Goal: Information Seeking & Learning: Learn about a topic

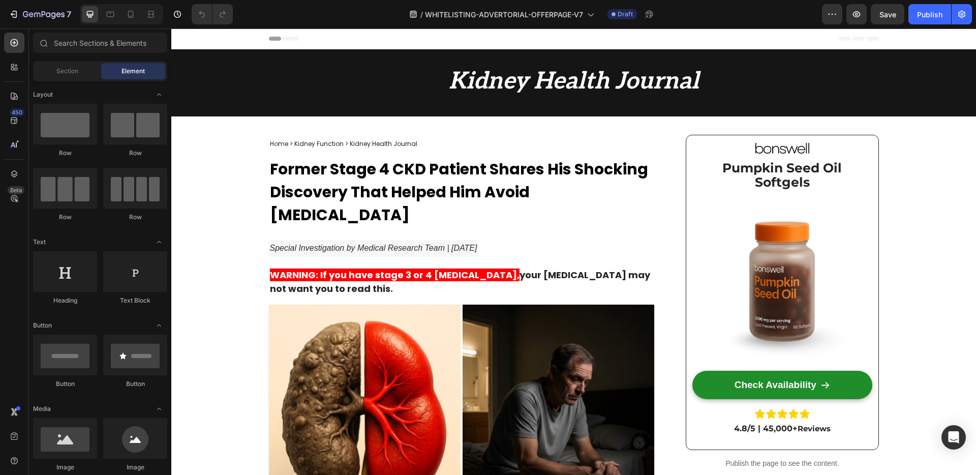
click at [489, 178] on span "Former Stage 4 CKD Patient Shares His Shocking Discovery That Helped Him Avoid …" at bounding box center [459, 192] width 378 height 68
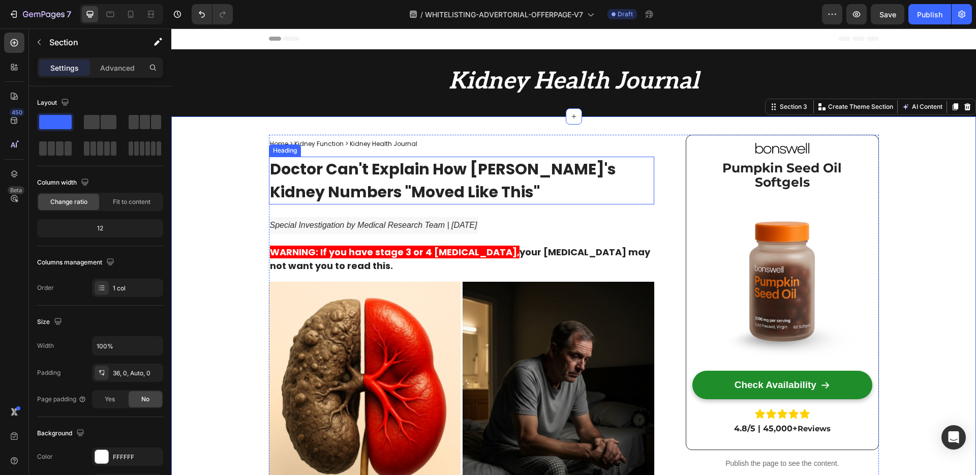
click at [347, 168] on strong "Doctor Can't Explain How [PERSON_NAME]'s Kidney Numbers "Moved Like This"" at bounding box center [443, 180] width 346 height 45
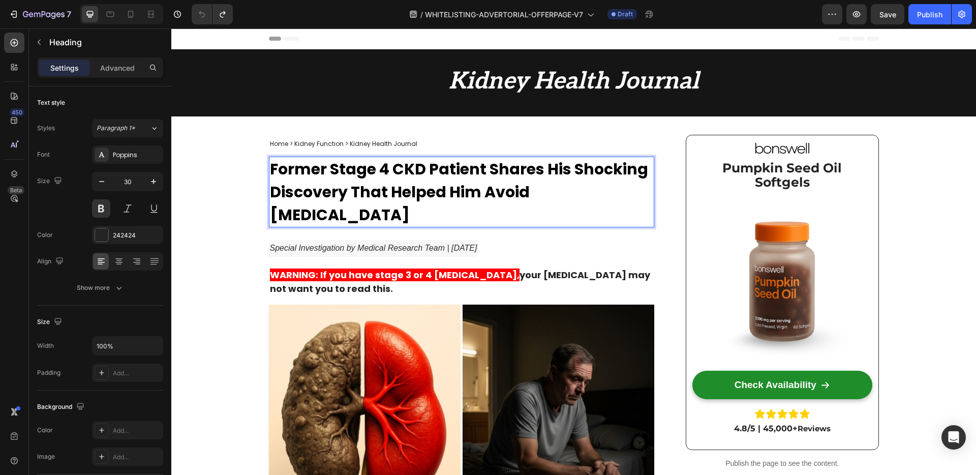
click at [356, 166] on span "Former Stage 4 CKD Patient Shares His Shocking Discovery That Helped Him Avoid …" at bounding box center [459, 192] width 378 height 68
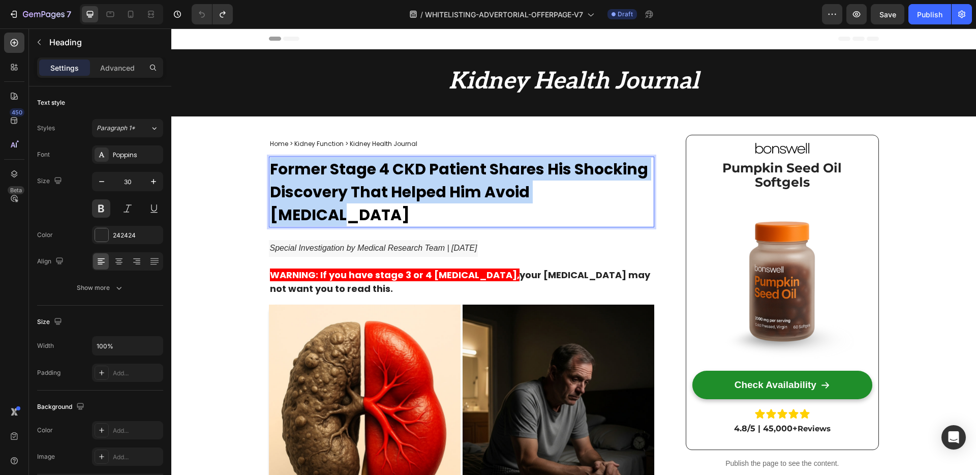
click at [356, 166] on span "Former Stage 4 CKD Patient Shares His Shocking Discovery That Helped Him Avoid …" at bounding box center [459, 192] width 378 height 68
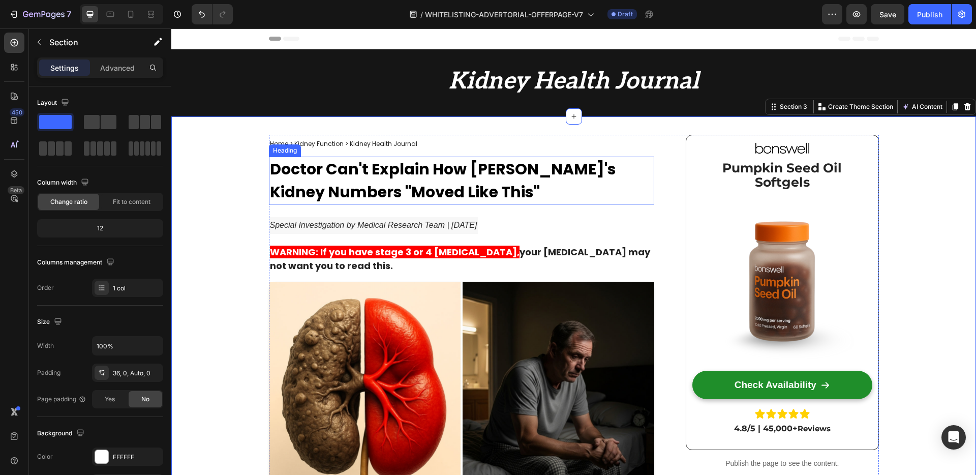
click at [333, 170] on span "Doctor Can't Explain How [PERSON_NAME]'s Kidney Numbers "Moved Like This"" at bounding box center [443, 180] width 346 height 45
click at [519, 74] on strong "Kidney Health Journal" at bounding box center [574, 81] width 250 height 28
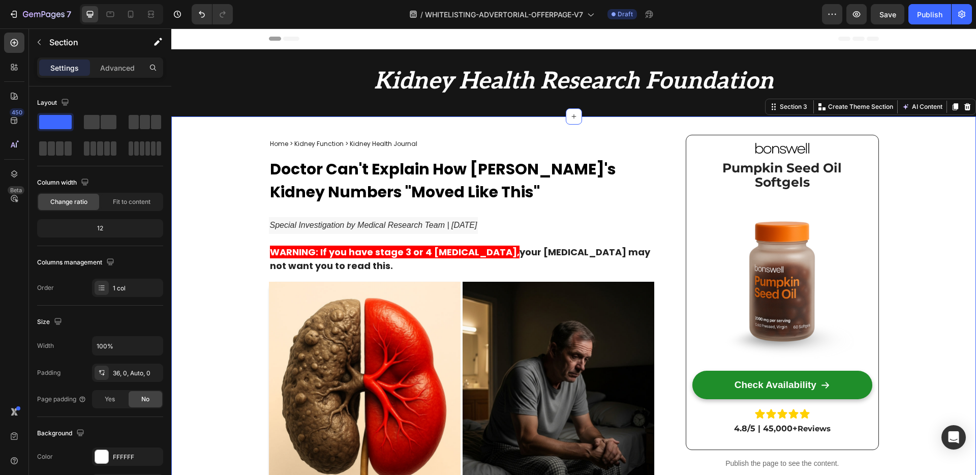
click at [348, 227] on icon "Special Investigation by Medical Research Team | [DATE]" at bounding box center [373, 225] width 207 height 9
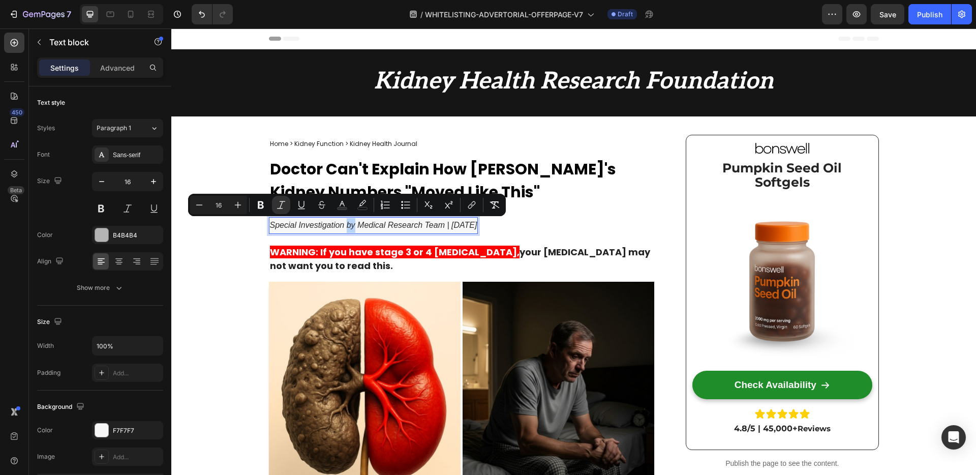
click at [347, 226] on icon "Special Investigation by Medical Research Team | [DATE]" at bounding box center [373, 225] width 207 height 9
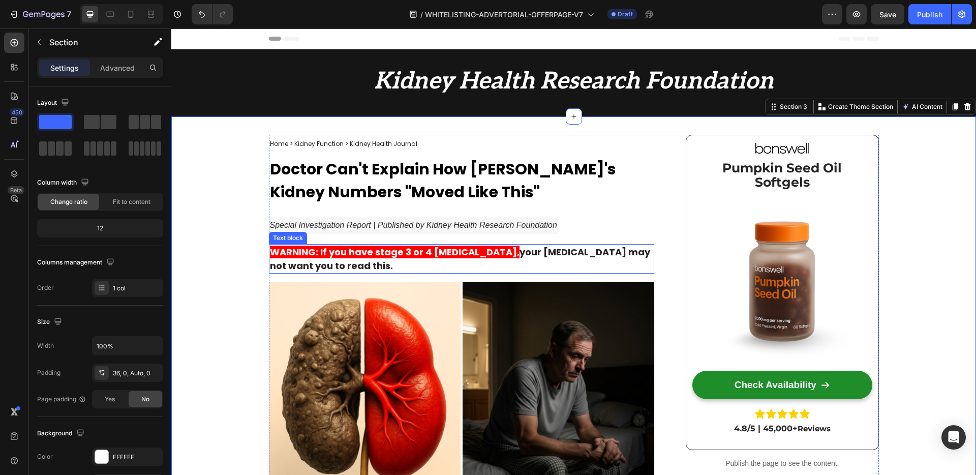
click at [343, 254] on strong "WARNING: If you have stage 3 or 4 [MEDICAL_DATA]," at bounding box center [394, 251] width 249 height 13
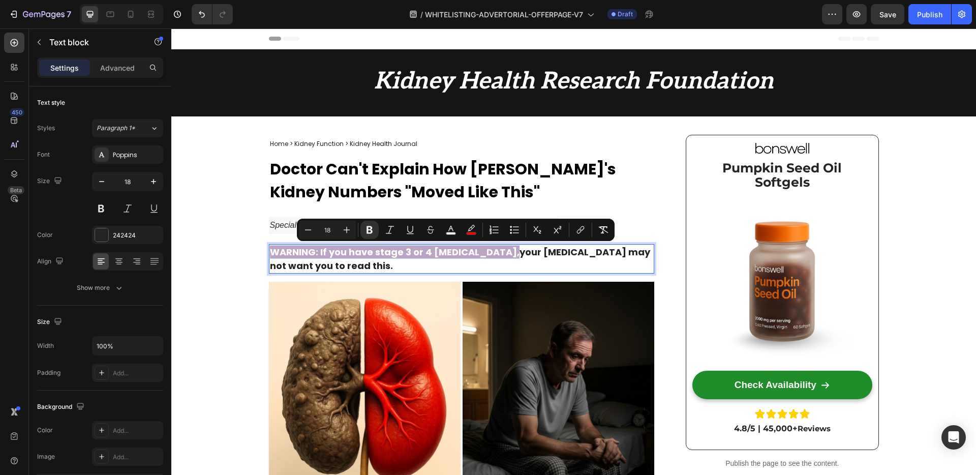
click at [345, 254] on strong "WARNING: If you have stage 3 or 4 [MEDICAL_DATA]," at bounding box center [394, 251] width 249 height 13
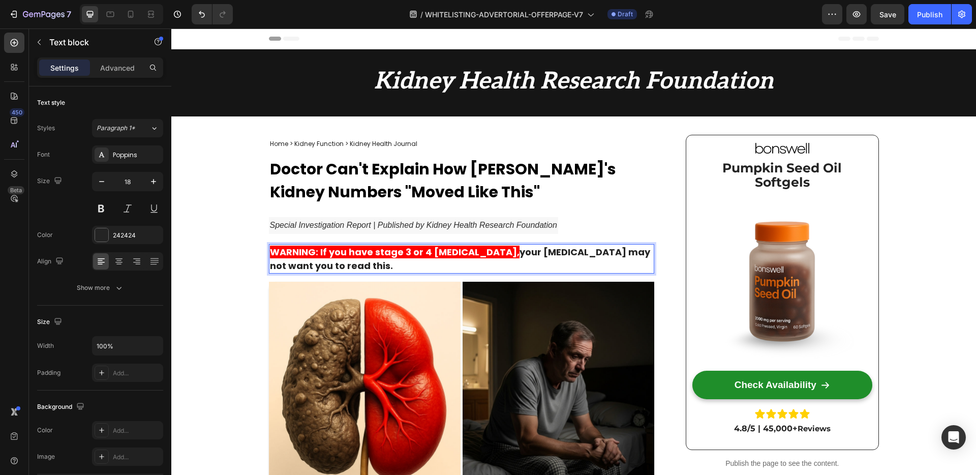
click at [486, 254] on strong "WARNING: If you have stage 3 or 4 [MEDICAL_DATA]," at bounding box center [394, 251] width 249 height 13
click at [477, 262] on p "WARNING: If you have stage 3 or 4 [MEDICAL_DATA], your [MEDICAL_DATA] may not w…" at bounding box center [462, 258] width 384 height 27
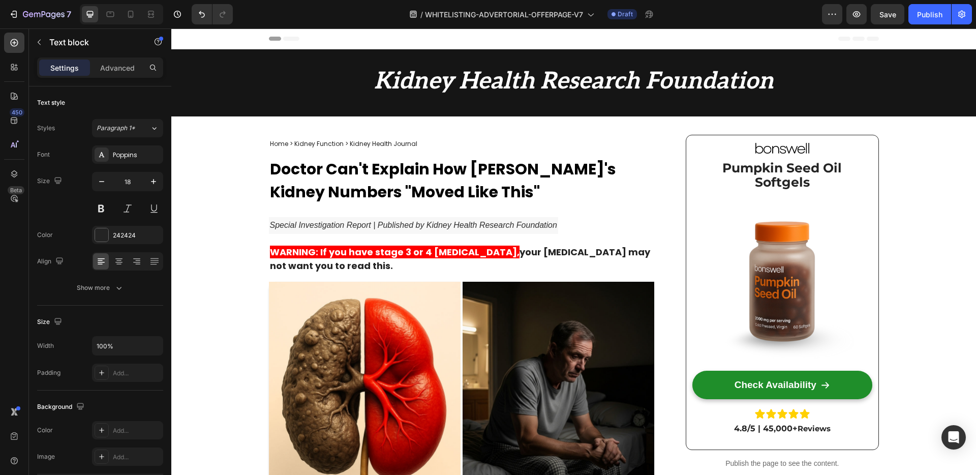
click at [432, 255] on strong "WARNING: If you have stage 3 or 4 [MEDICAL_DATA]," at bounding box center [394, 251] width 249 height 13
click at [375, 264] on strong "your [MEDICAL_DATA] may not want you to read this." at bounding box center [460, 258] width 380 height 26
click at [400, 267] on p "WARNING: If you have stage 3 or 4 [MEDICAL_DATA], your [MEDICAL_DATA] may not w…" at bounding box center [462, 258] width 384 height 27
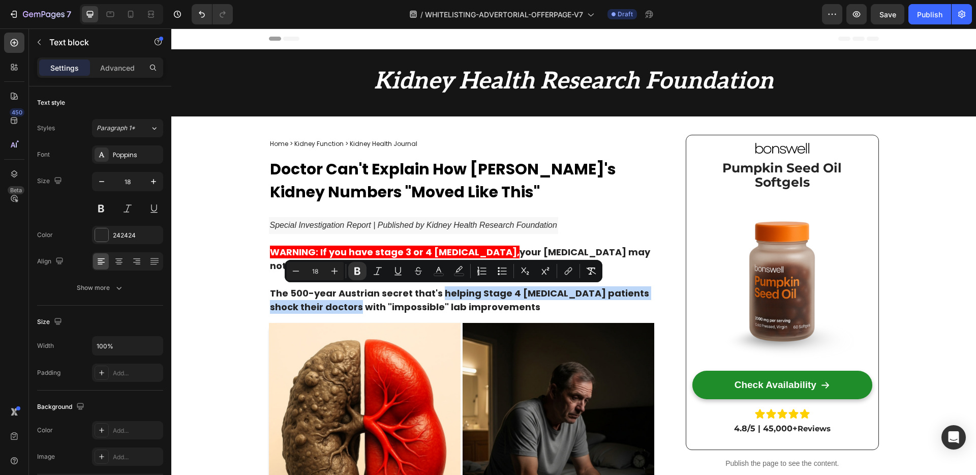
drag, startPoint x: 436, startPoint y: 294, endPoint x: 364, endPoint y: 307, distance: 73.9
click at [355, 309] on strong "The 500-year Austrian secret that's helping Stage 4 [MEDICAL_DATA] patients sho…" at bounding box center [459, 300] width 379 height 26
click at [460, 271] on icon "Editor contextual toolbar" at bounding box center [459, 271] width 10 height 10
type input "FFBF02"
type input "0"
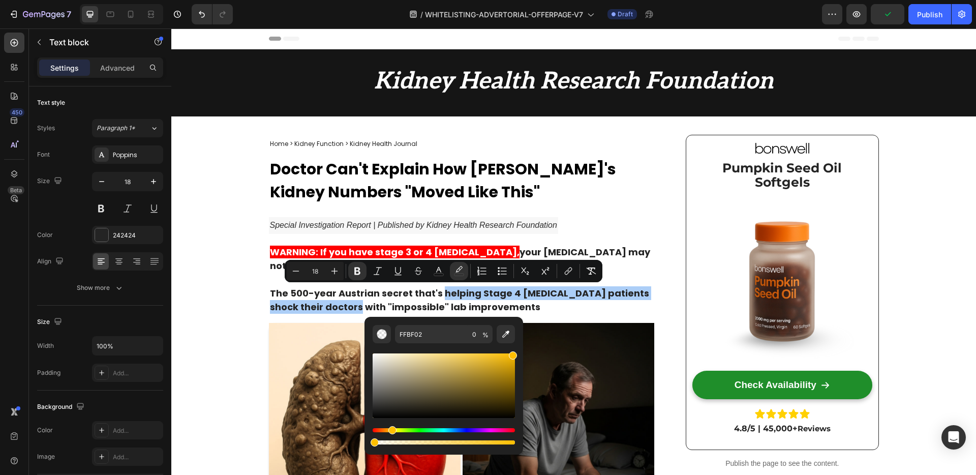
drag, startPoint x: 505, startPoint y: 332, endPoint x: 506, endPoint y: 319, distance: 13.8
click at [505, 333] on icon "Editor contextual toolbar" at bounding box center [506, 334] width 10 height 10
type input "FF0000"
type input "100"
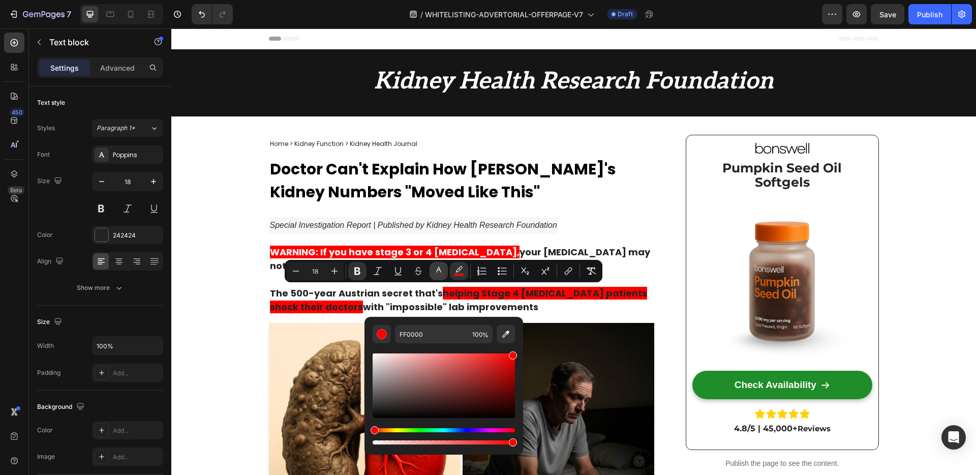
click at [444, 268] on button "color" at bounding box center [438, 271] width 18 height 18
type input "242424"
type input "FFFFFF"
drag, startPoint x: 557, startPoint y: 389, endPoint x: 301, endPoint y: 312, distance: 267.2
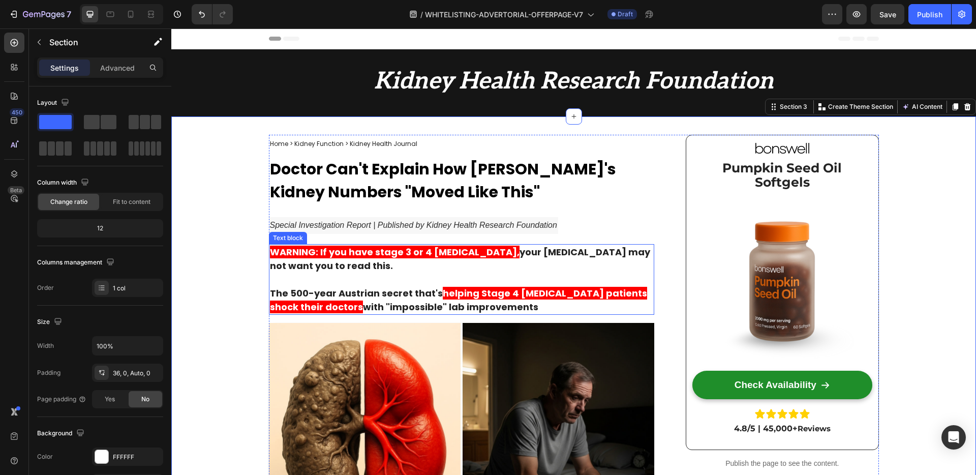
click at [363, 260] on strong "your [MEDICAL_DATA] may not want you to read this." at bounding box center [460, 258] width 380 height 26
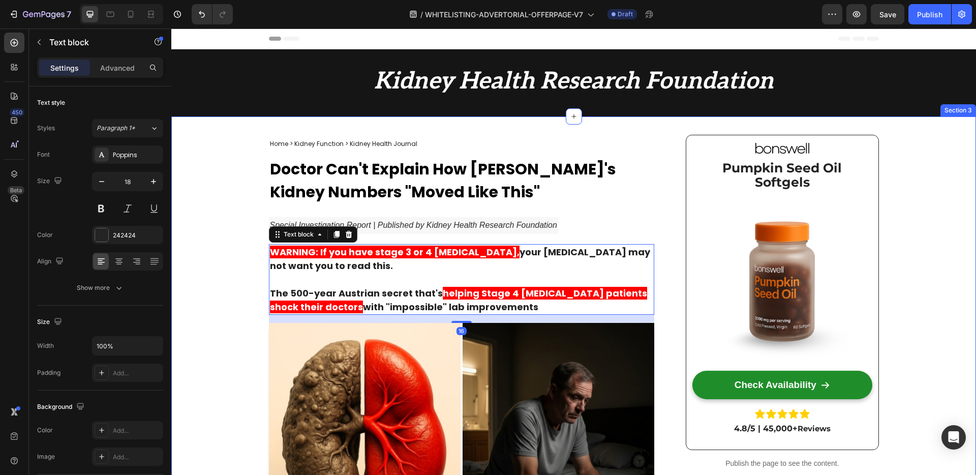
click at [269, 294] on div "WARNING: If you have stage 3 or 4 [MEDICAL_DATA], your [MEDICAL_DATA] may not w…" at bounding box center [462, 279] width 386 height 71
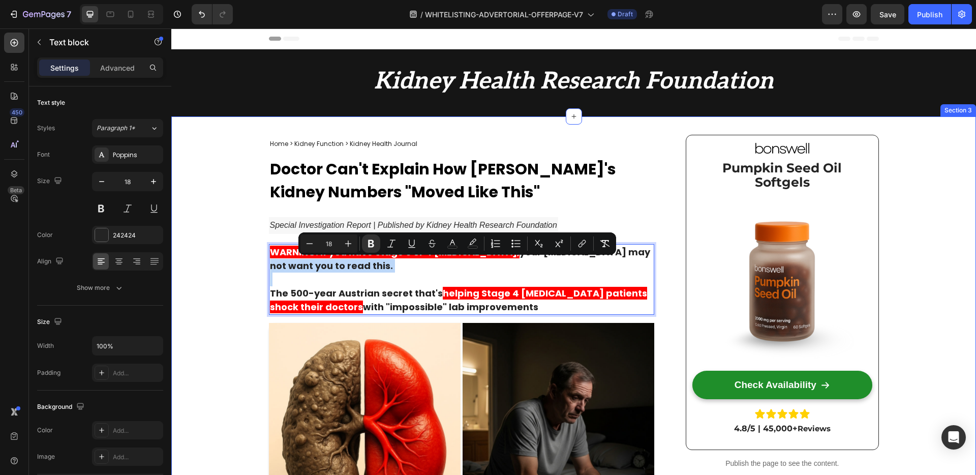
drag, startPoint x: 265, startPoint y: 294, endPoint x: 262, endPoint y: 260, distance: 34.2
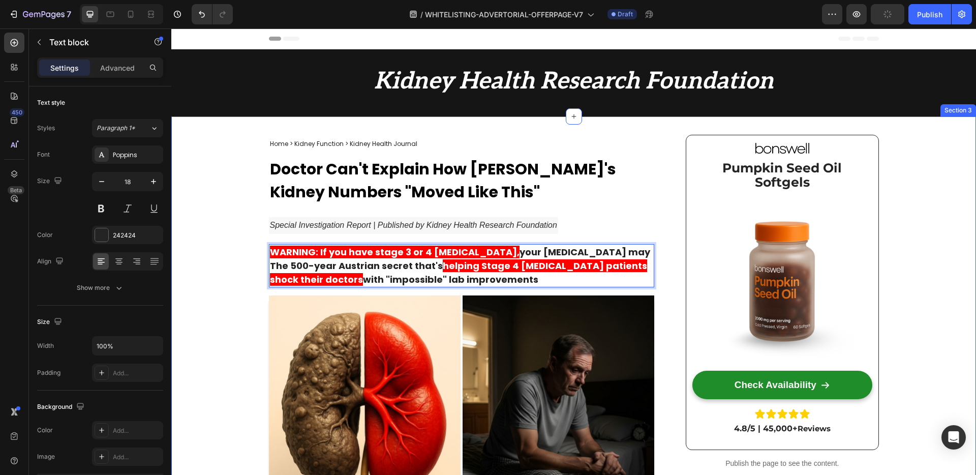
click at [269, 253] on div "WARNING: If you have stage 3 or 4 [MEDICAL_DATA], your [MEDICAL_DATA] may The 5…" at bounding box center [462, 265] width 386 height 43
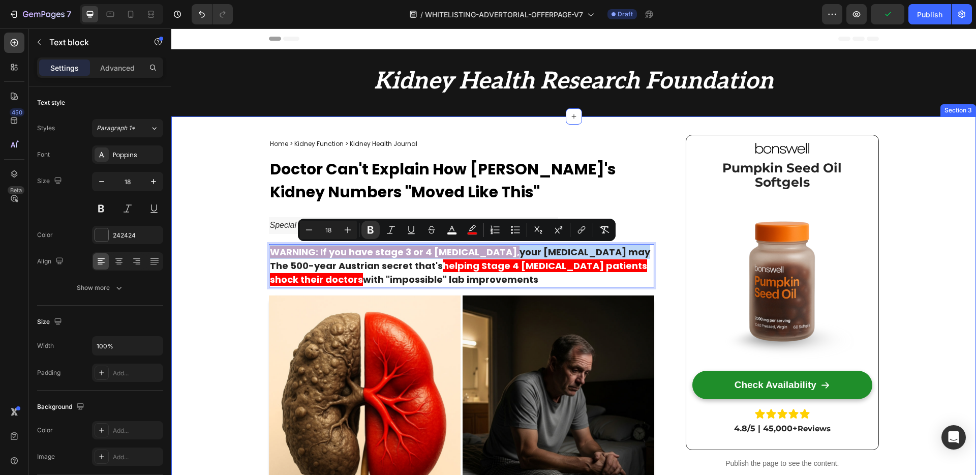
drag, startPoint x: 266, startPoint y: 258, endPoint x: 263, endPoint y: 251, distance: 8.0
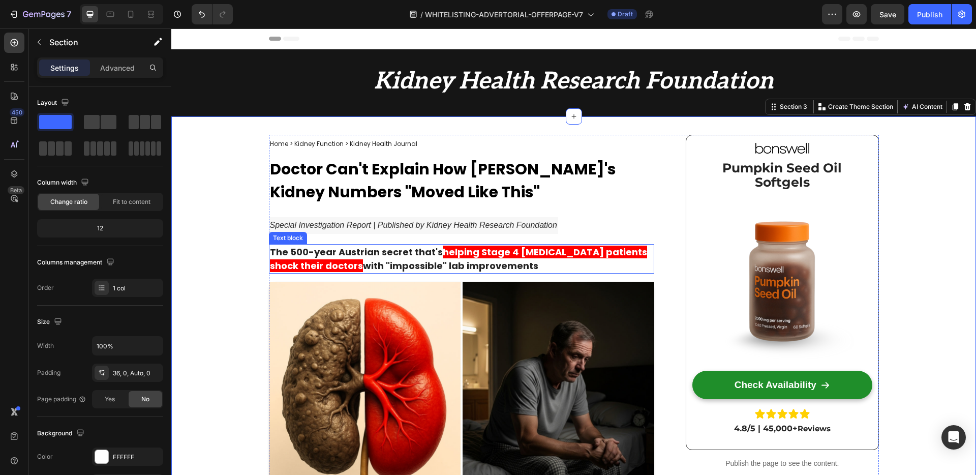
click at [285, 249] on strong "The 500-year Austrian secret that's" at bounding box center [356, 251] width 173 height 13
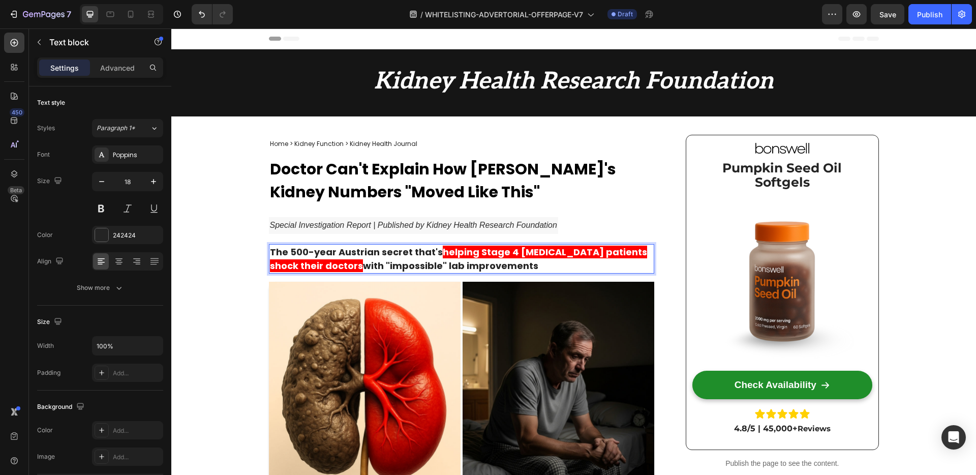
click at [270, 251] on strong "The 500-year Austrian secret that's" at bounding box center [356, 251] width 173 height 13
drag, startPoint x: 273, startPoint y: 252, endPoint x: 262, endPoint y: 251, distance: 10.8
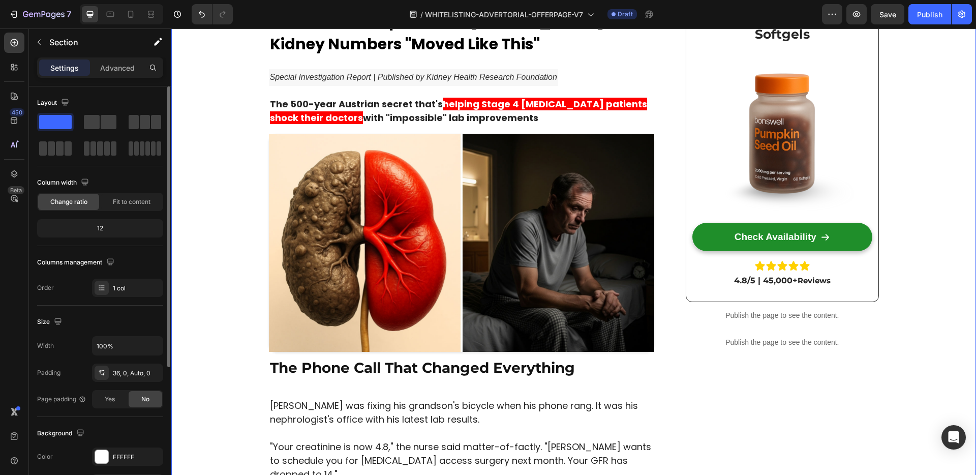
scroll to position [177, 0]
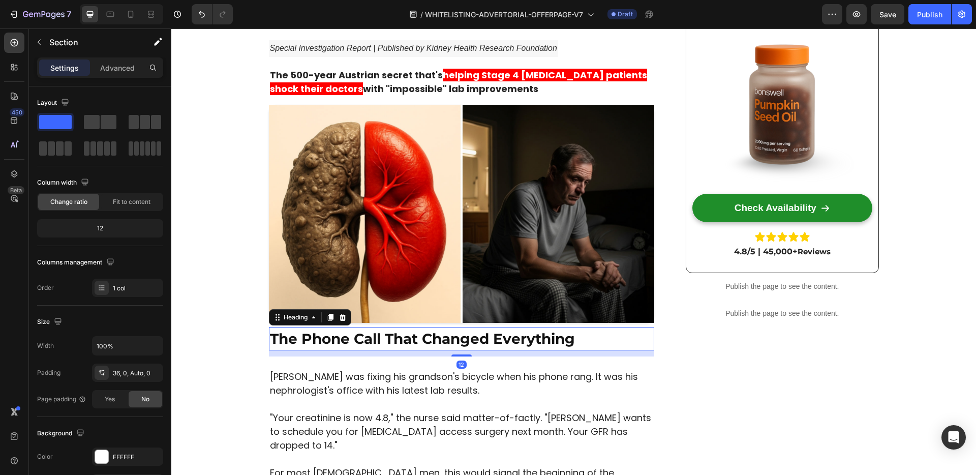
click at [364, 345] on strong "The Phone Call That Changed Everything" at bounding box center [422, 338] width 305 height 17
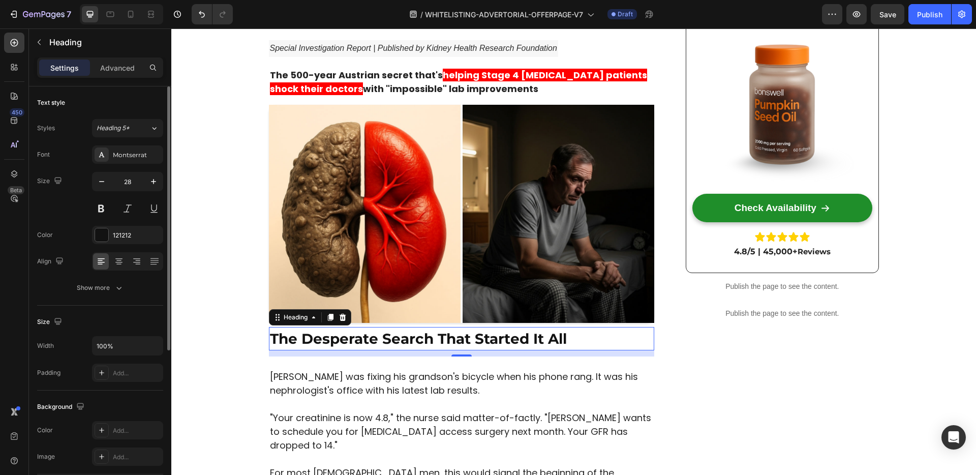
scroll to position [270, 0]
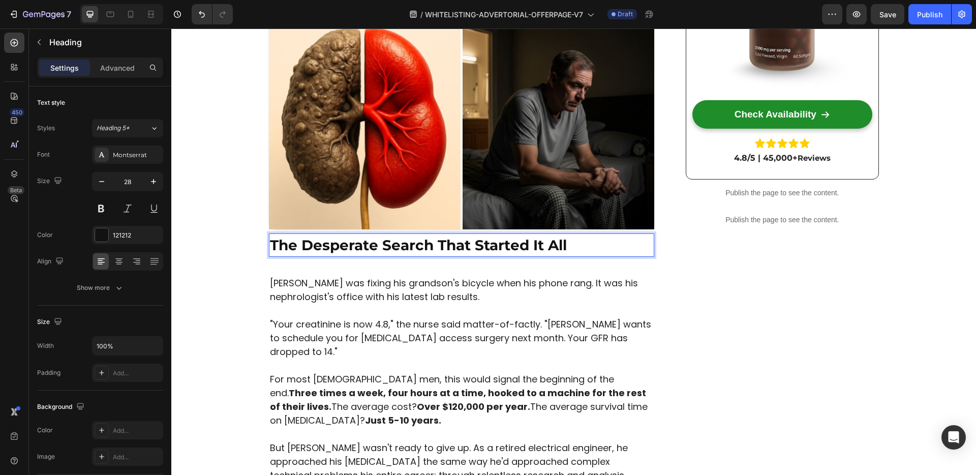
click at [342, 242] on strong "The Desperate Search That Started It All" at bounding box center [418, 244] width 297 height 17
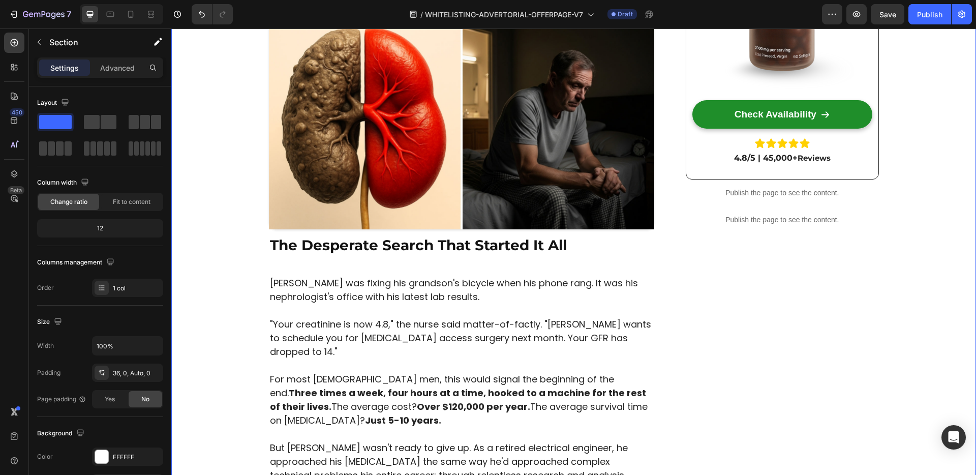
click at [318, 241] on strong "The Desperate Search That Started It All" at bounding box center [418, 244] width 297 height 17
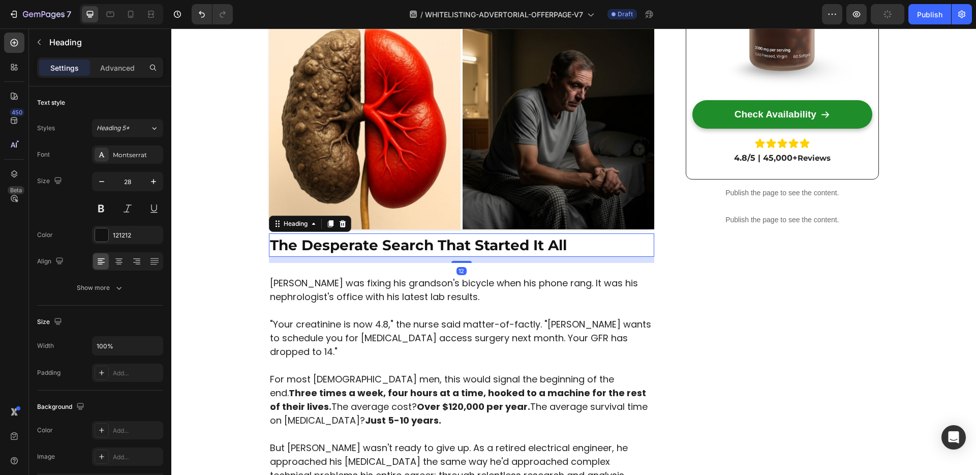
click at [314, 230] on div "Heading" at bounding box center [310, 223] width 82 height 16
click at [320, 245] on strong "The Desperate Search That Started It All" at bounding box center [418, 244] width 297 height 17
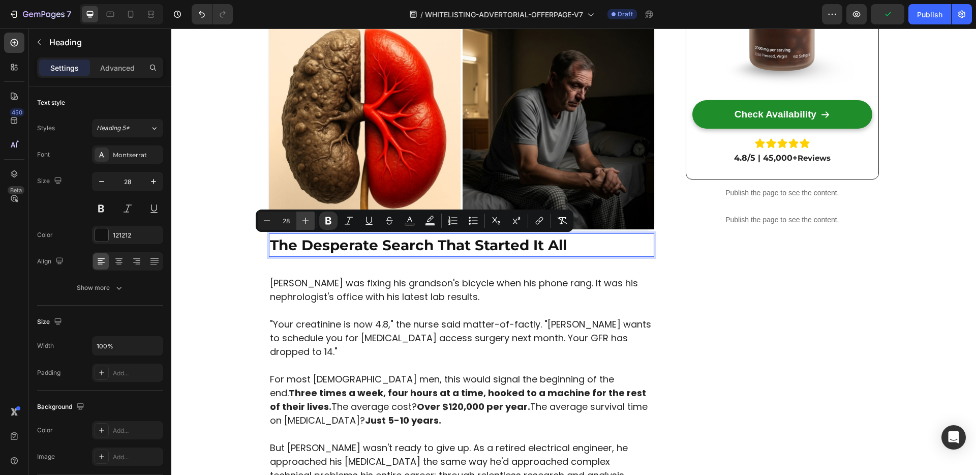
click at [303, 225] on icon "Editor contextual toolbar" at bounding box center [305, 220] width 10 height 10
type input "30"
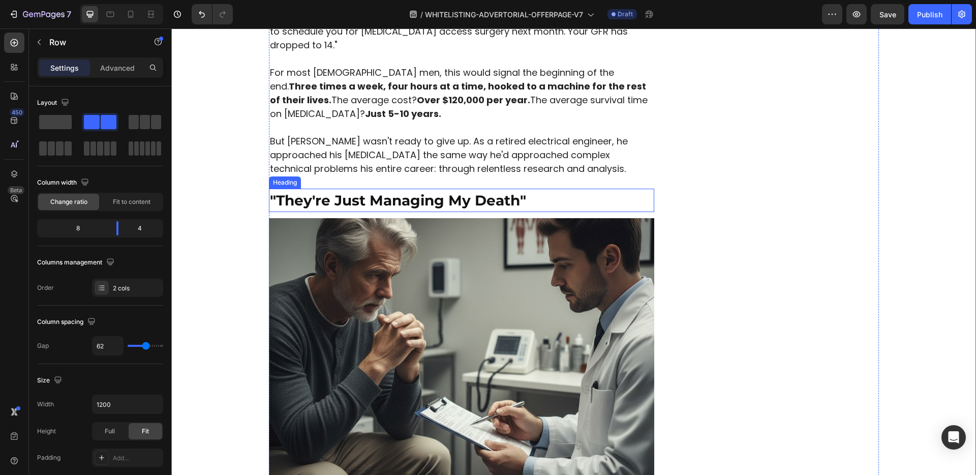
scroll to position [572, 0]
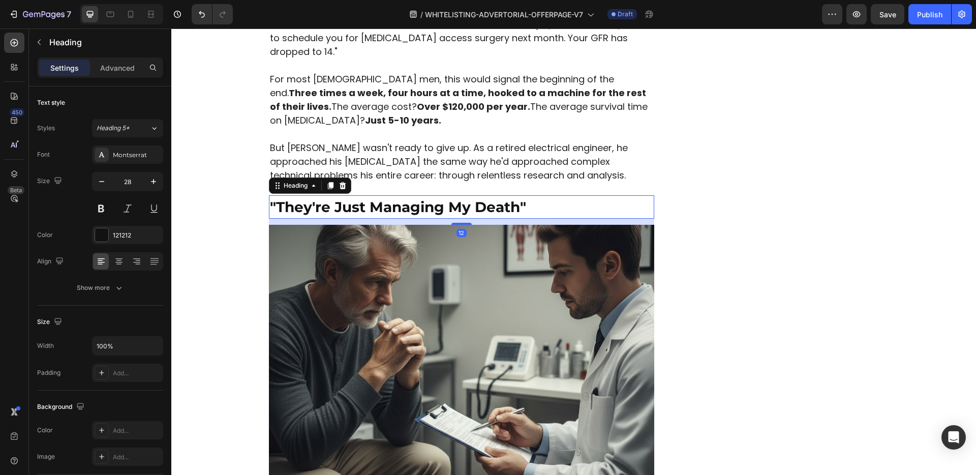
click at [345, 198] on strong ""They're Just Managing My Death"" at bounding box center [398, 206] width 256 height 17
click at [344, 198] on strong ""They're Just Managing My Death"" at bounding box center [398, 206] width 256 height 17
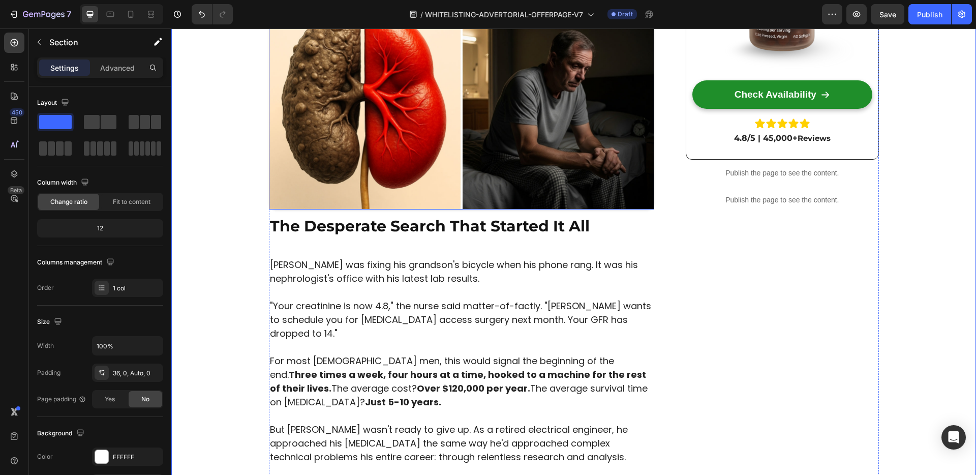
scroll to position [238, 0]
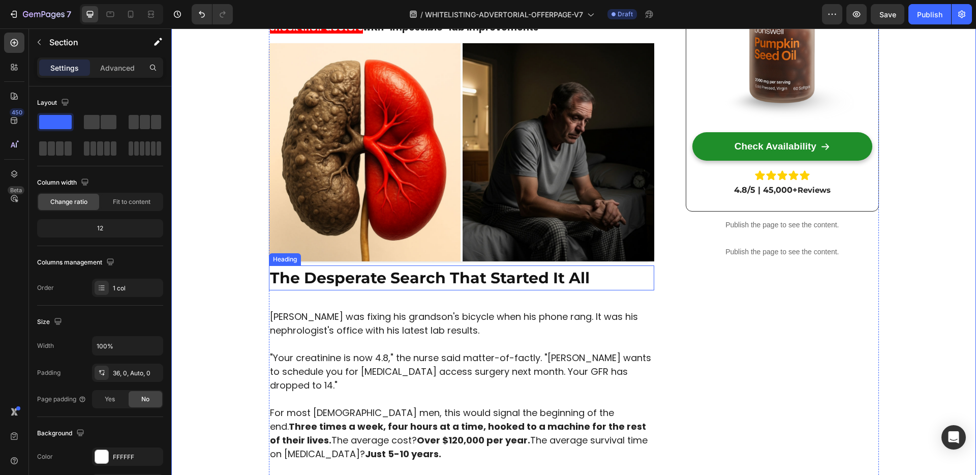
click at [330, 277] on strong "The Desperate Search That Started It All" at bounding box center [430, 277] width 320 height 19
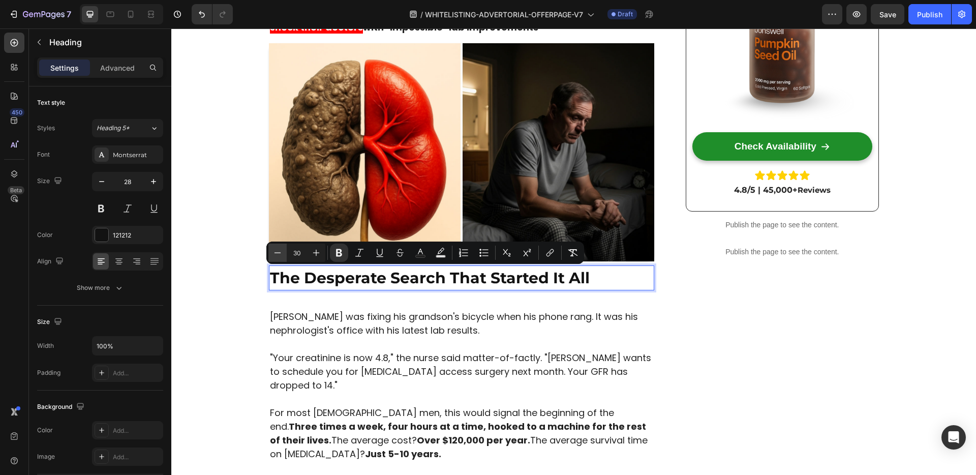
click at [277, 253] on icon "Editor contextual toolbar" at bounding box center [277, 252] width 10 height 10
type input "28"
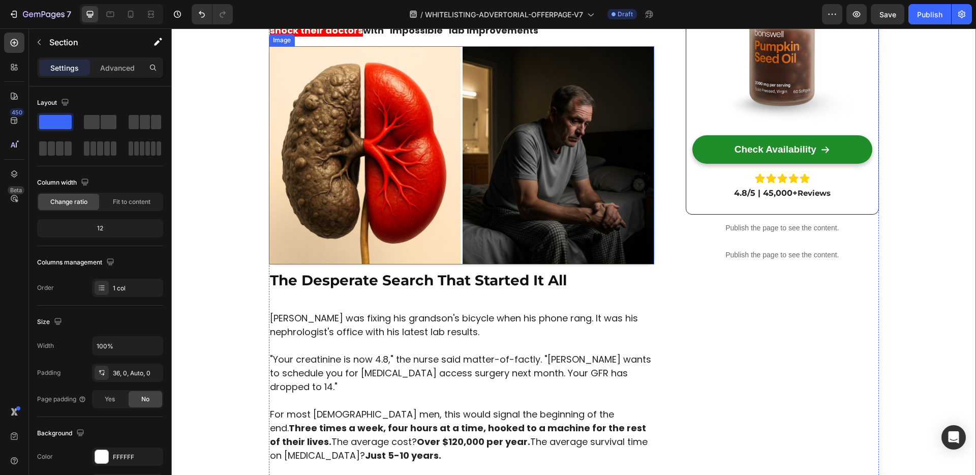
scroll to position [288, 0]
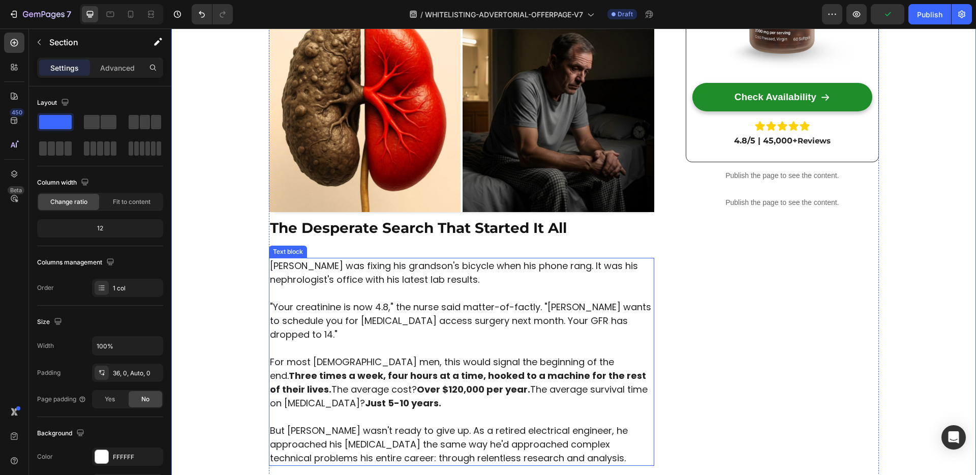
click at [404, 274] on p "[PERSON_NAME] was fixing his grandson's bicycle when his phone rang. It was his…" at bounding box center [462, 272] width 384 height 27
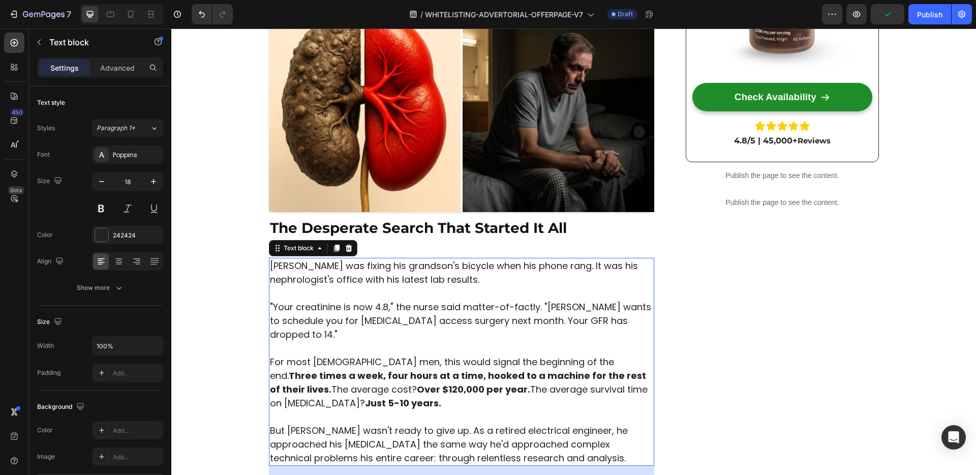
click at [404, 274] on p "[PERSON_NAME] was fixing his grandson's bicycle when his phone rang. It was his…" at bounding box center [462, 272] width 384 height 27
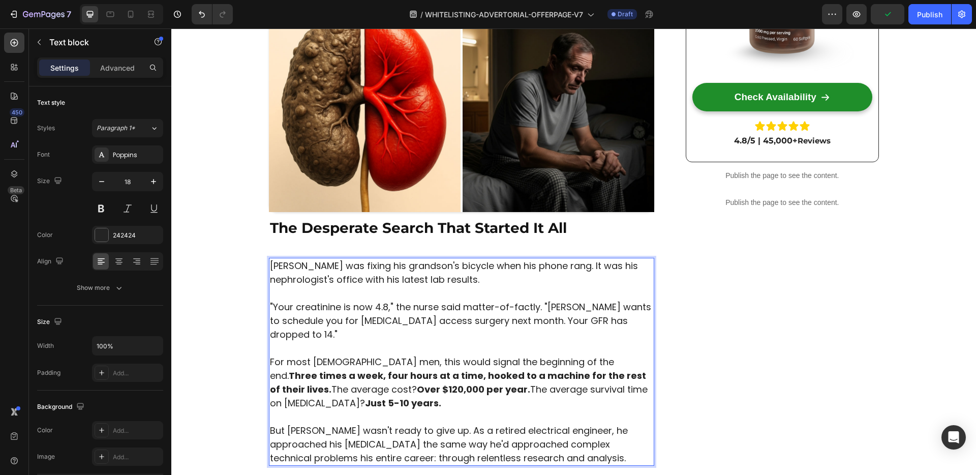
click at [361, 302] on p ""Your creatinine is now 4.8," the nurse said matter-of-factly. "[PERSON_NAME] w…" at bounding box center [462, 320] width 384 height 41
click at [386, 297] on p "Rich Text Editor. Editing area: main" at bounding box center [462, 293] width 384 height 14
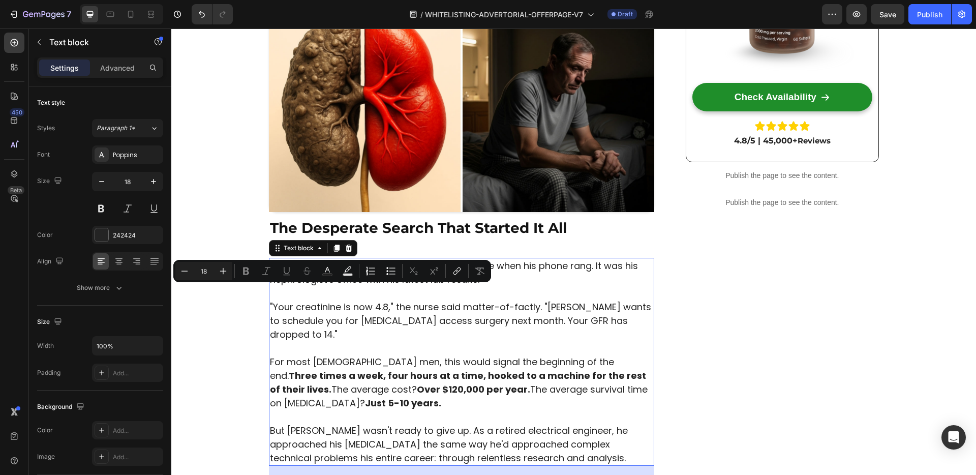
click at [430, 318] on p ""Your creatinine is now 4.8," the nurse said matter-of-factly. "[PERSON_NAME] w…" at bounding box center [462, 320] width 384 height 41
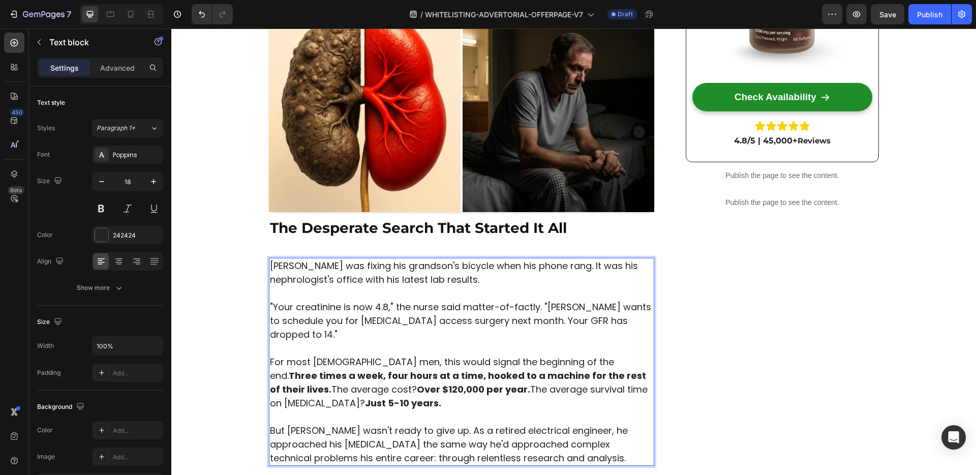
click at [430, 318] on p ""Your creatinine is now 4.8," the nurse said matter-of-factly. "[PERSON_NAME] w…" at bounding box center [462, 320] width 384 height 41
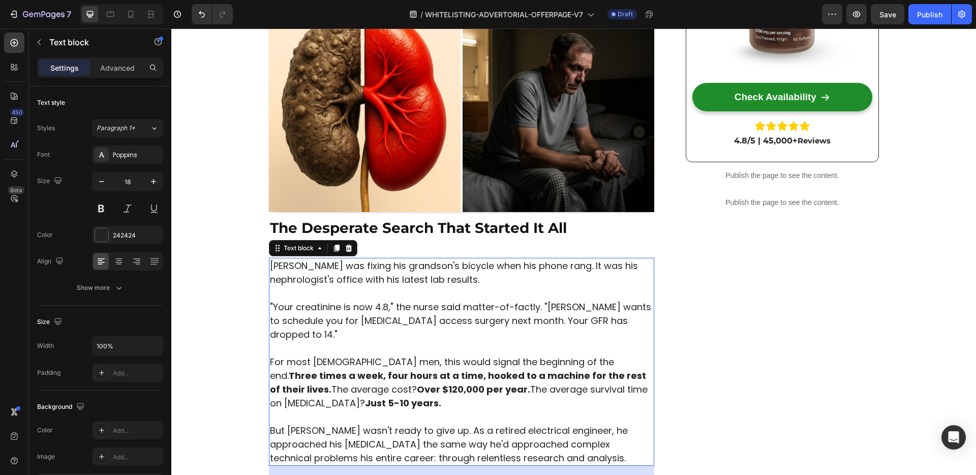
click at [417, 383] on strong "Over $120,000 per year." at bounding box center [473, 389] width 113 height 13
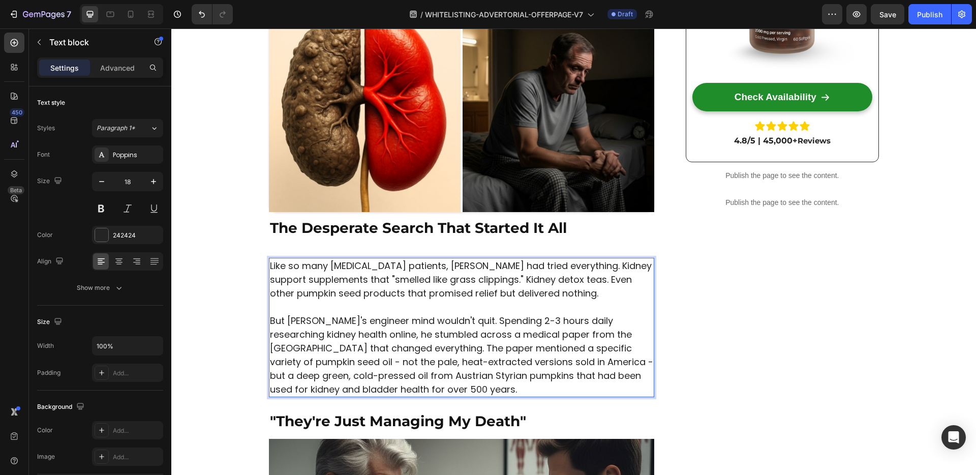
scroll to position [322, 0]
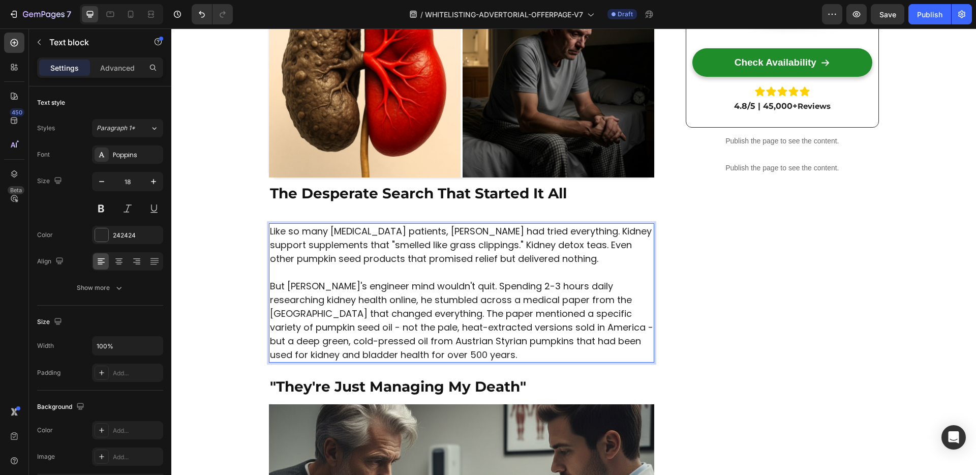
click at [420, 311] on p "But [PERSON_NAME]'s engineer mind wouldn't quit. Spending 2-3 hours daily resea…" at bounding box center [462, 320] width 384 height 82
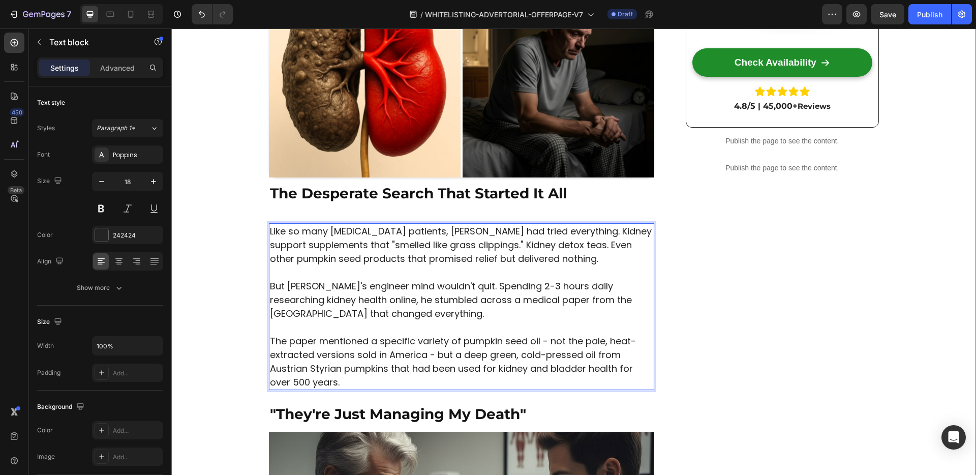
drag, startPoint x: 216, startPoint y: 292, endPoint x: 253, endPoint y: 290, distance: 37.1
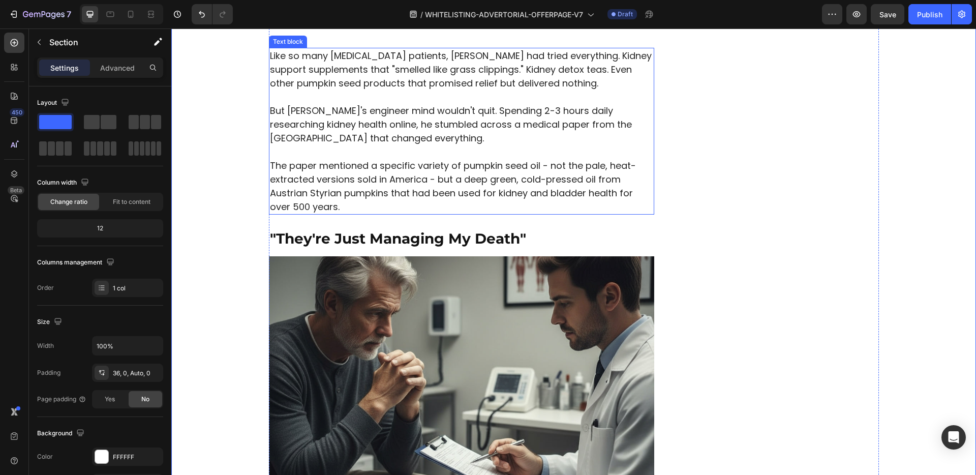
scroll to position [549, 0]
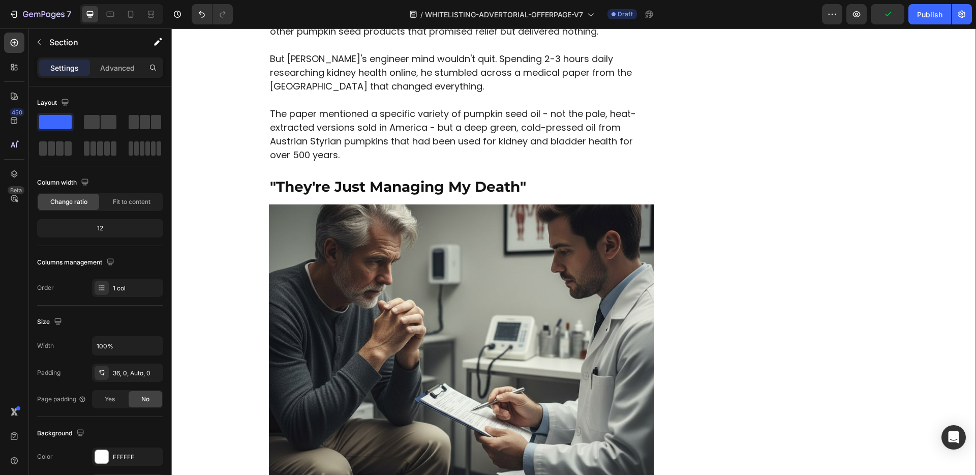
click at [400, 189] on strong ""They're Just Managing My Death"" at bounding box center [398, 186] width 256 height 17
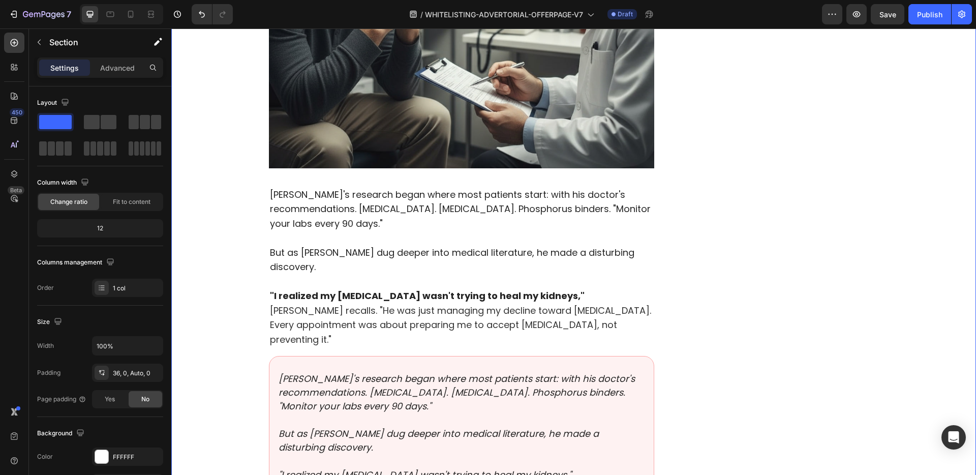
scroll to position [909, 0]
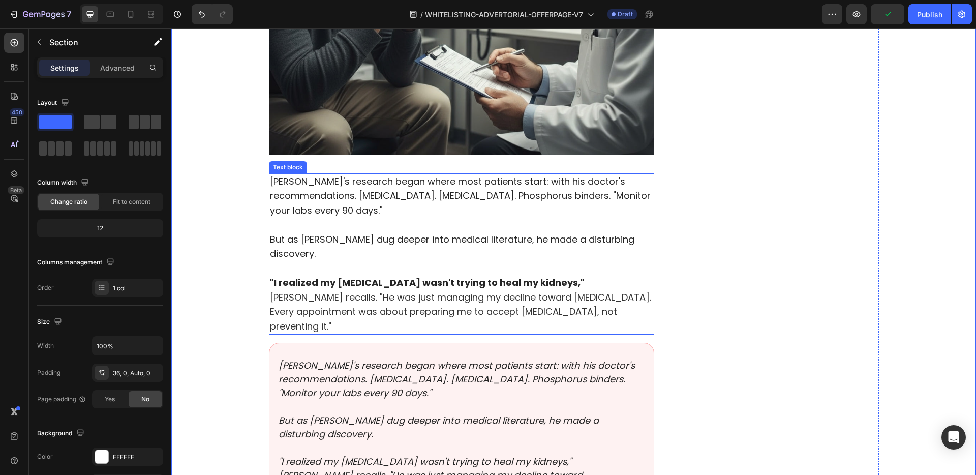
click at [362, 213] on span "[PERSON_NAME]'s research began where most patients start: with his doctor's rec…" at bounding box center [460, 196] width 381 height 42
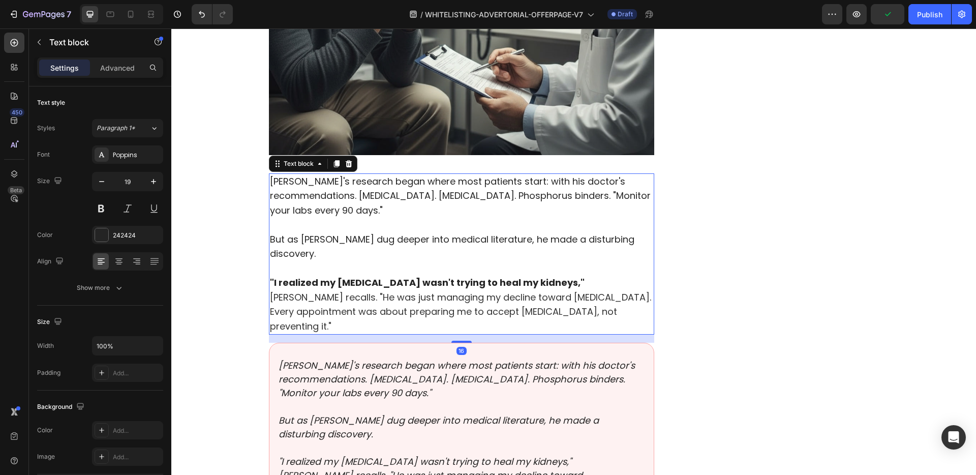
click at [362, 213] on span "[PERSON_NAME]'s research began where most patients start: with his doctor's rec…" at bounding box center [460, 196] width 381 height 42
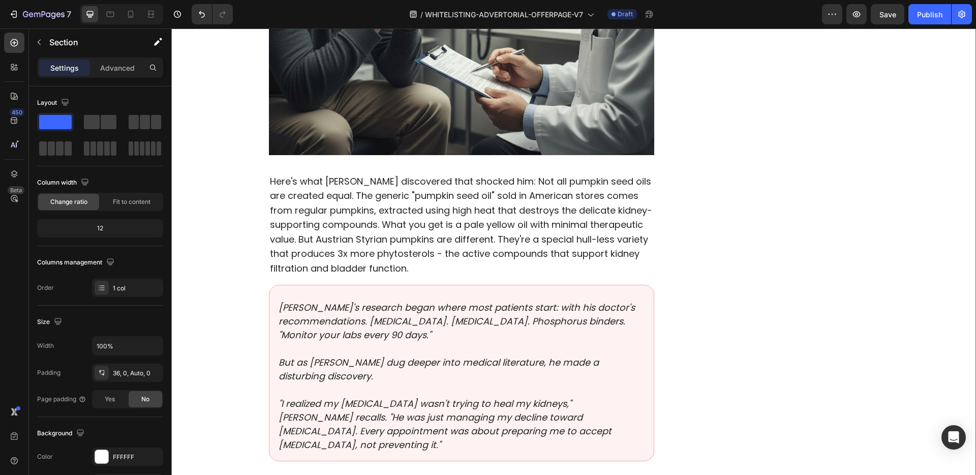
click at [298, 225] on span "Here's what [PERSON_NAME] discovered that shocked him: Not all pumpkin seed oil…" at bounding box center [461, 225] width 382 height 100
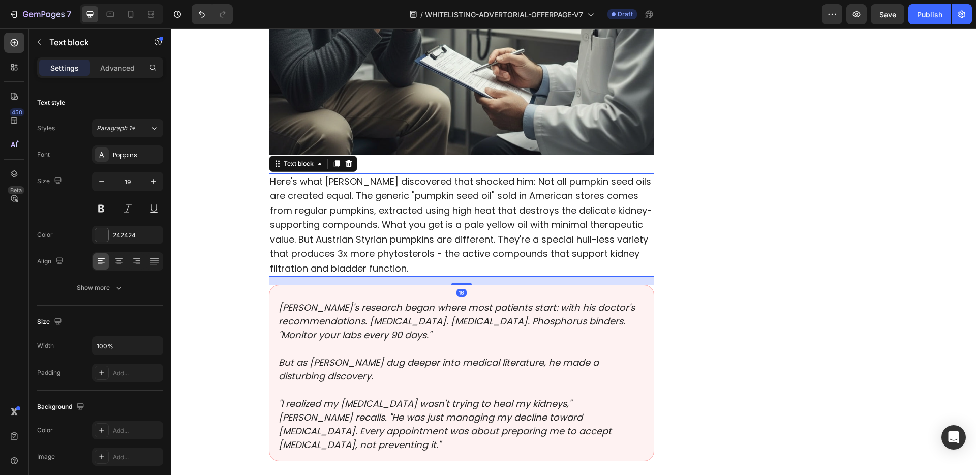
drag, startPoint x: 332, startPoint y: 192, endPoint x: 339, endPoint y: 192, distance: 7.1
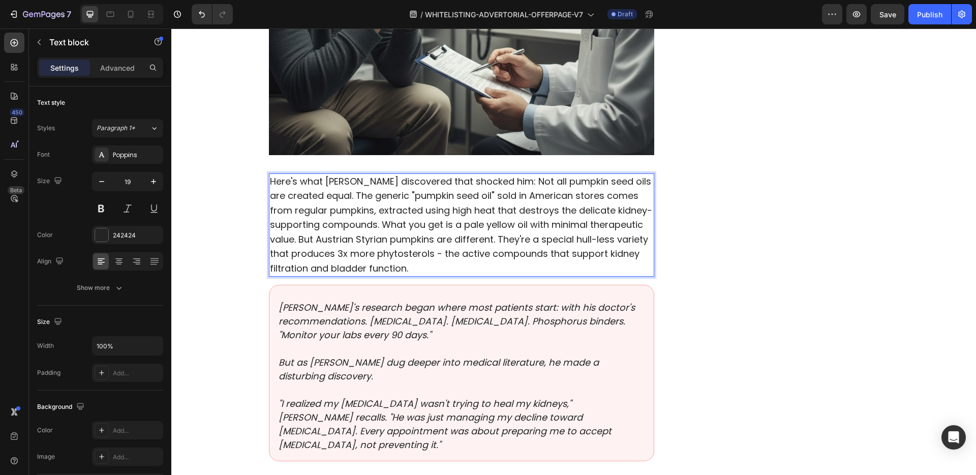
click at [337, 192] on span "Here's what [PERSON_NAME] discovered that shocked him: Not all pumpkin seed oil…" at bounding box center [461, 225] width 382 height 100
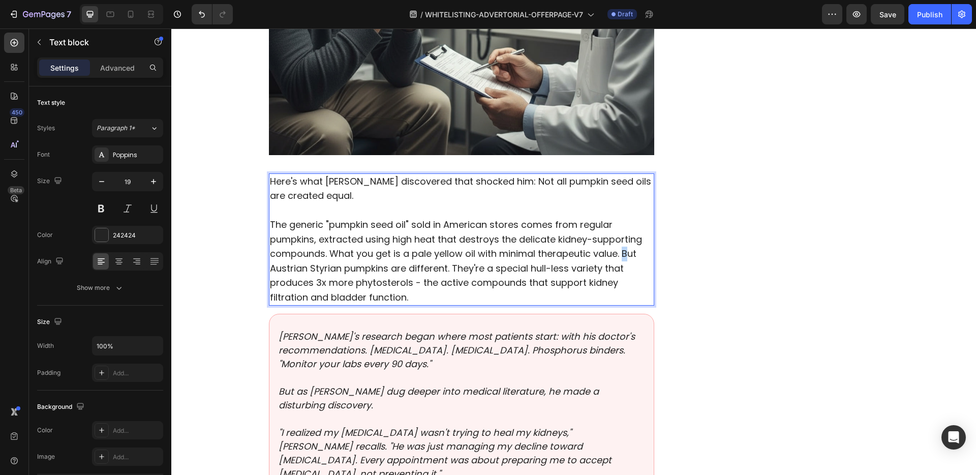
click at [623, 255] on span "The generic "pumpkin seed oil" sold in American stores comes from regular pumpk…" at bounding box center [456, 260] width 372 height 85
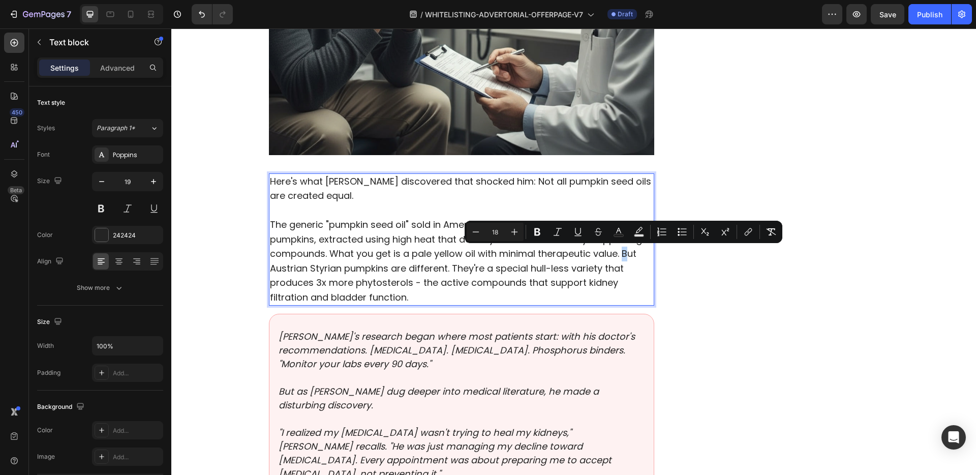
click at [620, 255] on span "The generic "pumpkin seed oil" sold in American stores comes from regular pumpk…" at bounding box center [456, 260] width 372 height 85
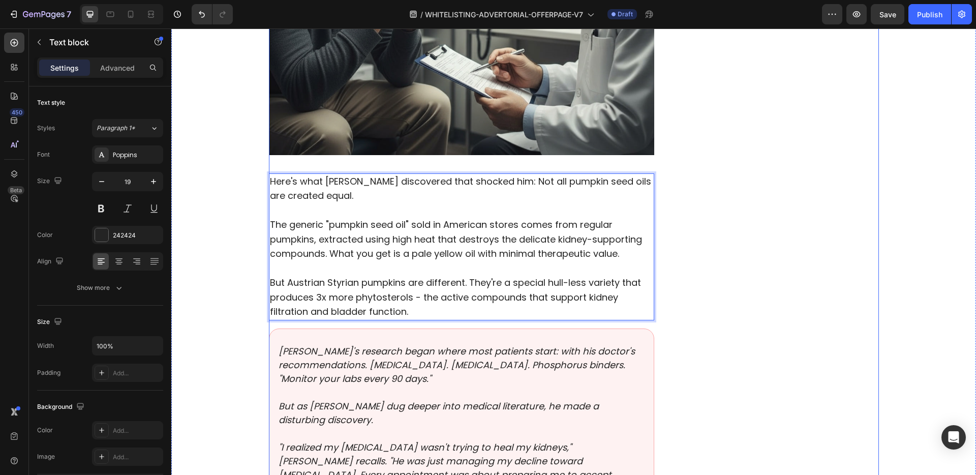
drag, startPoint x: 715, startPoint y: 218, endPoint x: 484, endPoint y: 203, distance: 231.2
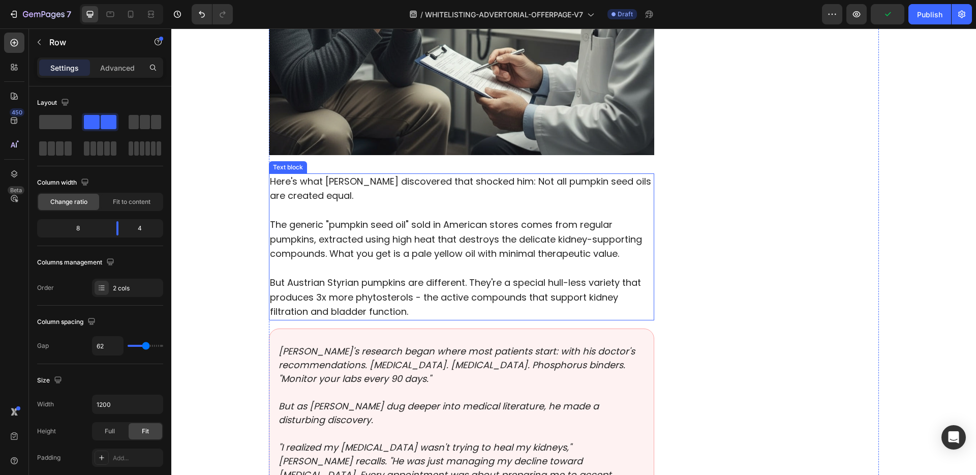
click at [435, 197] on p "Here's what [PERSON_NAME] discovered that shocked him: Not all pumpkin seed oil…" at bounding box center [462, 188] width 384 height 29
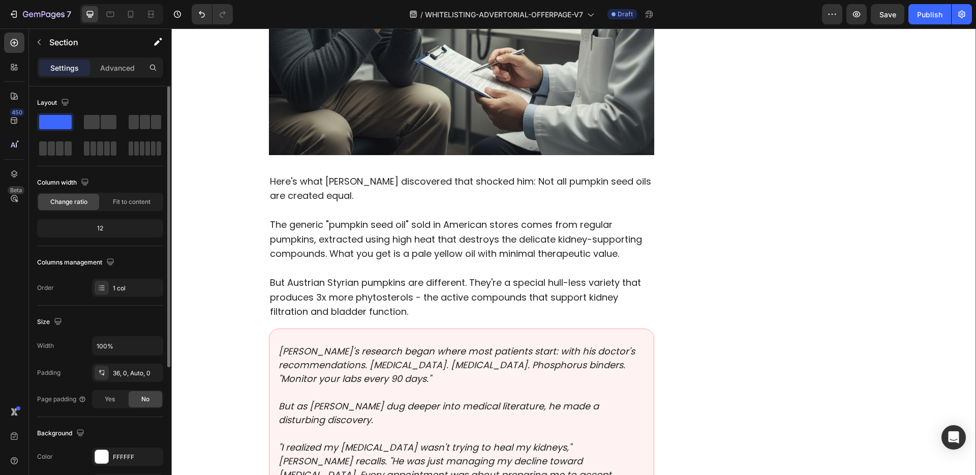
scroll to position [1019, 0]
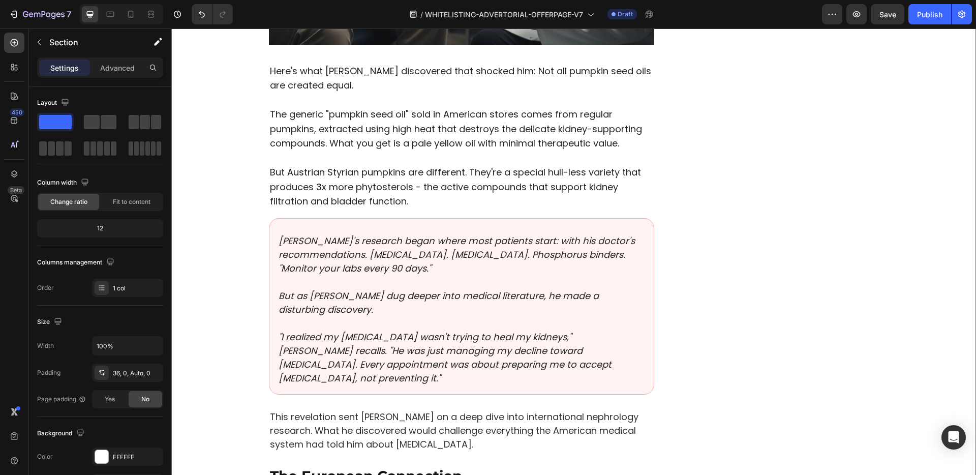
click at [333, 283] on p at bounding box center [461, 282] width 366 height 14
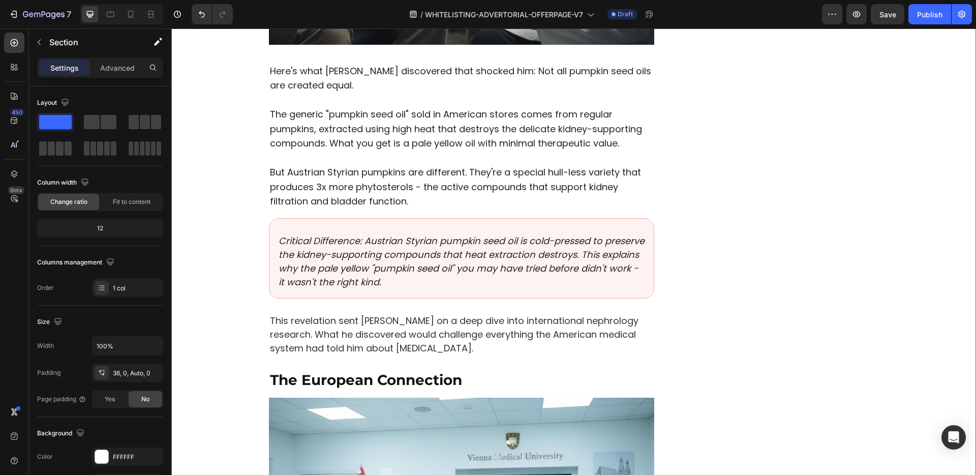
click at [365, 314] on p "This revelation sent [PERSON_NAME] on a deep dive into international nephrology…" at bounding box center [462, 334] width 384 height 41
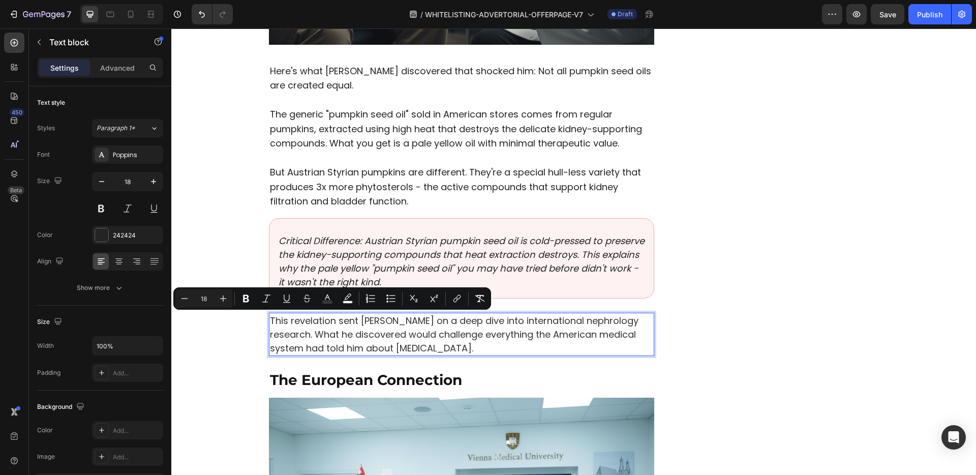
click at [367, 329] on span "This revelation sent [PERSON_NAME] on a deep dive into international nephrology…" at bounding box center [454, 334] width 368 height 40
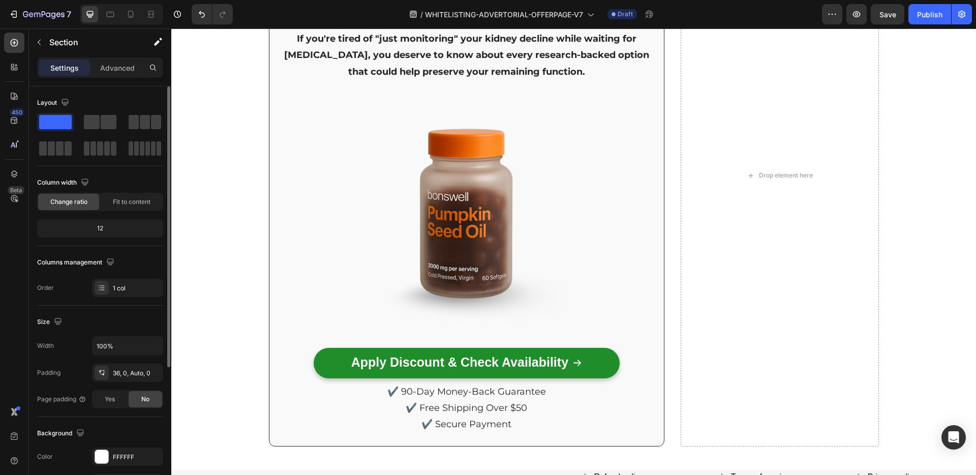
scroll to position [5372, 0]
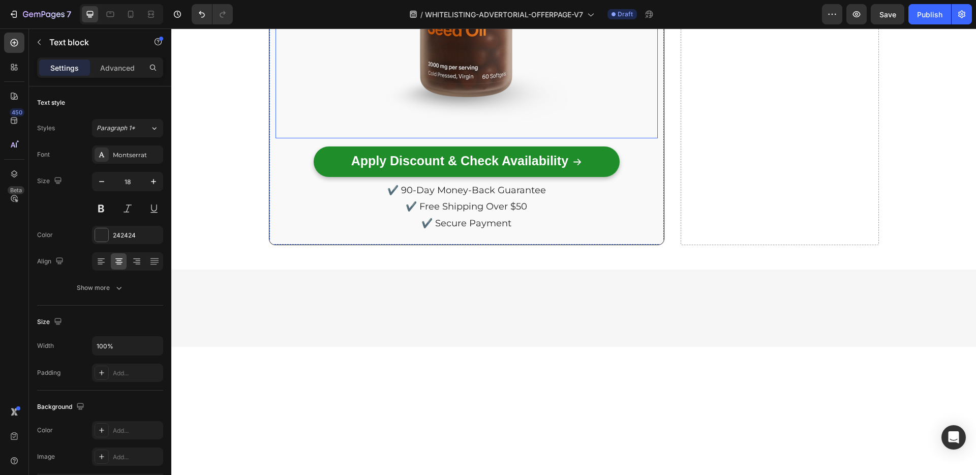
click at [347, 138] on img at bounding box center [466, 11] width 254 height 254
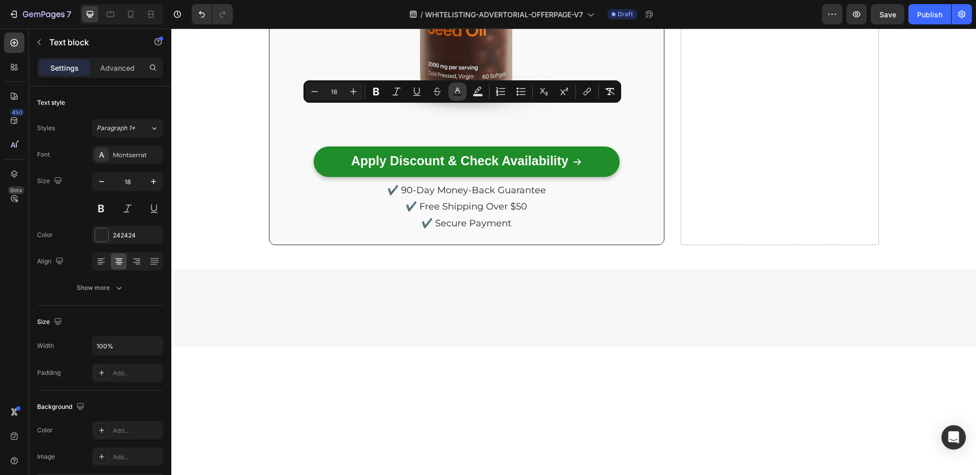
click at [461, 91] on icon "Editor contextual toolbar" at bounding box center [457, 91] width 10 height 10
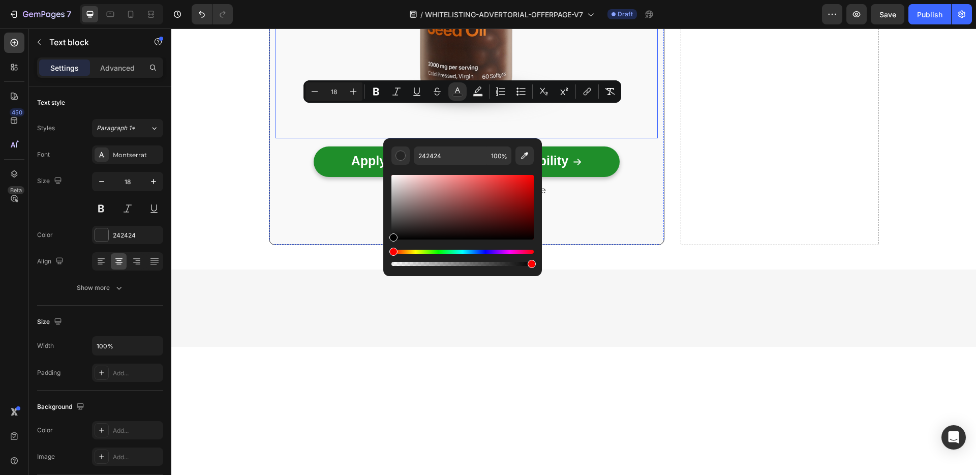
drag, startPoint x: 580, startPoint y: 244, endPoint x: 377, endPoint y: 247, distance: 203.8
type input "000000"
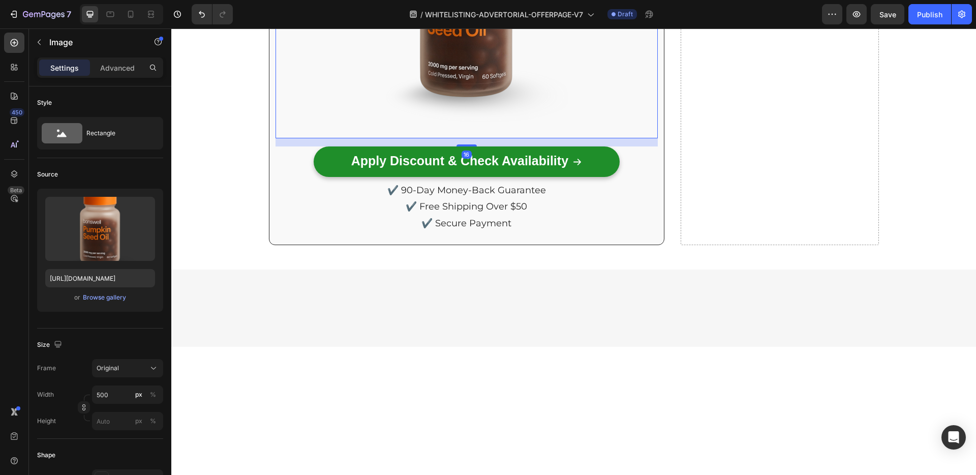
click at [376, 138] on img at bounding box center [466, 11] width 254 height 254
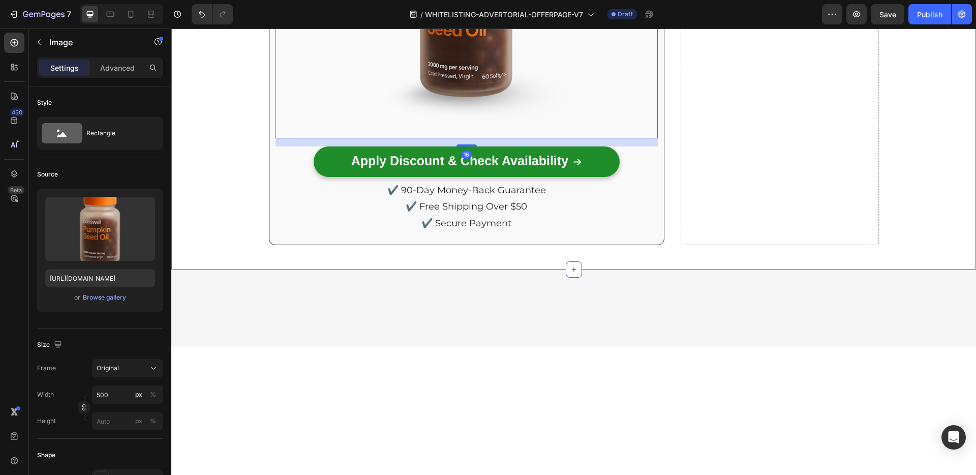
click at [245, 245] on div "⁠⁠⁠⁠⁠⁠⁠ Ready to Try [PERSON_NAME]'s Protocol? Heading Click the button below t…" at bounding box center [573, 12] width 804 height 466
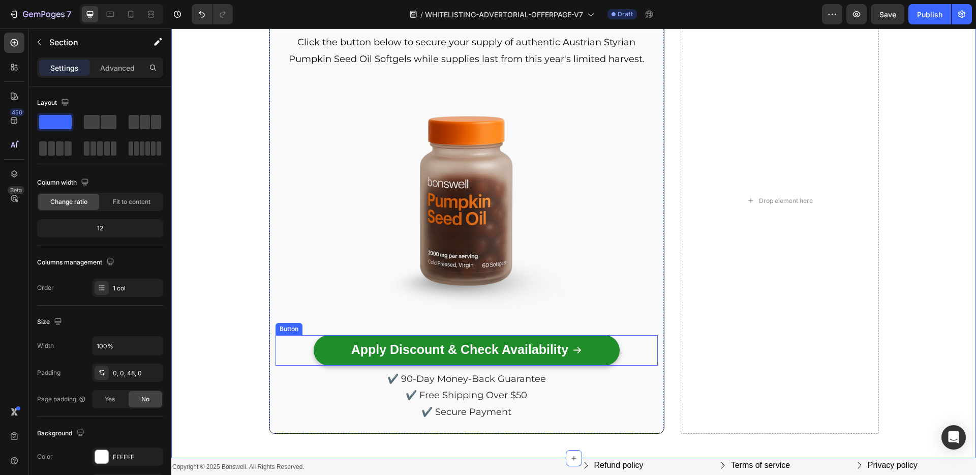
scroll to position [5453, 0]
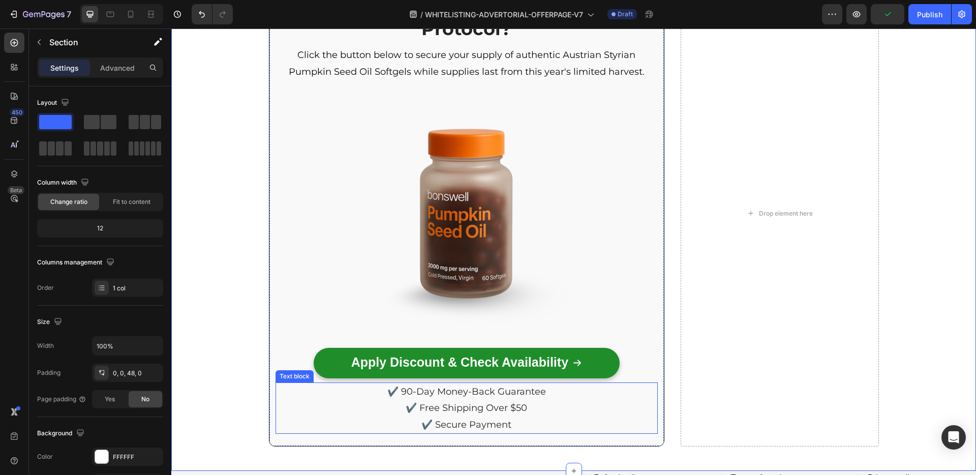
click at [496, 402] on span "✔️ Free Shipping Over $50" at bounding box center [465, 407] width 121 height 11
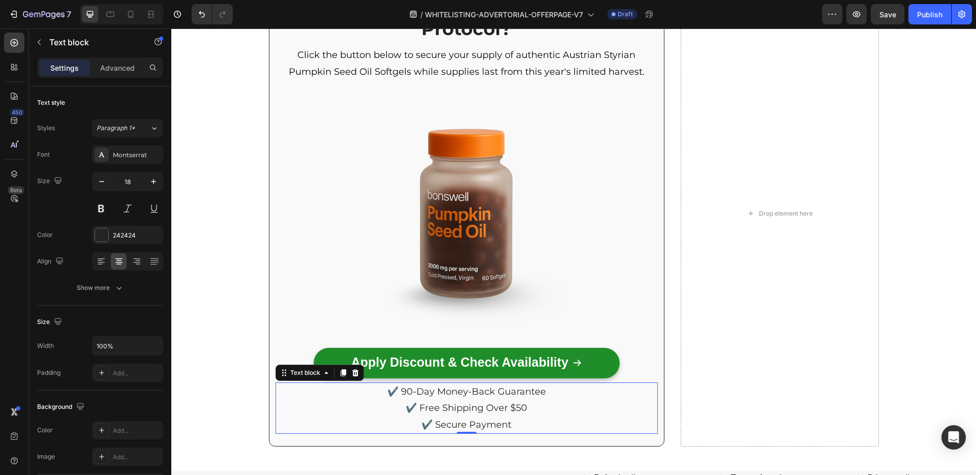
click at [494, 416] on p "✔️ Secure Payment" at bounding box center [466, 424] width 381 height 16
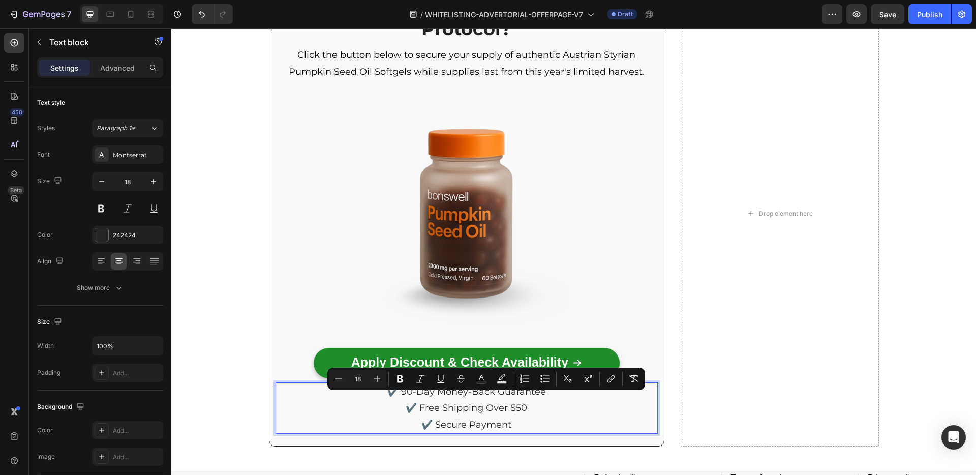
drag, startPoint x: 511, startPoint y: 399, endPoint x: 489, endPoint y: 400, distance: 21.4
click at [507, 416] on p "✔️ Secure Payment" at bounding box center [466, 424] width 381 height 16
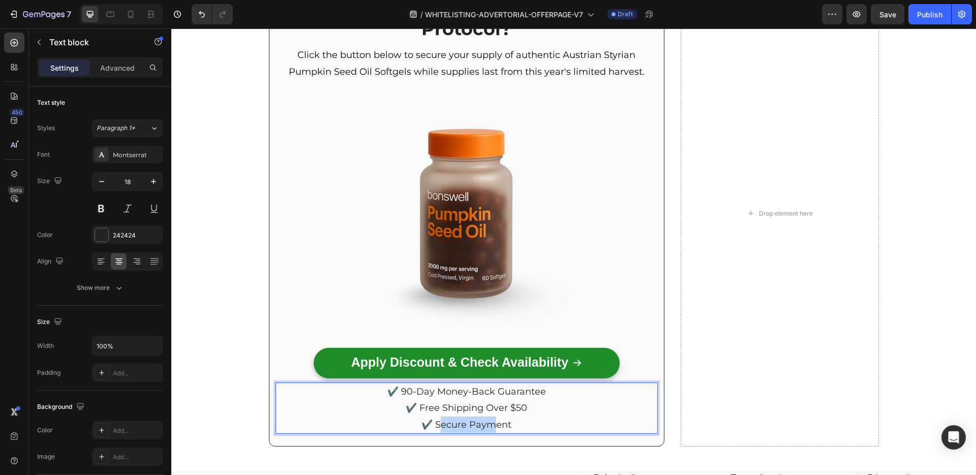
drag, startPoint x: 489, startPoint y: 400, endPoint x: 435, endPoint y: 402, distance: 53.9
click at [435, 419] on span "✔️ Secure Payment" at bounding box center [466, 424] width 90 height 11
drag, startPoint x: 433, startPoint y: 401, endPoint x: 530, endPoint y: 405, distance: 97.1
click at [529, 416] on p "✔️ Secure Payment" at bounding box center [466, 424] width 381 height 16
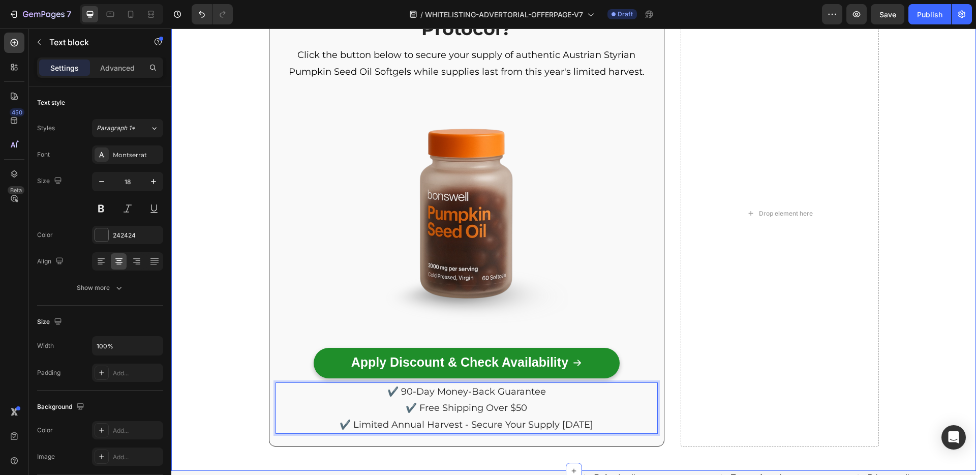
click at [227, 376] on div "⁠⁠⁠⁠⁠⁠⁠ Ready to Try [PERSON_NAME]'s Protocol? Heading Click the button below t…" at bounding box center [573, 213] width 804 height 466
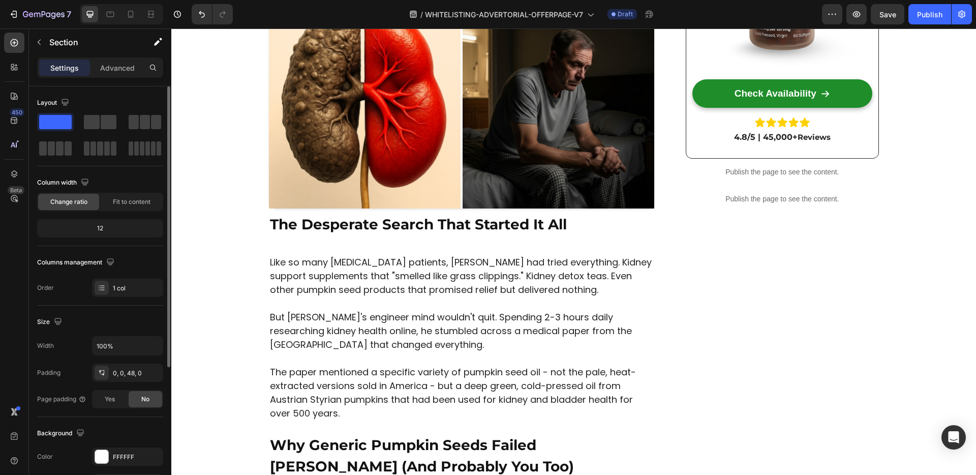
scroll to position [338, 0]
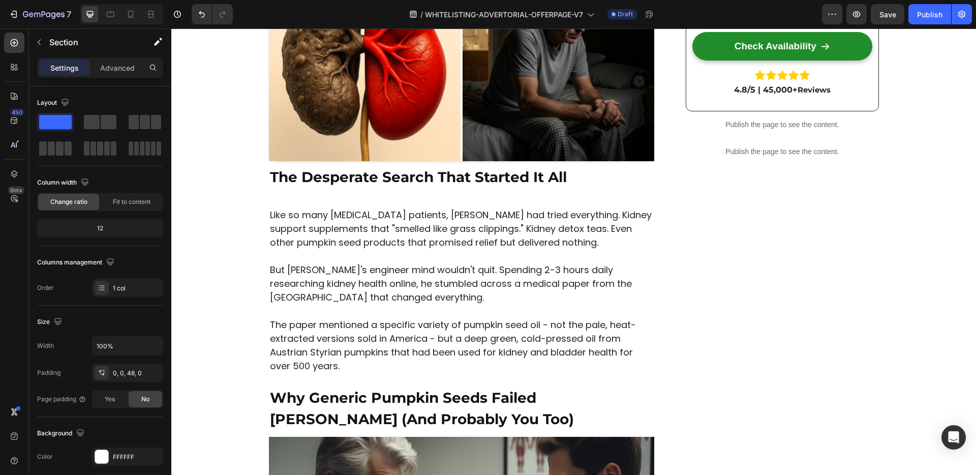
click at [344, 227] on p "Like so many [MEDICAL_DATA] patients, [PERSON_NAME] had tried everything. Kidne…" at bounding box center [462, 228] width 384 height 41
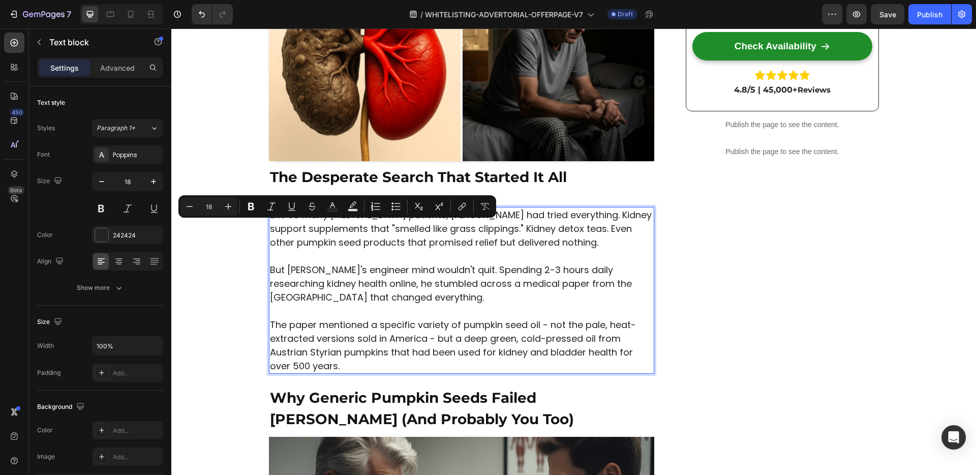
click at [306, 219] on p "Like so many [MEDICAL_DATA] patients, [PERSON_NAME] had tried everything. Kidne…" at bounding box center [462, 228] width 384 height 41
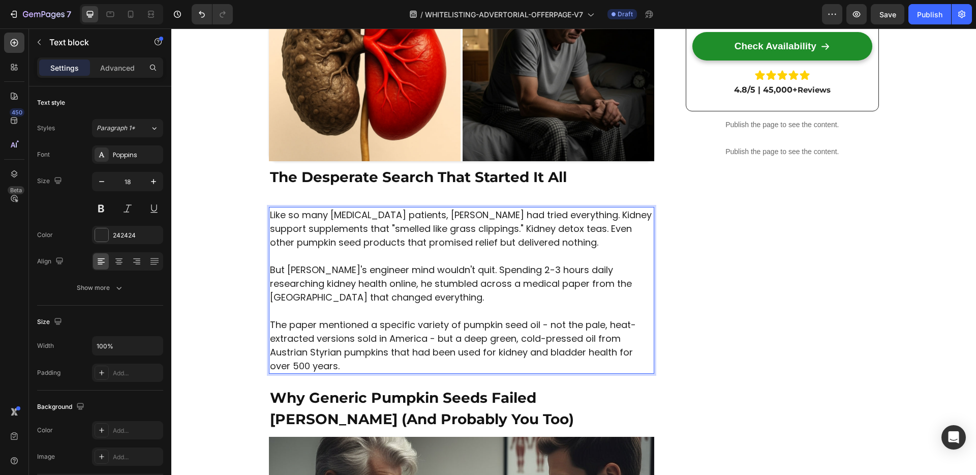
click at [270, 218] on p "Like so many [MEDICAL_DATA] patients, [PERSON_NAME] had tried everything. Kidne…" at bounding box center [462, 228] width 384 height 41
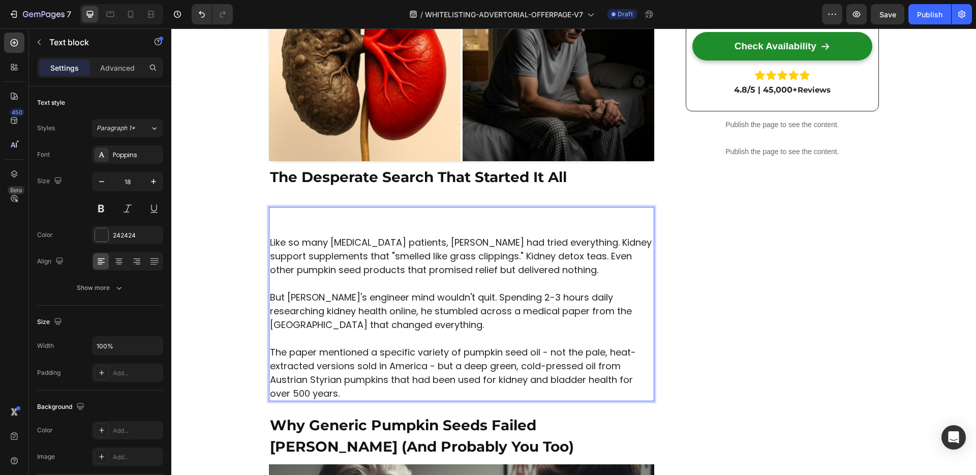
click at [270, 218] on p "Rich Text Editor. Editing area: main" at bounding box center [462, 215] width 384 height 14
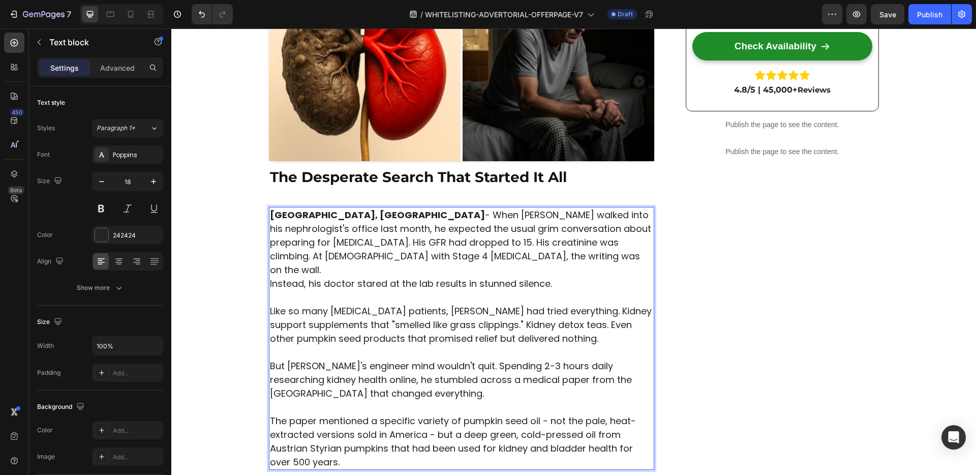
click at [433, 261] on p "[GEOGRAPHIC_DATA], [GEOGRAPHIC_DATA] - When [PERSON_NAME] walked into his nephr…" at bounding box center [462, 242] width 384 height 69
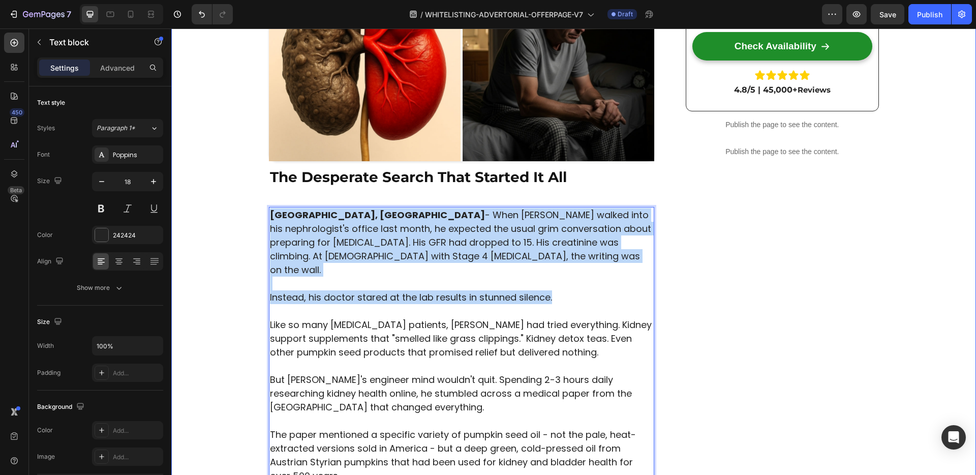
drag, startPoint x: 569, startPoint y: 283, endPoint x: 242, endPoint y: 204, distance: 336.5
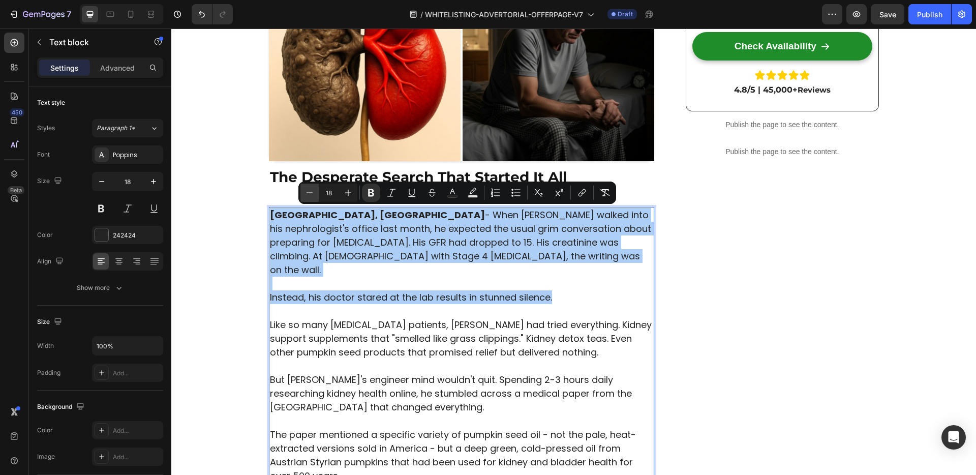
click at [314, 197] on icon "Editor contextual toolbar" at bounding box center [309, 192] width 10 height 10
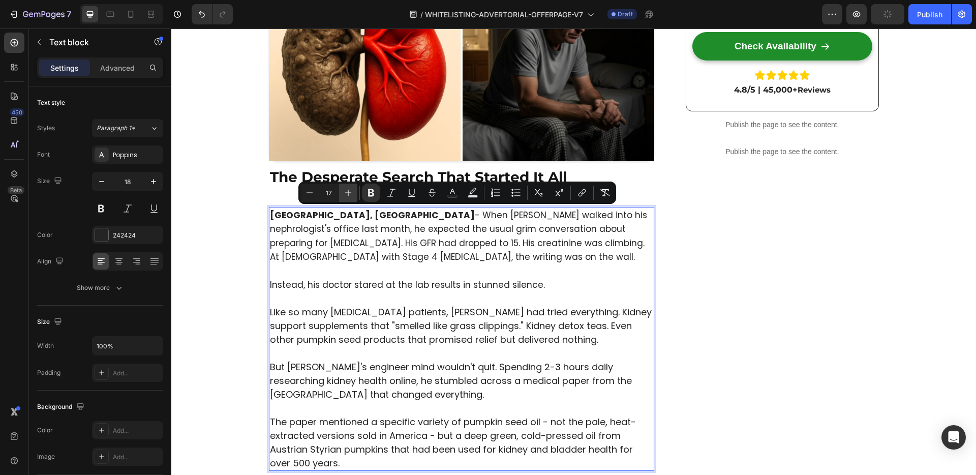
click at [349, 195] on icon "Editor contextual toolbar" at bounding box center [348, 192] width 10 height 10
type input "18"
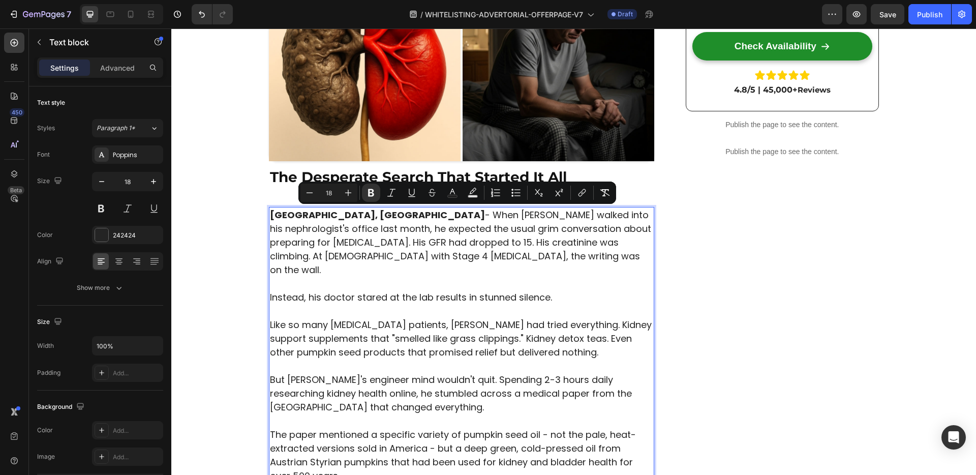
click at [578, 276] on p "Rich Text Editor. Editing area: main" at bounding box center [462, 283] width 384 height 14
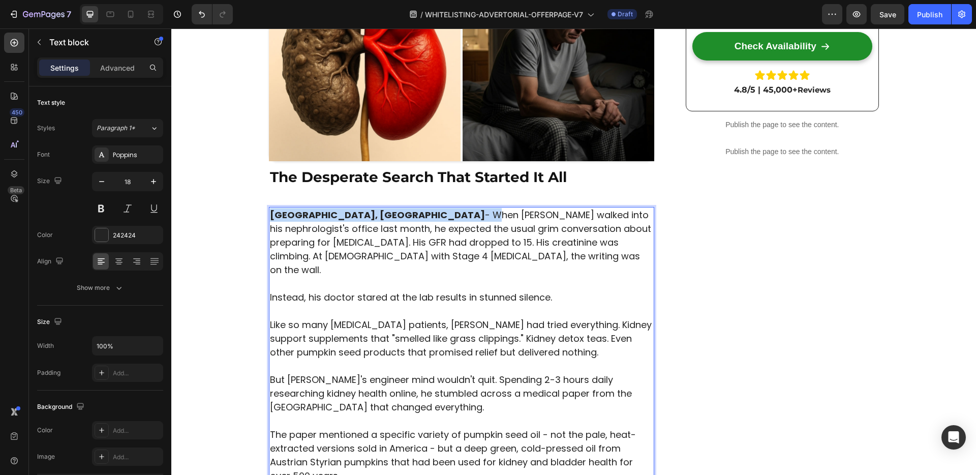
drag, startPoint x: 328, startPoint y: 213, endPoint x: 263, endPoint y: 213, distance: 65.0
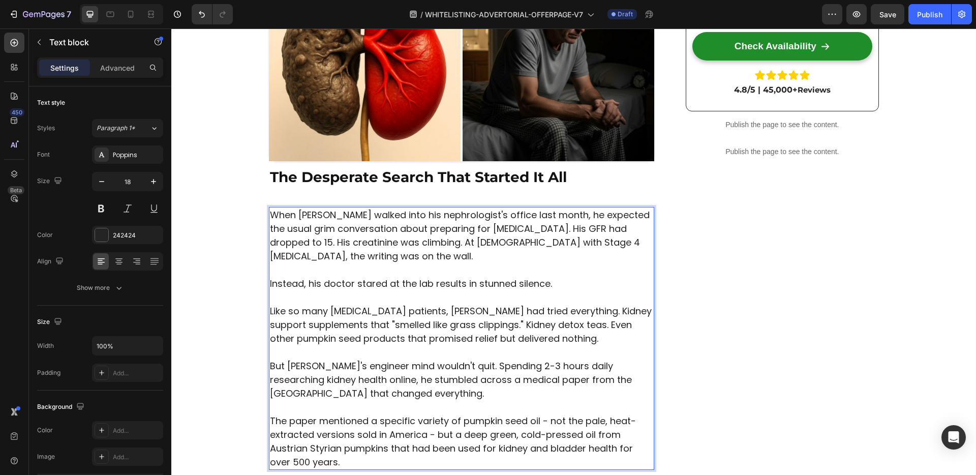
click at [392, 249] on p "When [PERSON_NAME] walked into his nephrologist's office last month, he expecte…" at bounding box center [462, 235] width 384 height 55
click at [378, 252] on p "When [PERSON_NAME] walked into his nephrologist's office last month, he expecte…" at bounding box center [462, 235] width 384 height 55
click at [582, 275] on div "When [PERSON_NAME] walked into his nephrologist's office last month, he expecte…" at bounding box center [462, 338] width 386 height 263
click at [565, 284] on p "Instead, his doctor stared at the lab results in stunned silence." at bounding box center [462, 283] width 384 height 14
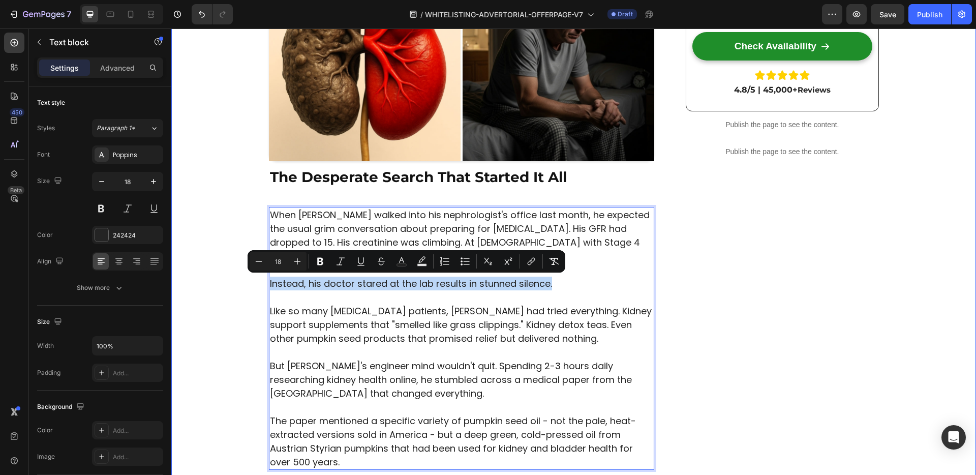
drag, startPoint x: 495, startPoint y: 286, endPoint x: 262, endPoint y: 289, distance: 232.7
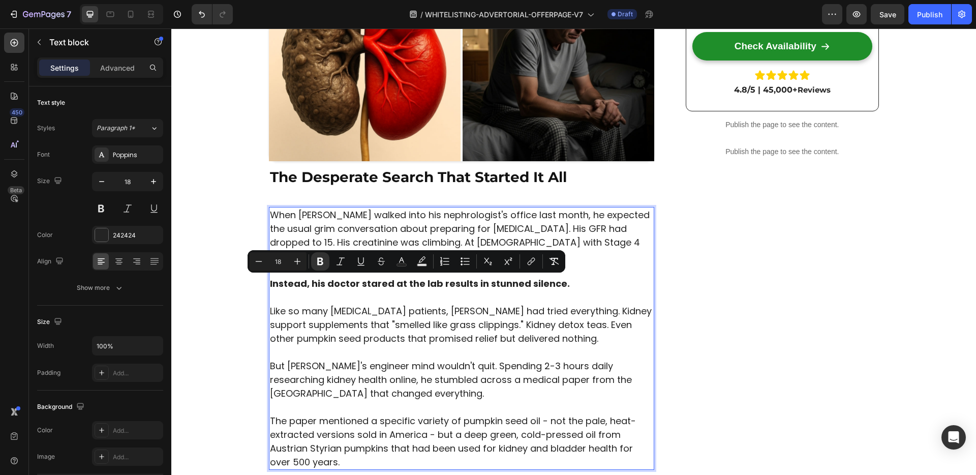
click at [551, 289] on strong "Instead, his doctor stared at the lab results in stunned silence." at bounding box center [420, 283] width 300 height 13
click at [591, 285] on p "Instead, his doctor stared at the lab results in stunned silence." at bounding box center [462, 283] width 384 height 14
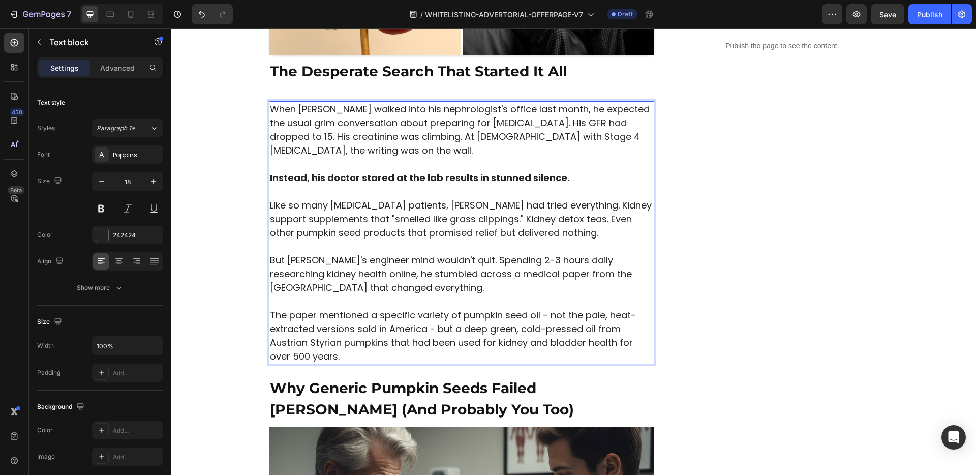
scroll to position [425, 0]
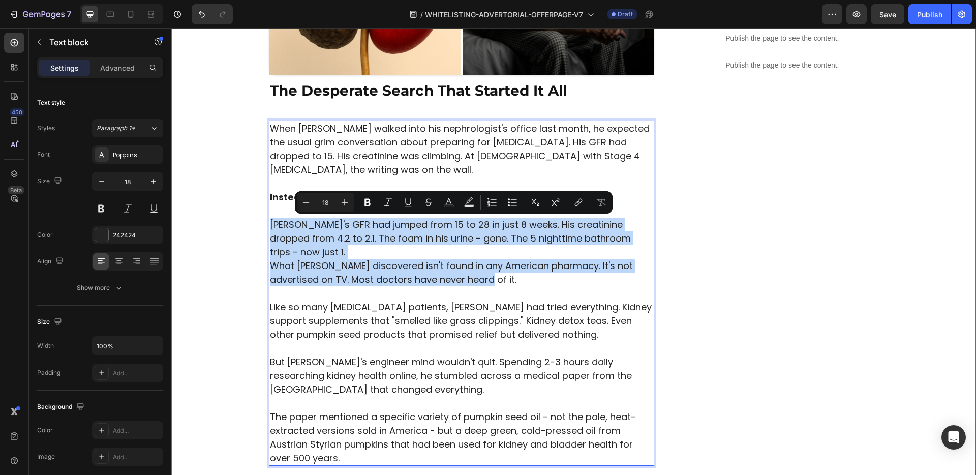
drag, startPoint x: 464, startPoint y: 268, endPoint x: 252, endPoint y: 227, distance: 216.3
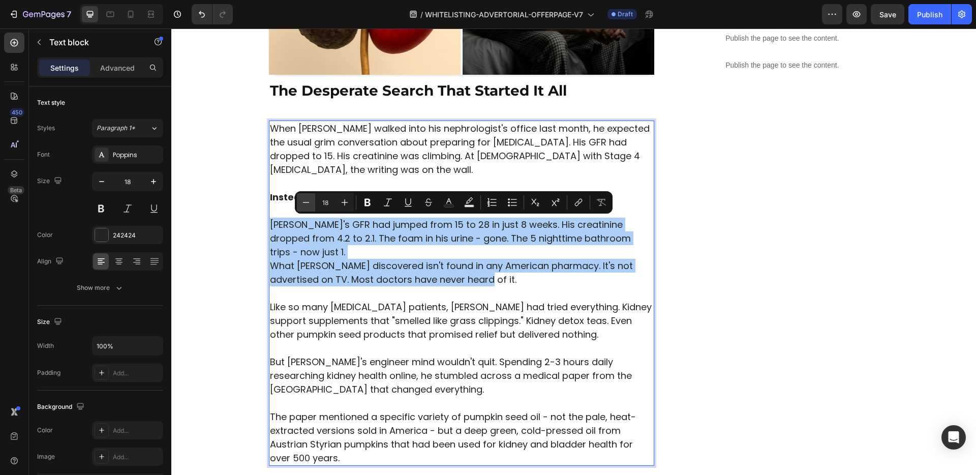
click at [310, 207] on icon "Editor contextual toolbar" at bounding box center [306, 202] width 10 height 10
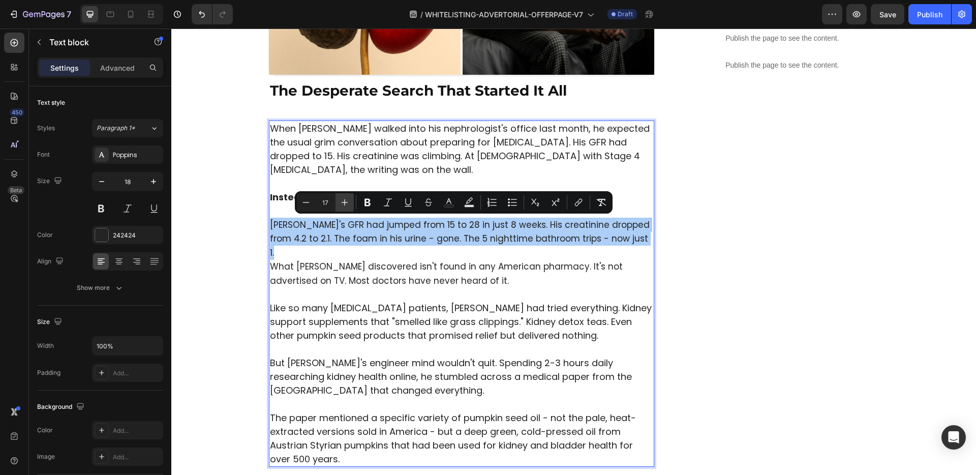
click at [342, 200] on icon "Editor contextual toolbar" at bounding box center [344, 202] width 10 height 10
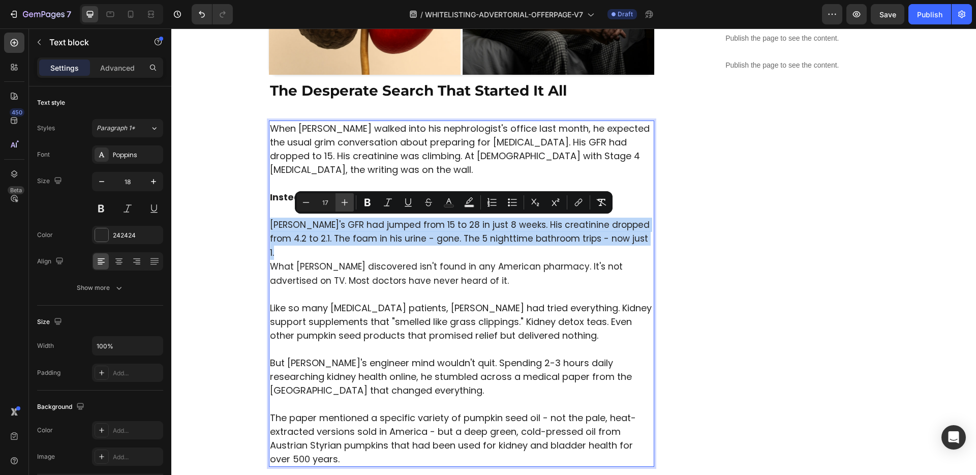
type input "18"
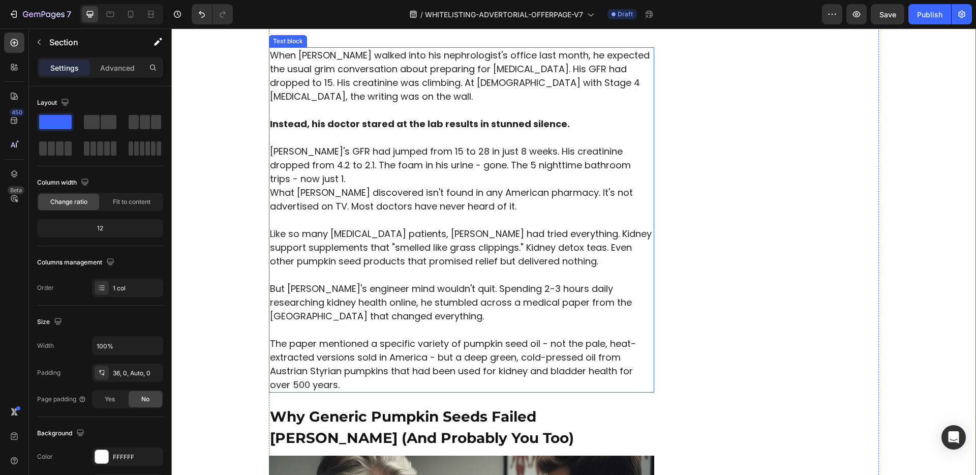
scroll to position [505, 0]
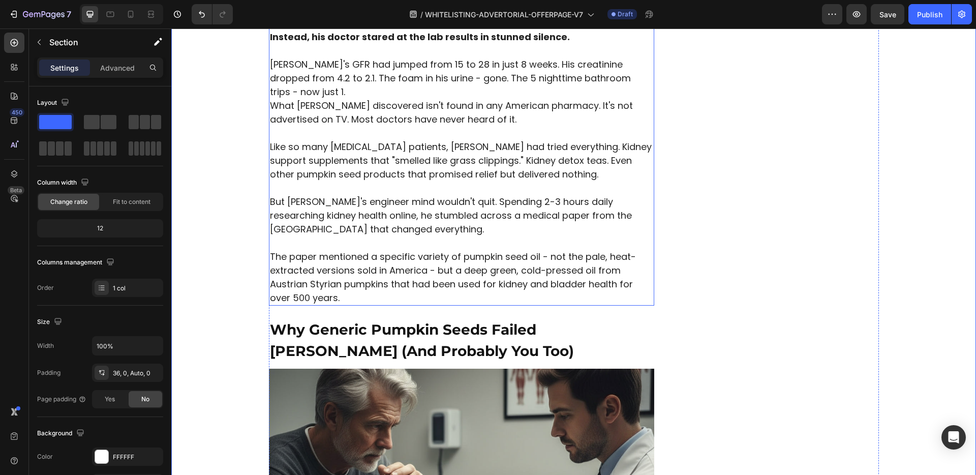
click at [413, 249] on p "The paper mentioned a specific variety of pumpkin seed oil - not the pale, heat…" at bounding box center [462, 276] width 384 height 55
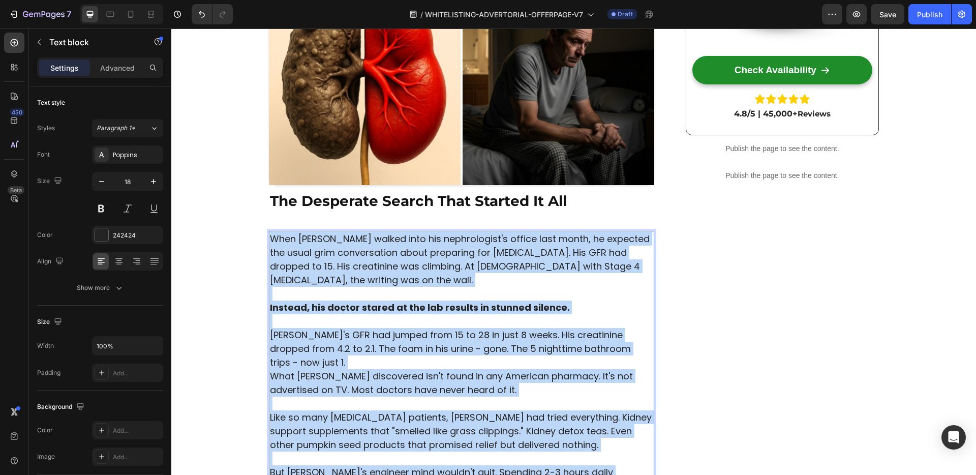
scroll to position [301, 0]
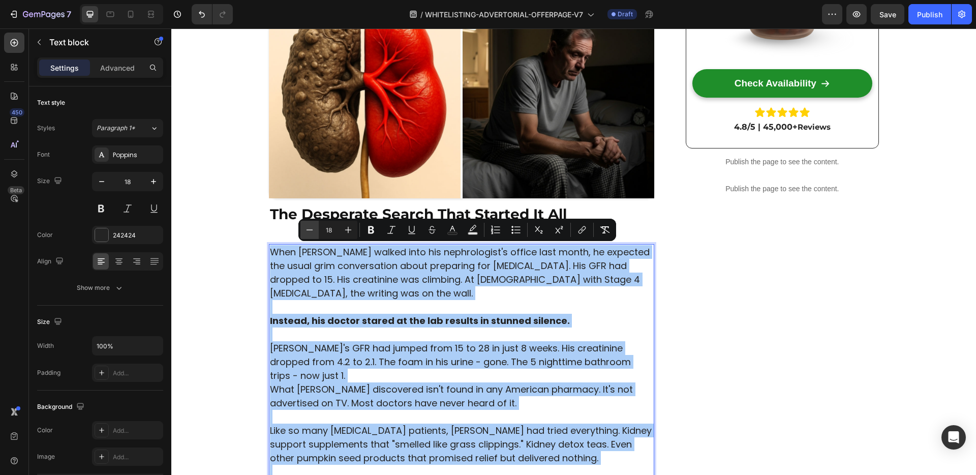
click at [315, 236] on button "Minus" at bounding box center [309, 230] width 18 height 18
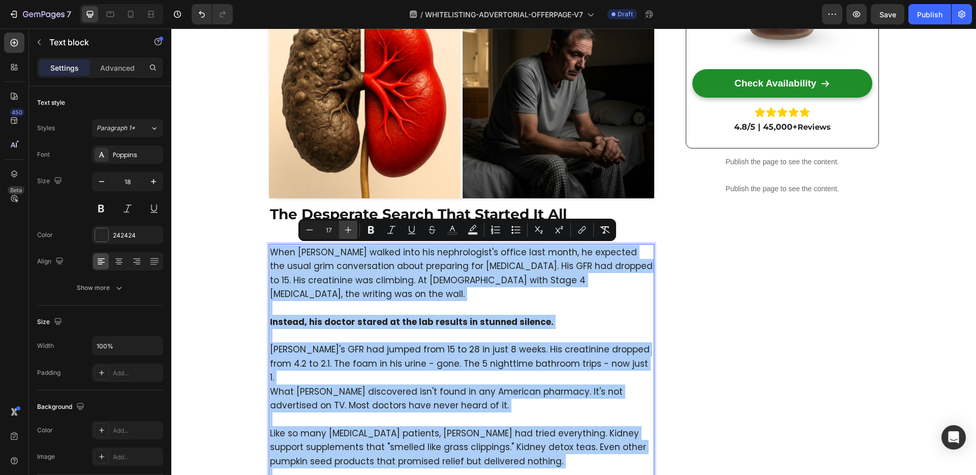
click at [347, 232] on icon "Editor contextual toolbar" at bounding box center [348, 230] width 10 height 10
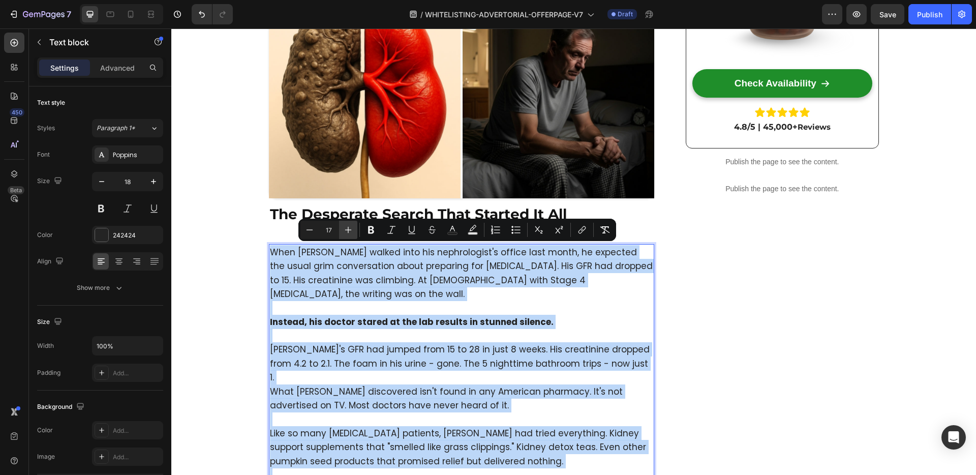
type input "18"
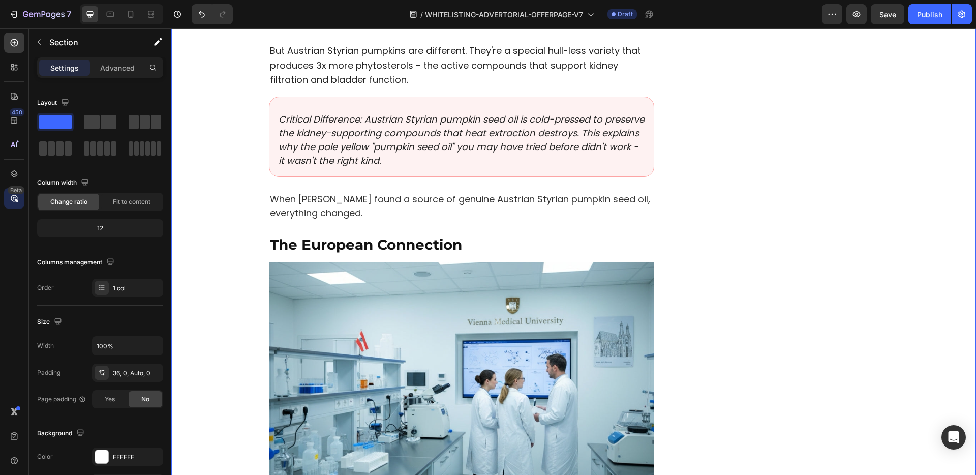
scroll to position [1354, 0]
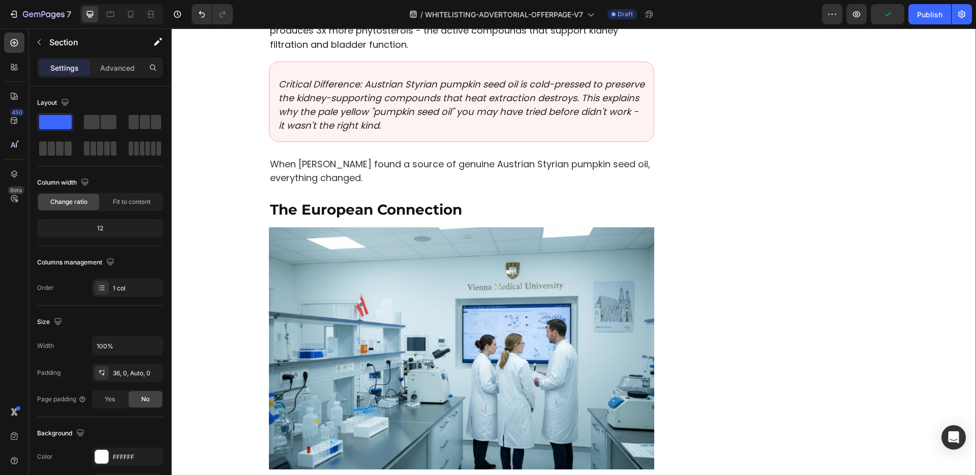
click at [368, 201] on strong "The European Connection" at bounding box center [366, 209] width 192 height 17
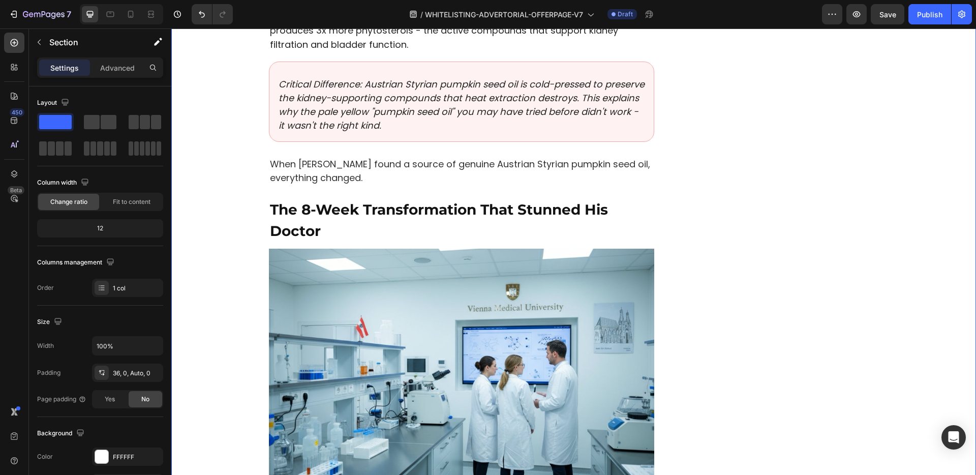
click at [312, 202] on strong "The 8-Week Transformation That Stunned His Doctor" at bounding box center [439, 220] width 338 height 39
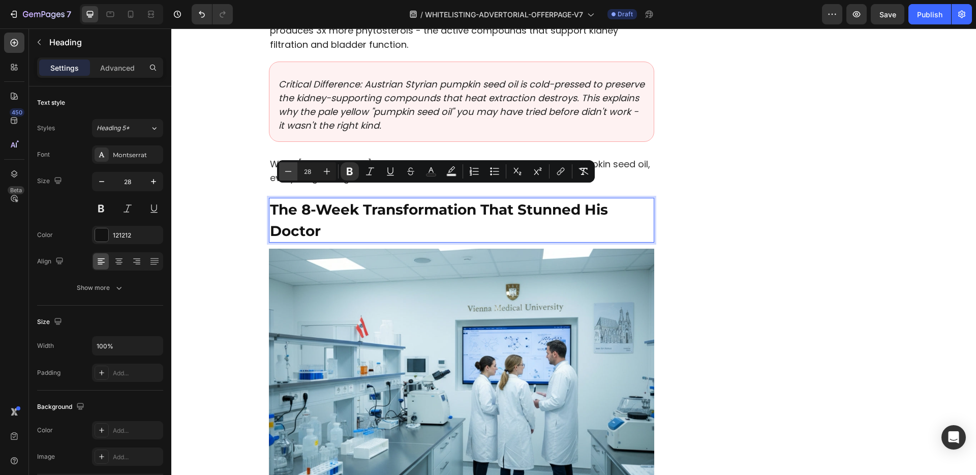
click at [289, 172] on icon "Editor contextual toolbar" at bounding box center [288, 171] width 10 height 10
click at [324, 169] on icon "Editor contextual toolbar" at bounding box center [327, 171] width 10 height 10
type input "28"
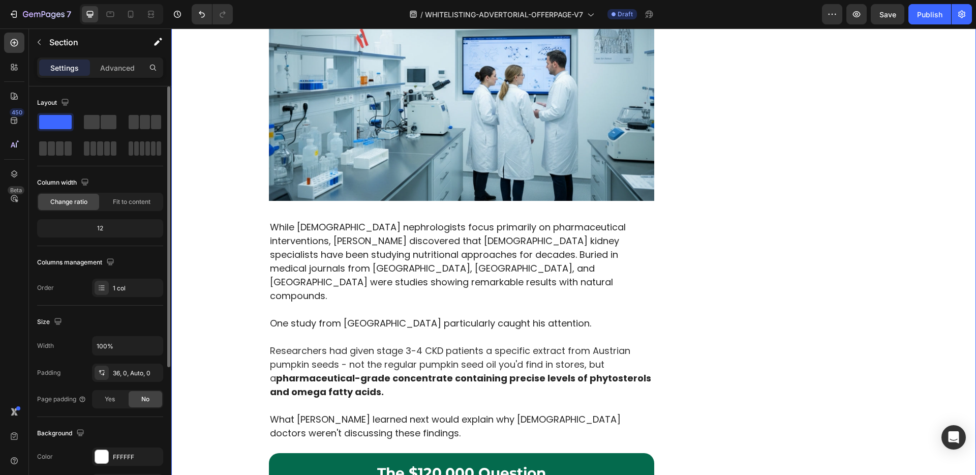
scroll to position [1638, 0]
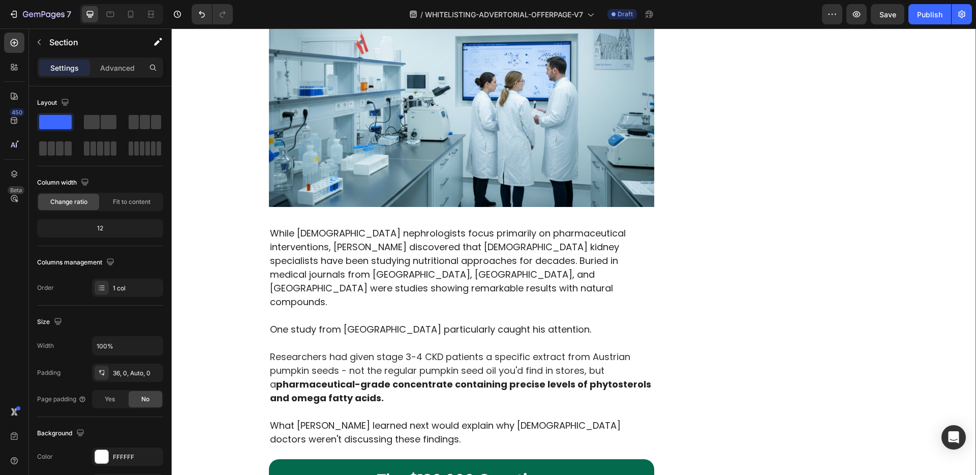
click at [373, 230] on span "While [DEMOGRAPHIC_DATA] nephrologists focus primarily on pharmaceutical interv…" at bounding box center [448, 267] width 356 height 81
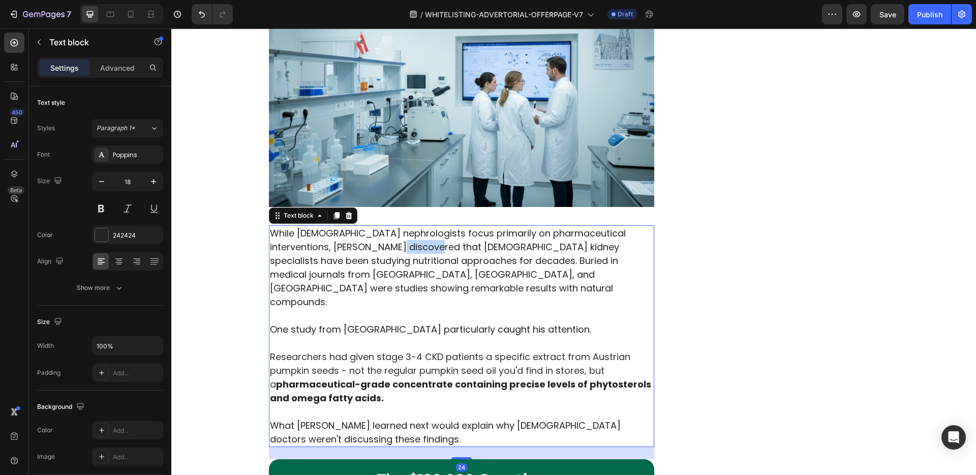
click at [373, 230] on span "While [DEMOGRAPHIC_DATA] nephrologists focus primarily on pharmaceutical interv…" at bounding box center [448, 267] width 356 height 81
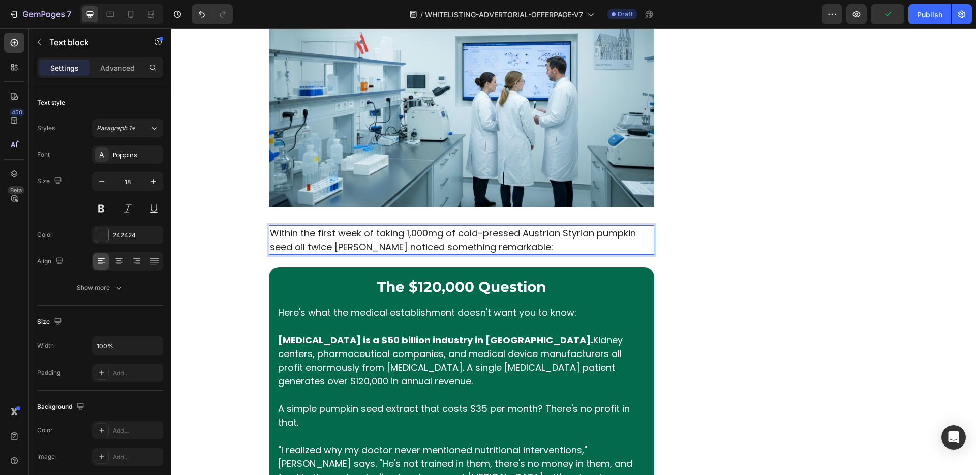
scroll to position [1744, 0]
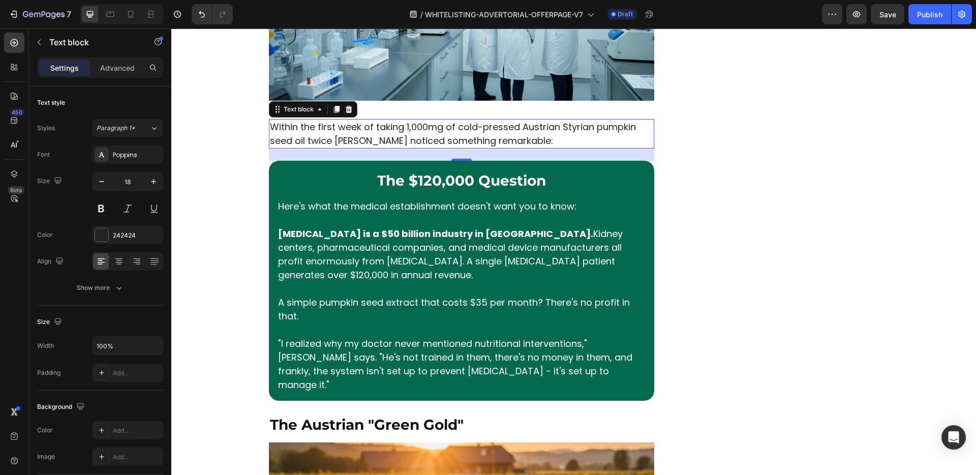
click at [375, 282] on p at bounding box center [461, 289] width 367 height 14
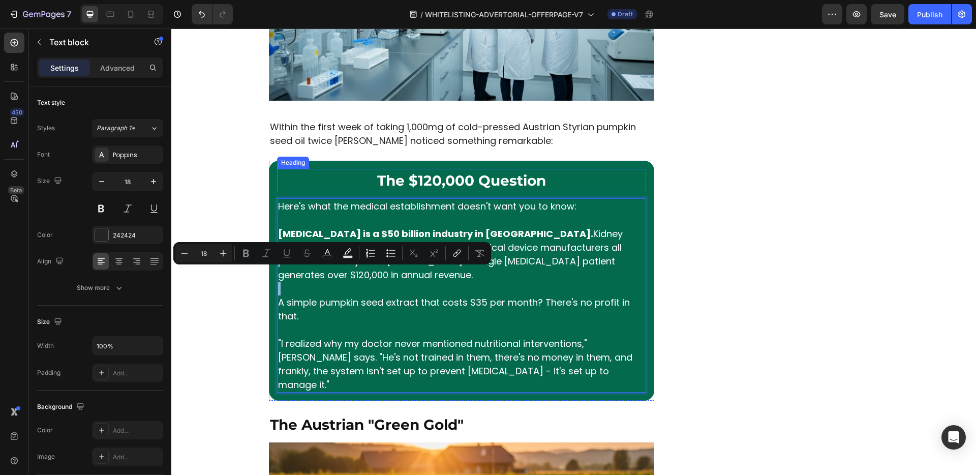
drag, startPoint x: 433, startPoint y: 171, endPoint x: 376, endPoint y: 166, distance: 58.1
click at [433, 172] on strong "The $120,000 Question" at bounding box center [461, 180] width 169 height 17
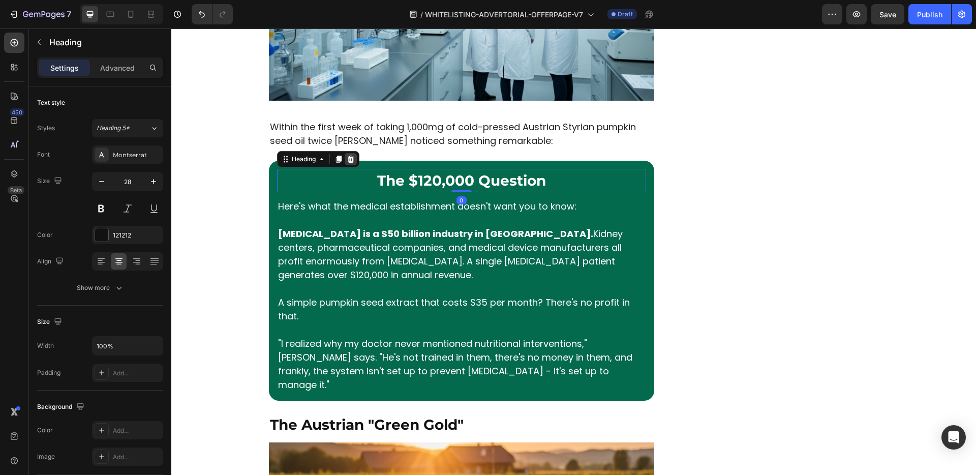
click at [348, 155] on icon at bounding box center [351, 159] width 8 height 8
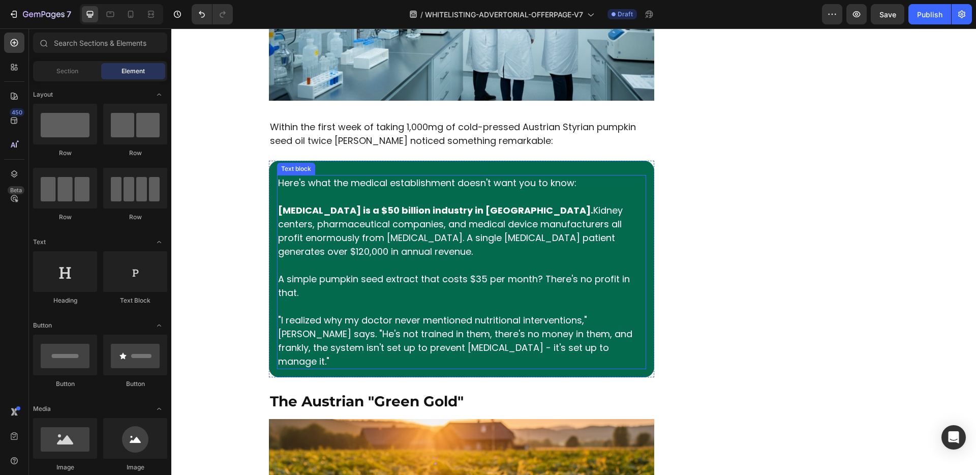
click at [378, 221] on span "[MEDICAL_DATA] is a $50 billion industry in [GEOGRAPHIC_DATA]. Kidney centers, …" at bounding box center [450, 231] width 345 height 54
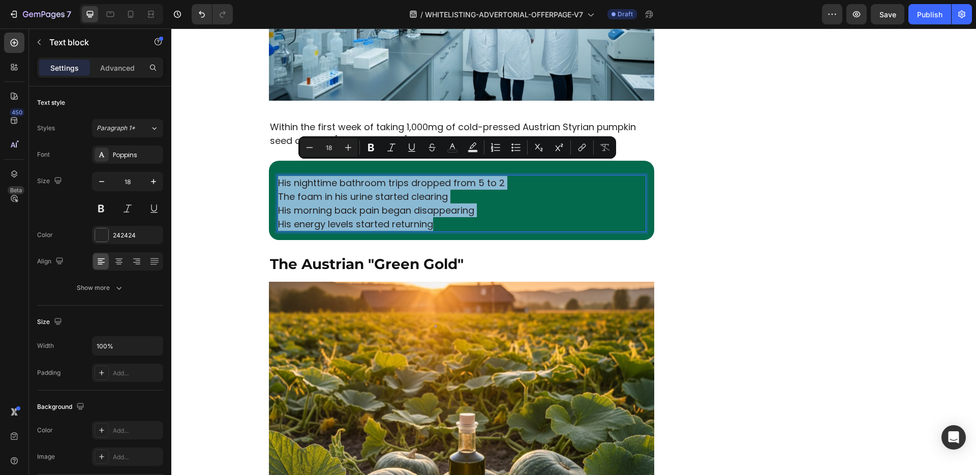
click at [508, 176] on p "His nighttime bathroom trips dropped from 5 to 2" at bounding box center [461, 183] width 367 height 14
click at [504, 176] on p "His nighttime bathroom trips dropped from 5 to 2" at bounding box center [461, 183] width 367 height 14
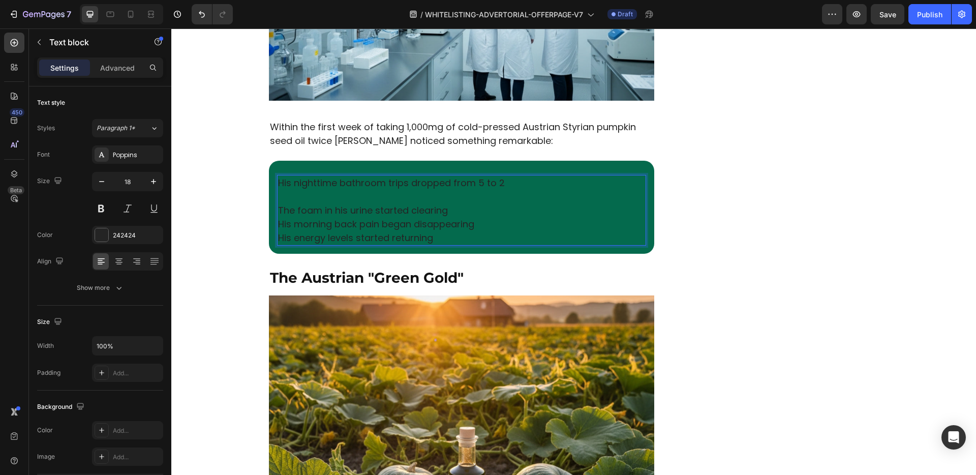
click at [465, 203] on p "The foam in his urine started clearing" at bounding box center [461, 210] width 367 height 14
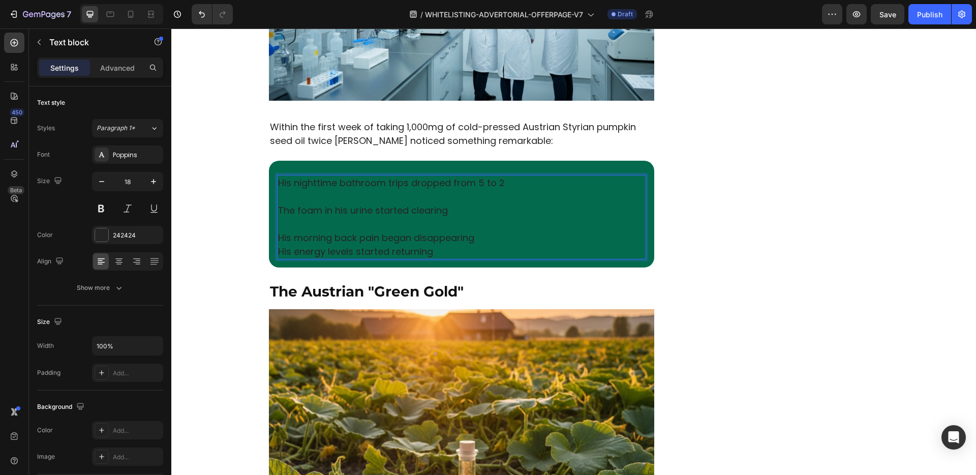
click at [486, 231] on p "His morning back pain began disappearing" at bounding box center [461, 238] width 367 height 14
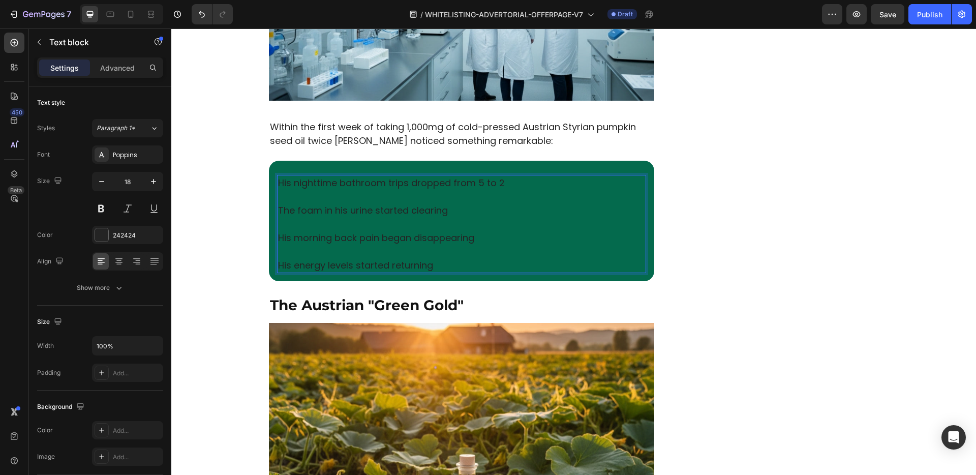
click at [429, 231] on p "His morning back pain began disappearing" at bounding box center [461, 238] width 367 height 14
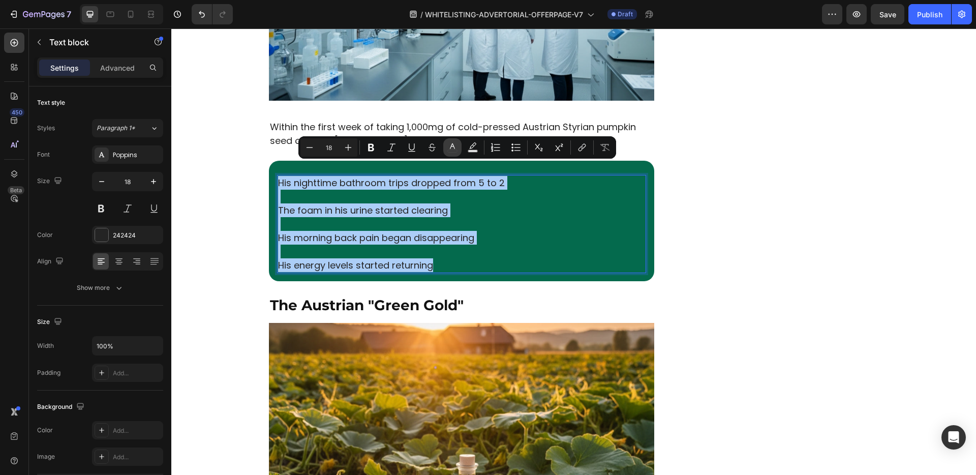
click at [457, 143] on button "color" at bounding box center [452, 147] width 18 height 18
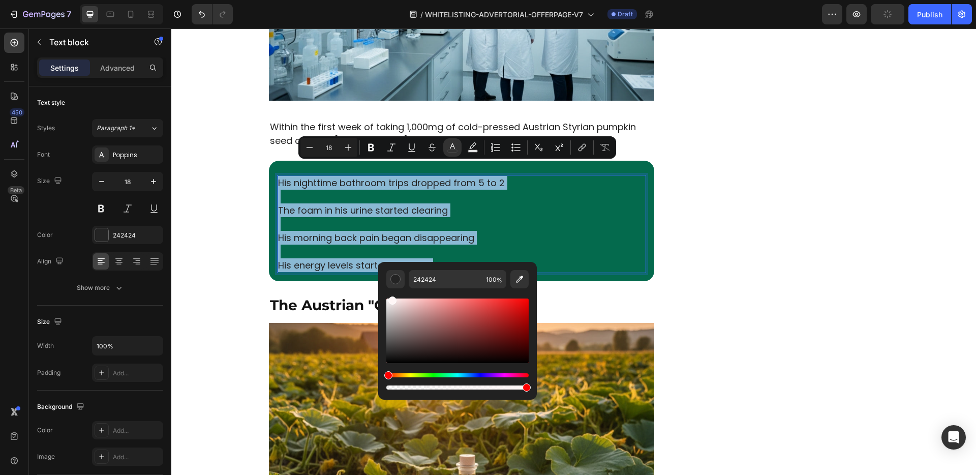
type input "FFFFFF"
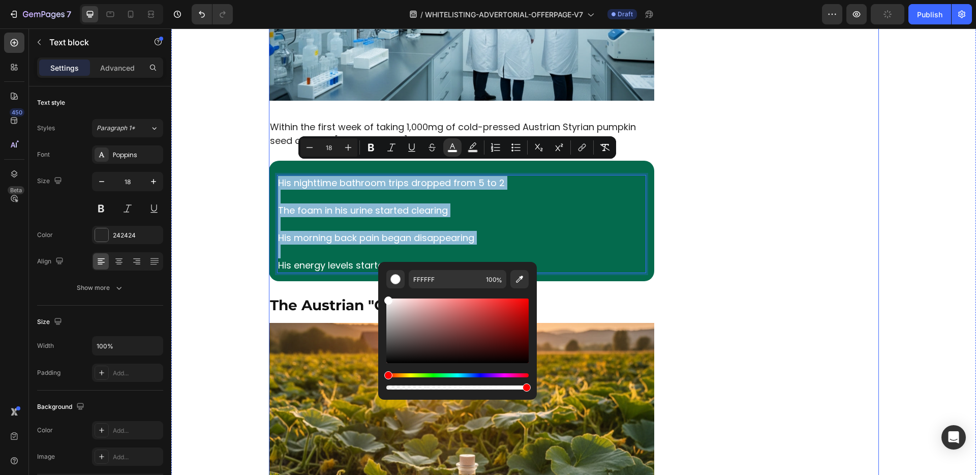
drag, startPoint x: 596, startPoint y: 333, endPoint x: 312, endPoint y: 269, distance: 291.1
click at [329, 217] on p "Rich Text Editor. Editing area: main" at bounding box center [461, 224] width 367 height 14
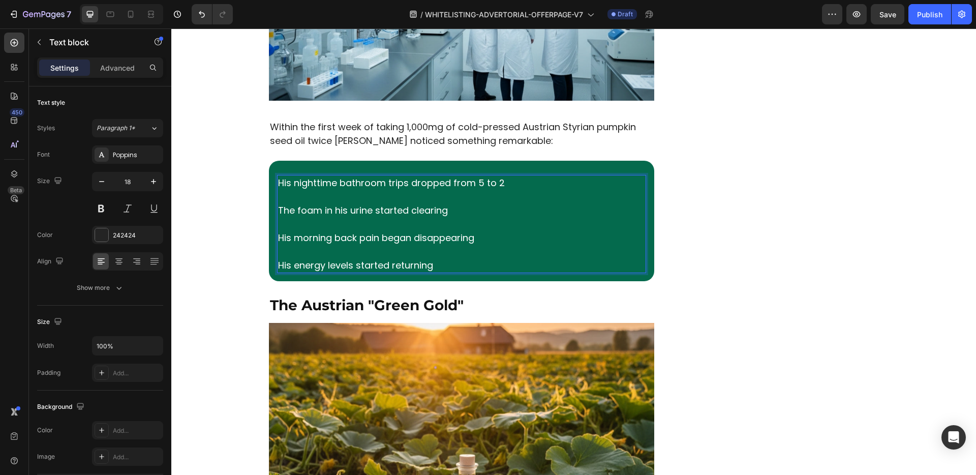
click at [356, 204] on span "The foam in his urine started clearing" at bounding box center [363, 210] width 170 height 13
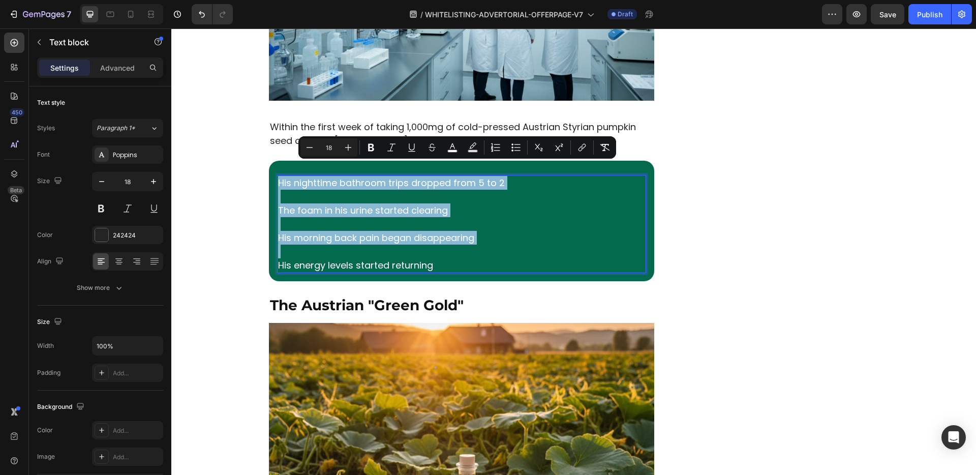
click at [372, 204] on span "The foam in his urine started clearing" at bounding box center [363, 210] width 170 height 13
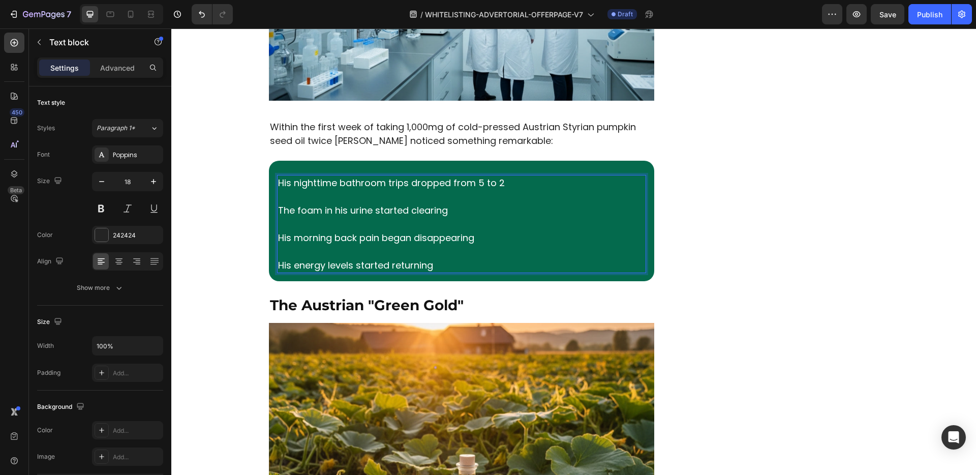
click at [278, 190] on p "Rich Text Editor. Editing area: main" at bounding box center [461, 197] width 367 height 14
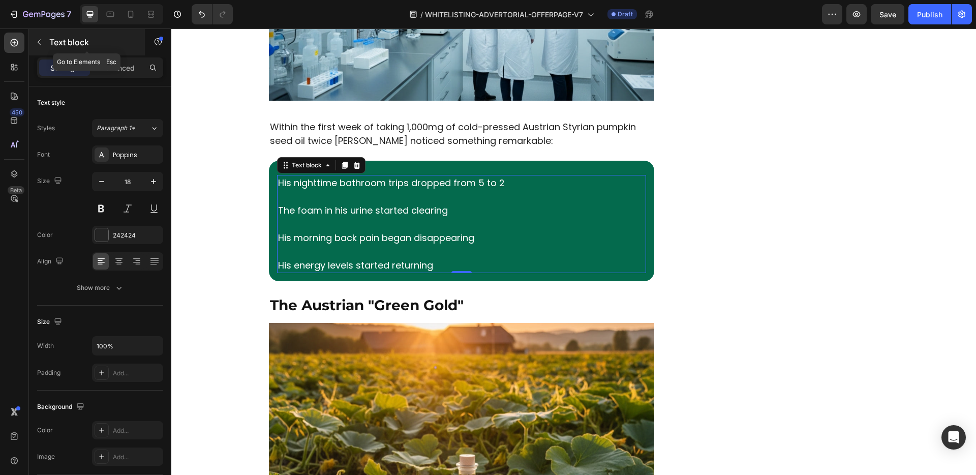
click at [40, 39] on icon "button" at bounding box center [39, 42] width 8 height 8
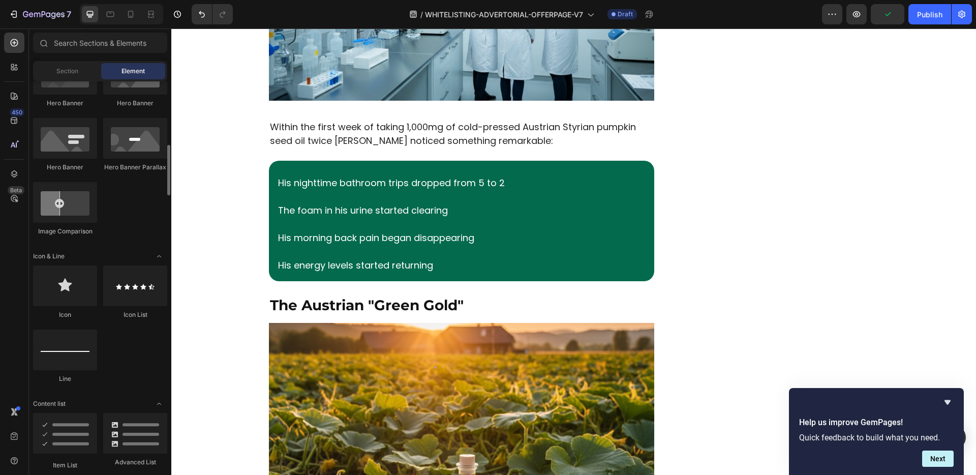
scroll to position [659, 0]
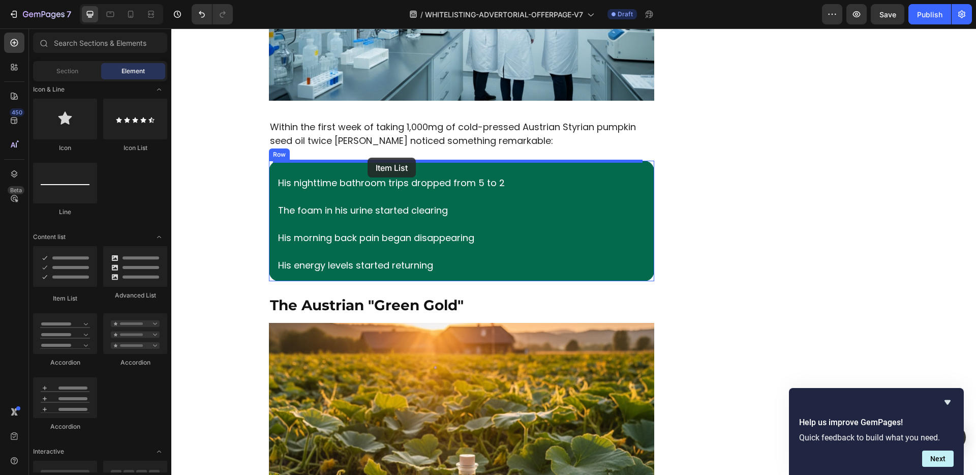
drag, startPoint x: 224, startPoint y: 307, endPoint x: 367, endPoint y: 158, distance: 207.4
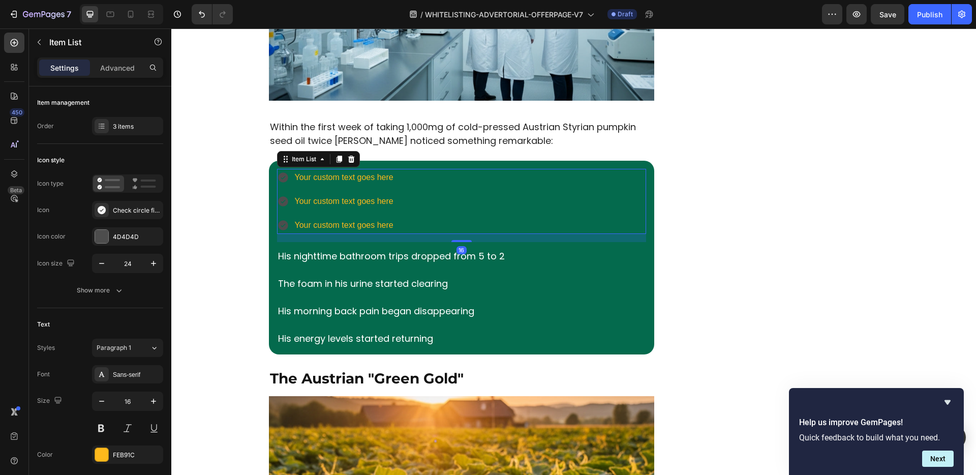
click at [309, 169] on div "Your custom text goes here" at bounding box center [344, 178] width 102 height 18
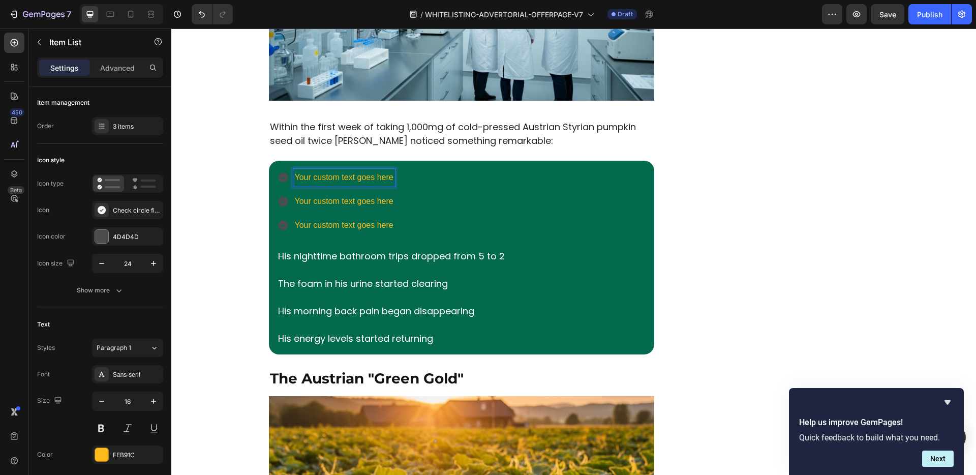
click at [280, 173] on icon at bounding box center [283, 178] width 10 height 10
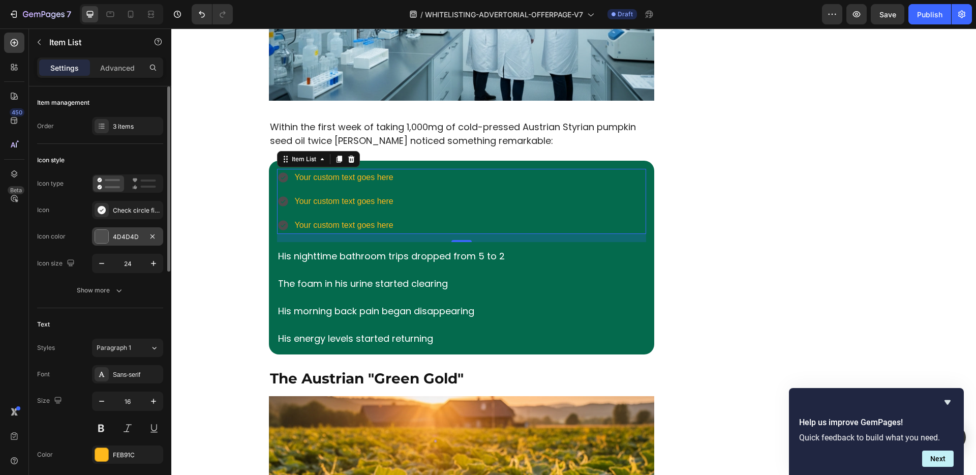
click at [119, 236] on div "4D4D4D" at bounding box center [127, 236] width 29 height 9
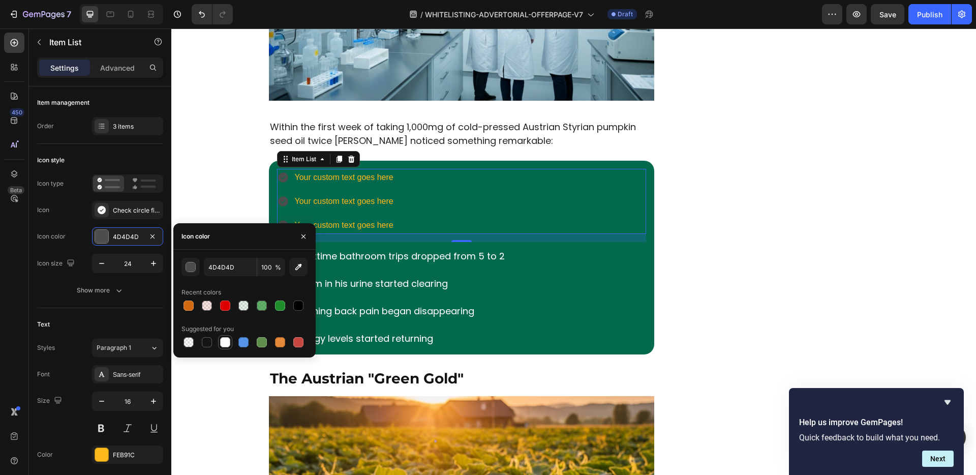
click at [225, 348] on div at bounding box center [225, 342] width 12 height 12
type input "FFFFFF"
click at [118, 133] on div "3 items" at bounding box center [127, 126] width 71 height 18
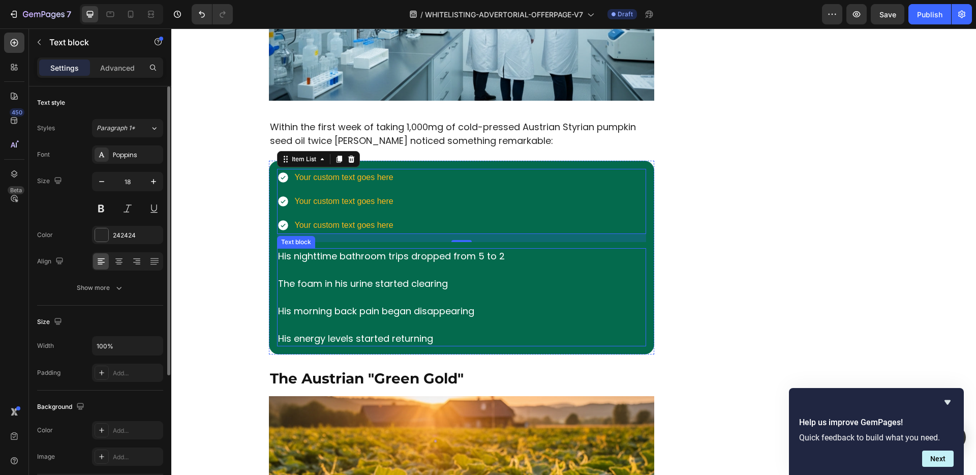
click at [382, 263] on p "Rich Text Editor. Editing area: main" at bounding box center [461, 270] width 367 height 14
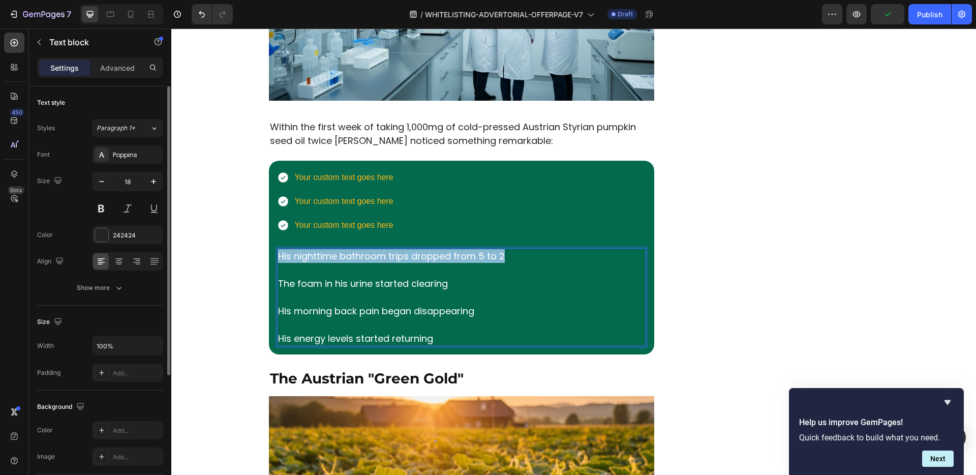
drag, startPoint x: 515, startPoint y: 237, endPoint x: 246, endPoint y: 243, distance: 268.3
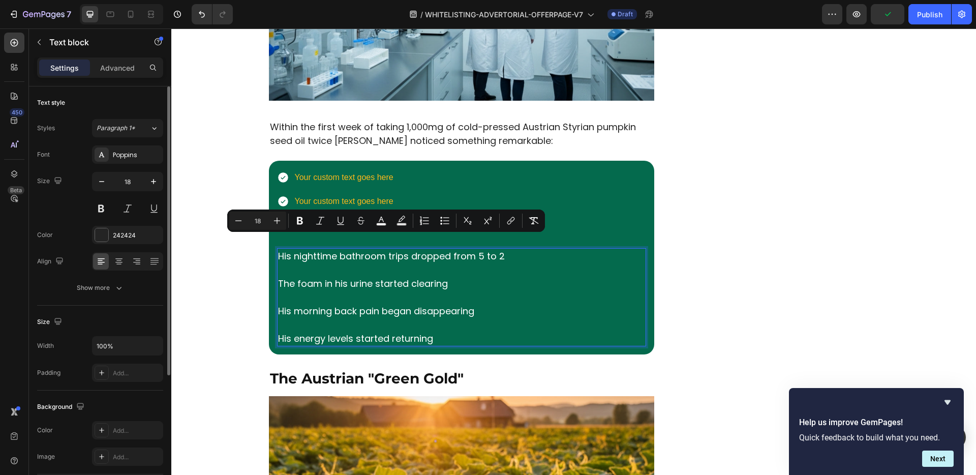
click at [336, 263] on p "Rich Text Editor. Editing area: main" at bounding box center [461, 270] width 367 height 14
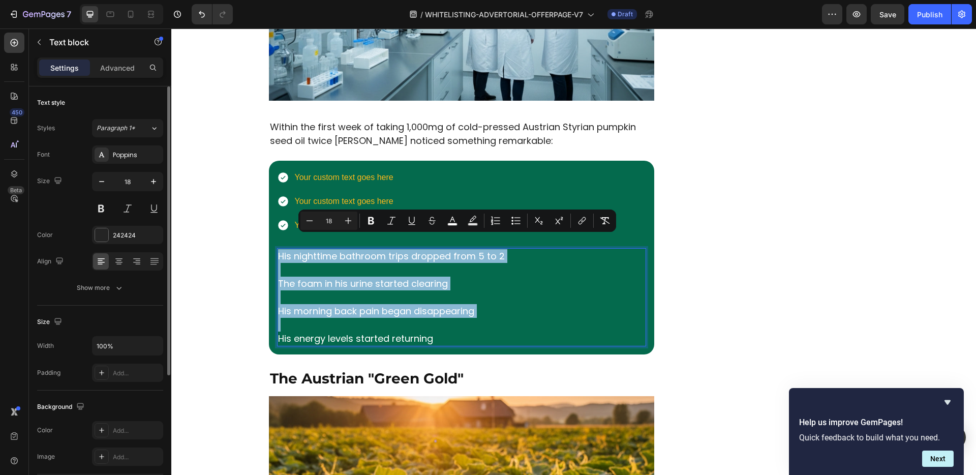
click at [581, 263] on p "Rich Text Editor. Editing area: main" at bounding box center [461, 270] width 367 height 14
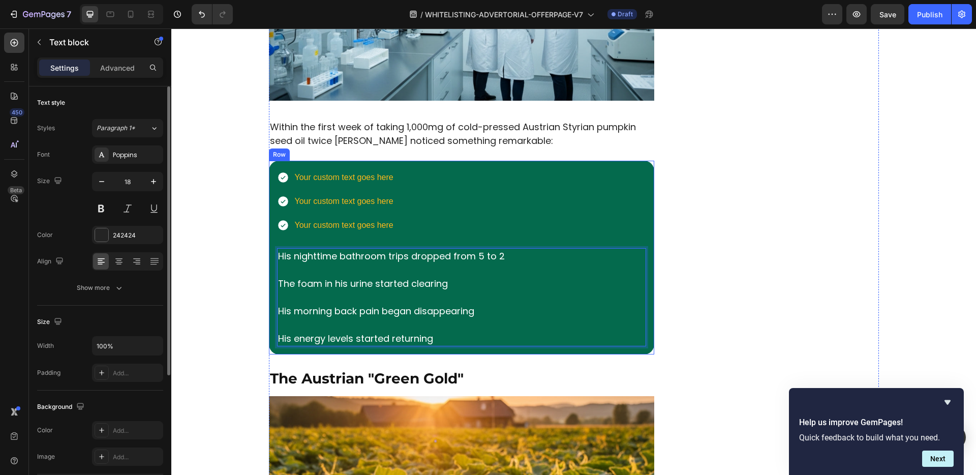
click at [638, 222] on div "Your custom text goes here Your custom text goes here Your custom text goes her…" at bounding box center [461, 257] width 369 height 177
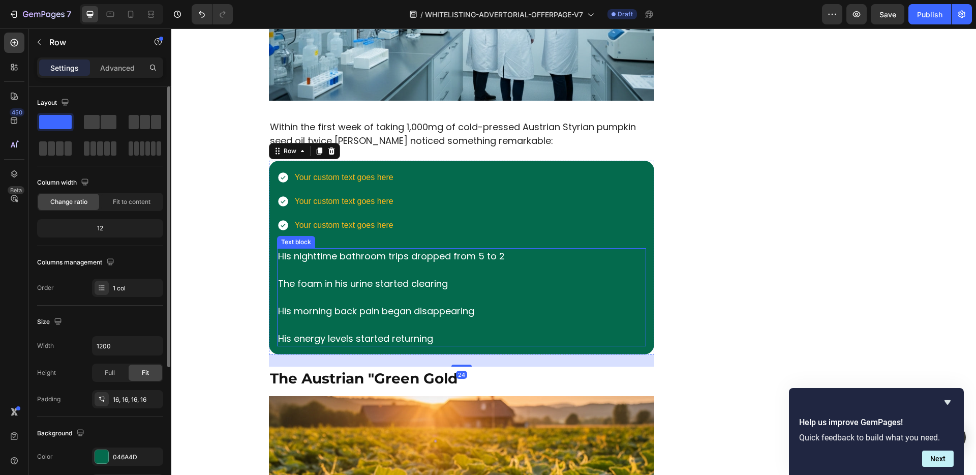
click at [571, 263] on p "Rich Text Editor. Editing area: main" at bounding box center [461, 270] width 367 height 14
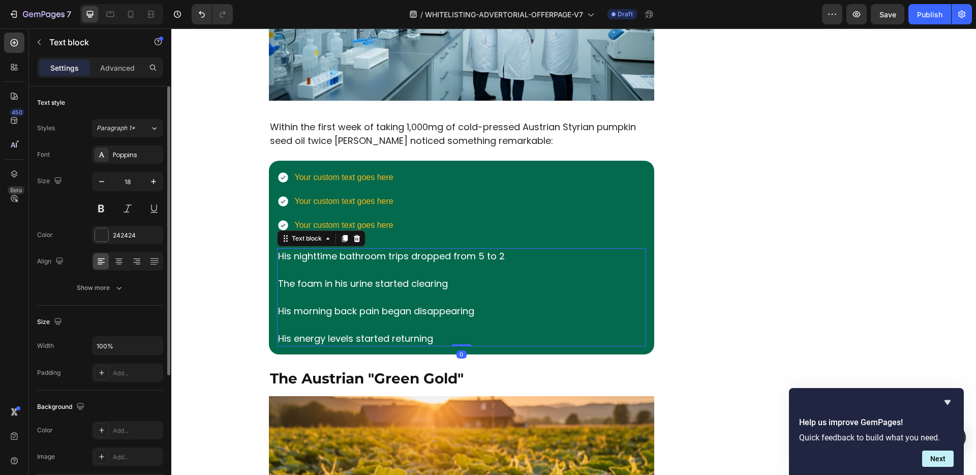
click at [353, 234] on icon at bounding box center [357, 238] width 8 height 8
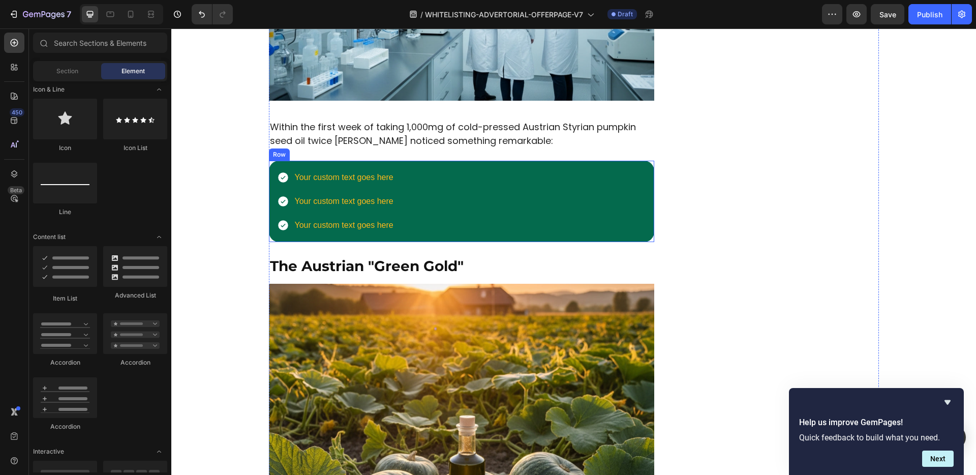
click at [345, 218] on p "Your custom text goes here" at bounding box center [344, 225] width 99 height 15
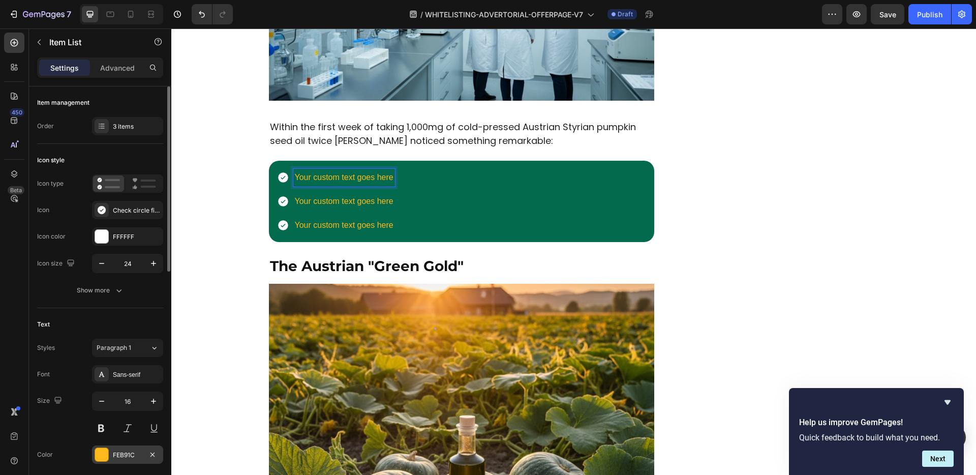
click at [126, 451] on div "FEB91C" at bounding box center [127, 454] width 29 height 9
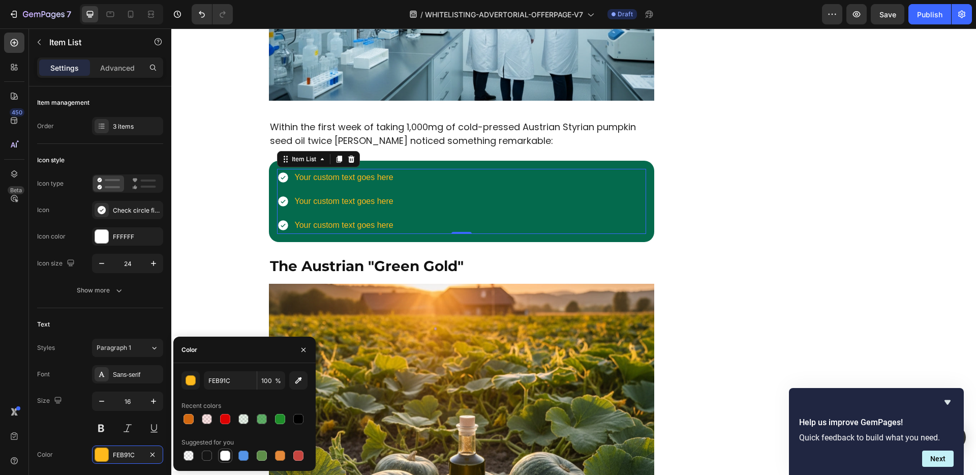
click at [225, 457] on div at bounding box center [225, 455] width 10 height 10
type input "FFFFFF"
click at [114, 313] on div "Text Styles Paragraph 1 Font Sans-serif Size 16 Color FFFFFF Show more" at bounding box center [100, 403] width 126 height 191
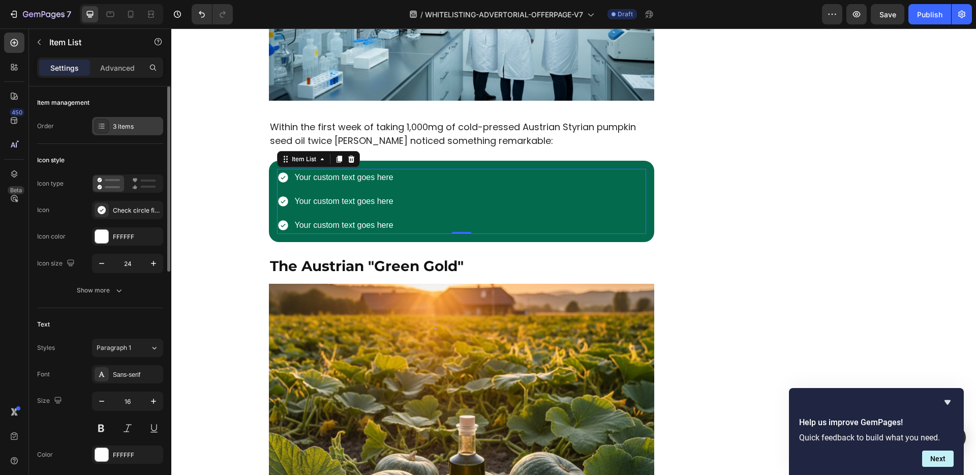
click at [122, 126] on div "3 items" at bounding box center [137, 126] width 48 height 9
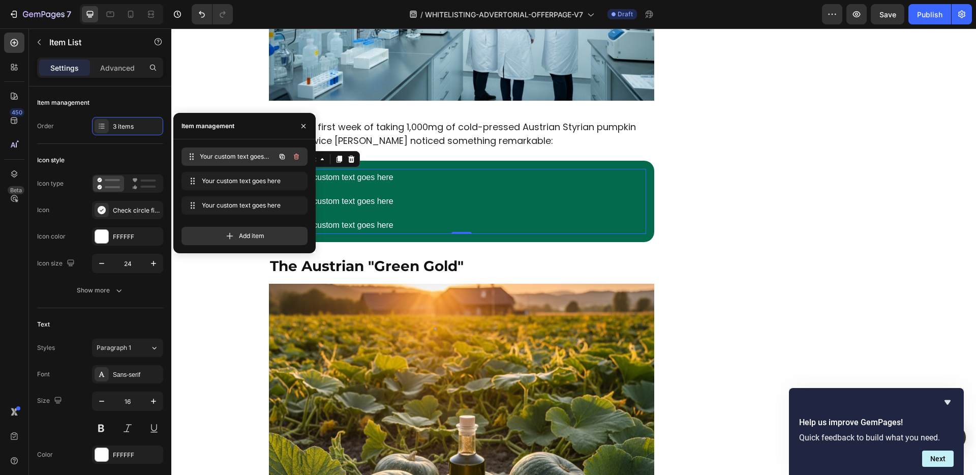
click at [231, 161] on div "Your custom text goes here Your custom text goes here" at bounding box center [229, 156] width 89 height 14
click at [235, 152] on span "Your custom text goes here" at bounding box center [237, 156] width 75 height 9
click at [235, 153] on span "Your custom text goes here" at bounding box center [237, 156] width 75 height 9
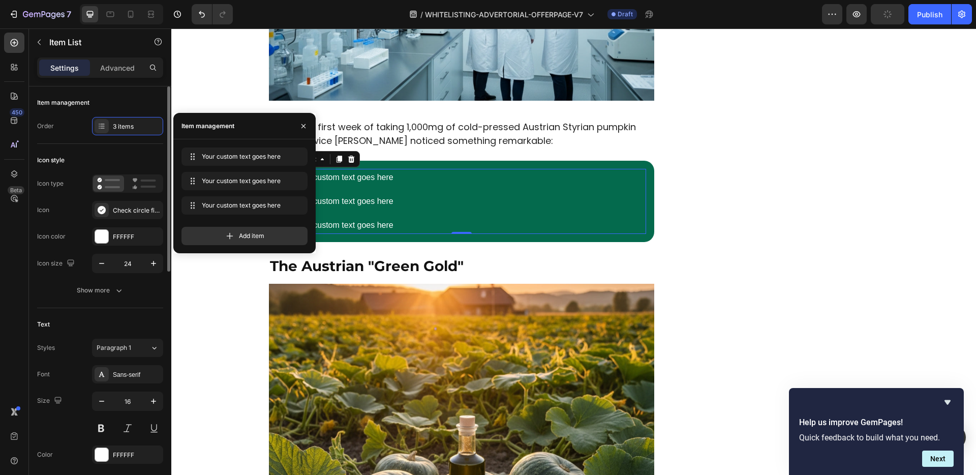
click at [128, 153] on div "Icon style" at bounding box center [100, 160] width 126 height 16
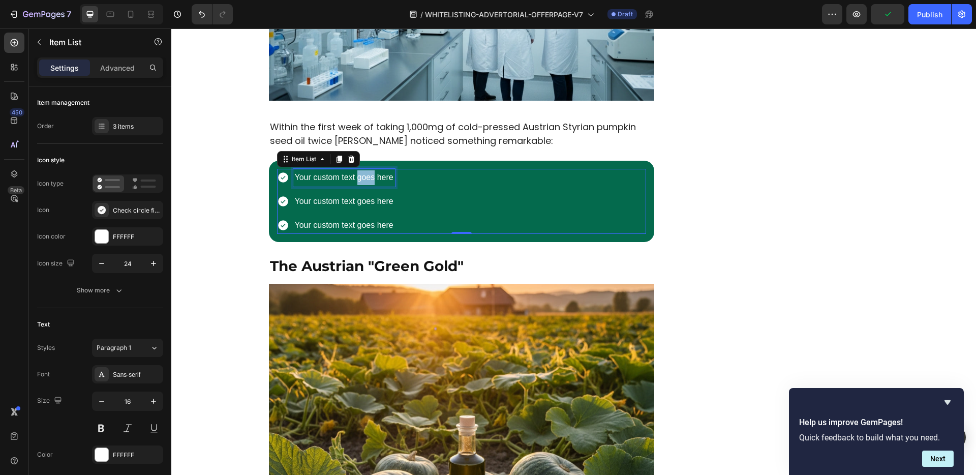
click at [362, 170] on p "Your custom text goes here" at bounding box center [344, 177] width 99 height 15
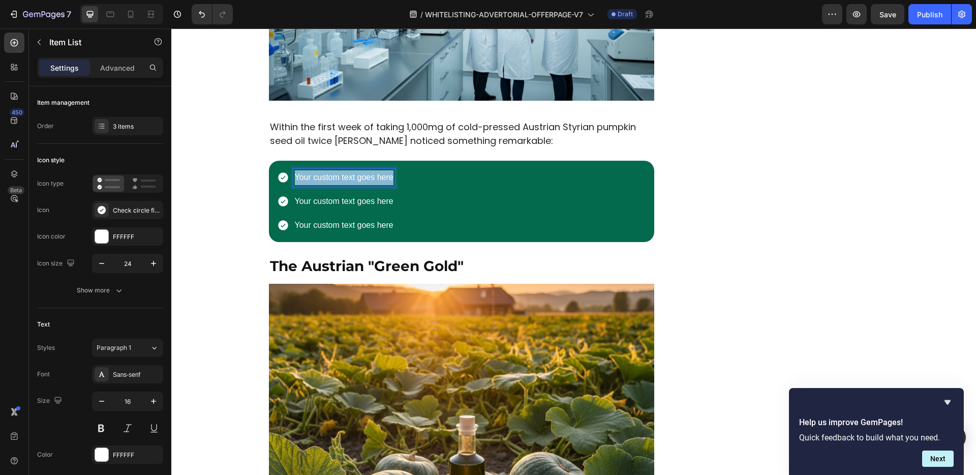
click at [360, 170] on p "Your custom text goes here" at bounding box center [344, 177] width 99 height 15
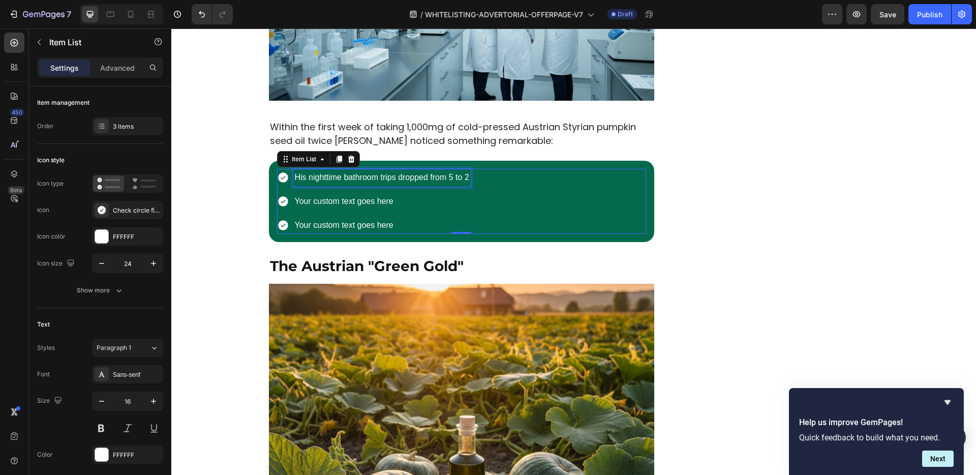
click at [357, 194] on p "Your custom text goes here" at bounding box center [382, 201] width 174 height 15
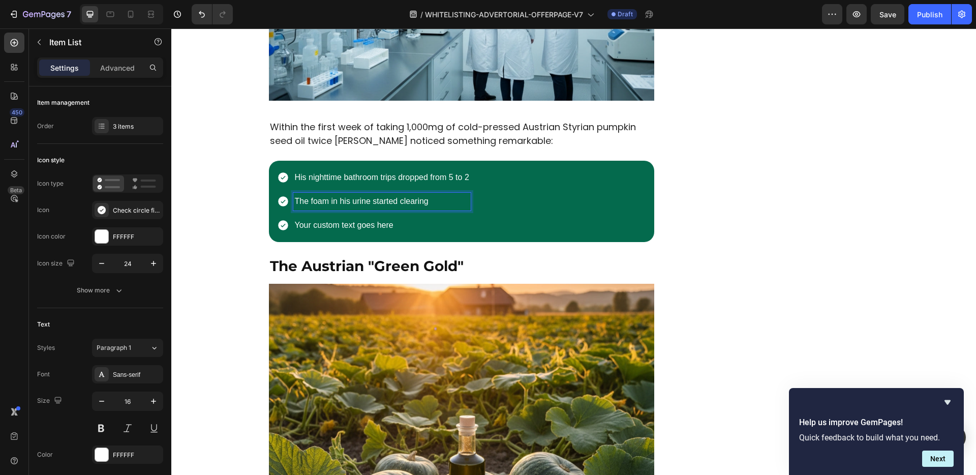
click at [341, 218] on p "Your custom text goes here" at bounding box center [382, 225] width 174 height 15
click at [382, 218] on p "Your custom text goes here" at bounding box center [382, 225] width 174 height 15
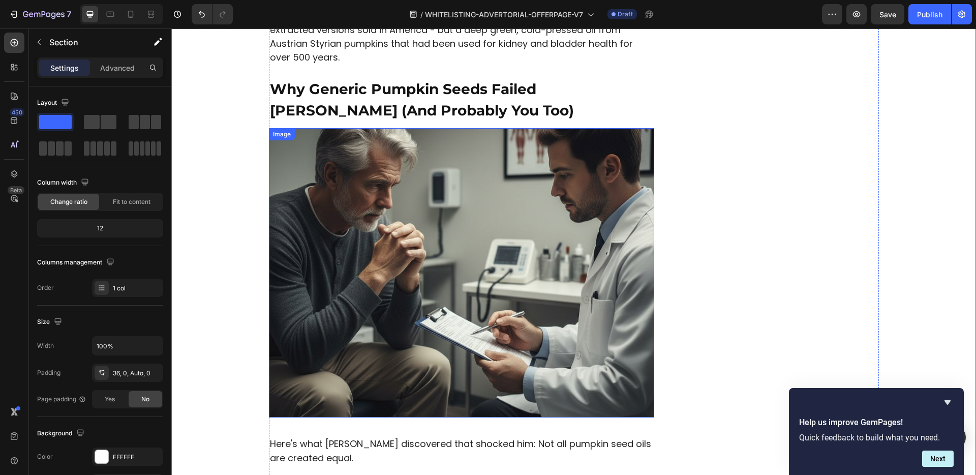
scroll to position [0, 0]
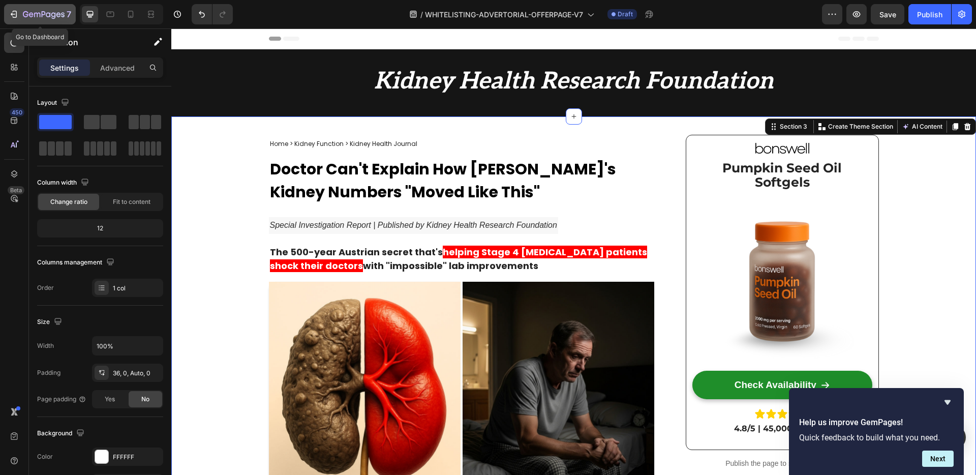
click at [43, 9] on div "7" at bounding box center [47, 14] width 48 height 12
